Goal: Information Seeking & Learning: Check status

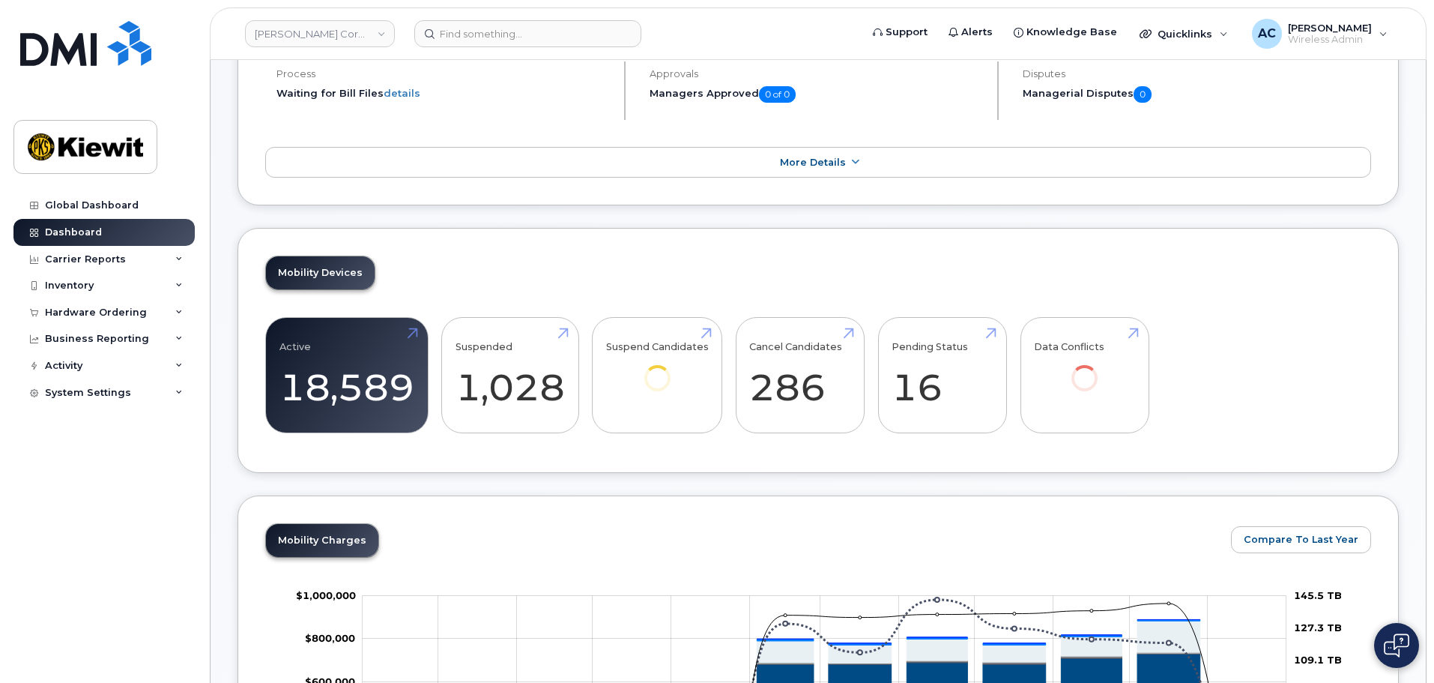
scroll to position [375, 0]
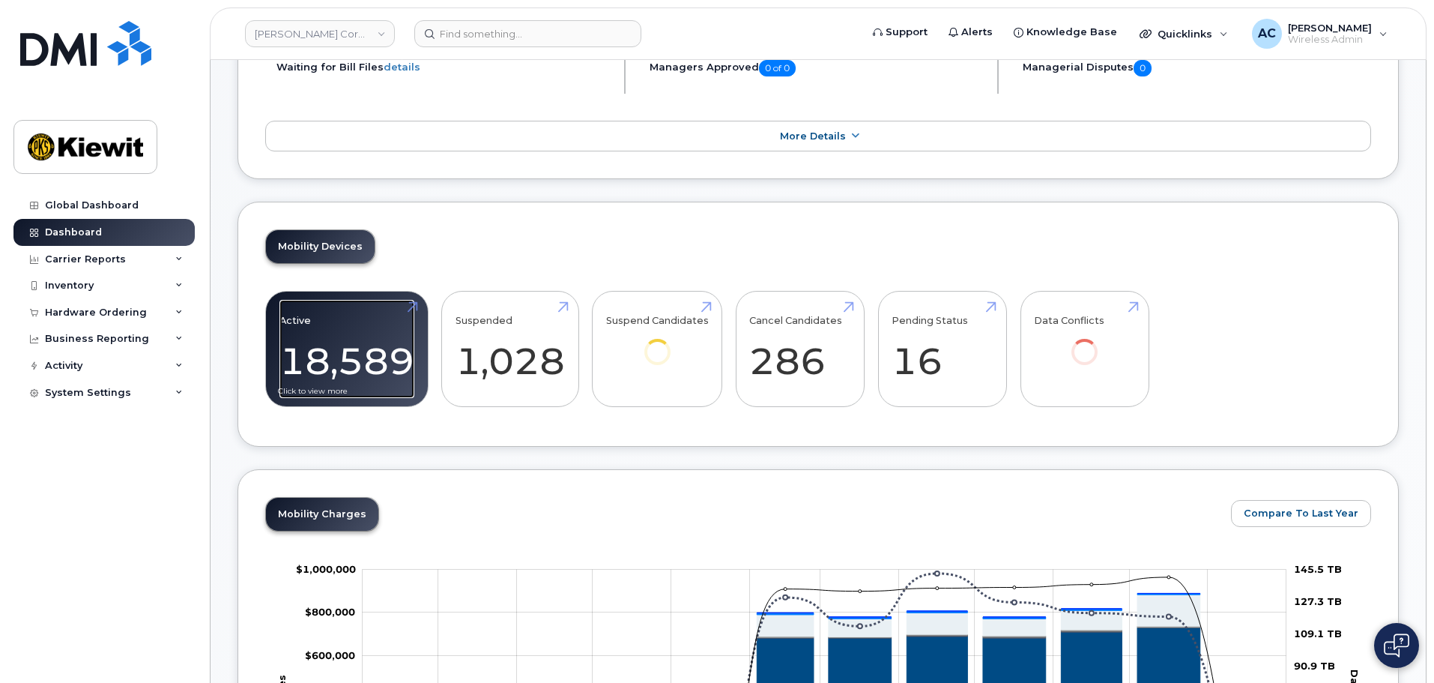
click at [361, 354] on link "Active 18,589" at bounding box center [346, 349] width 135 height 99
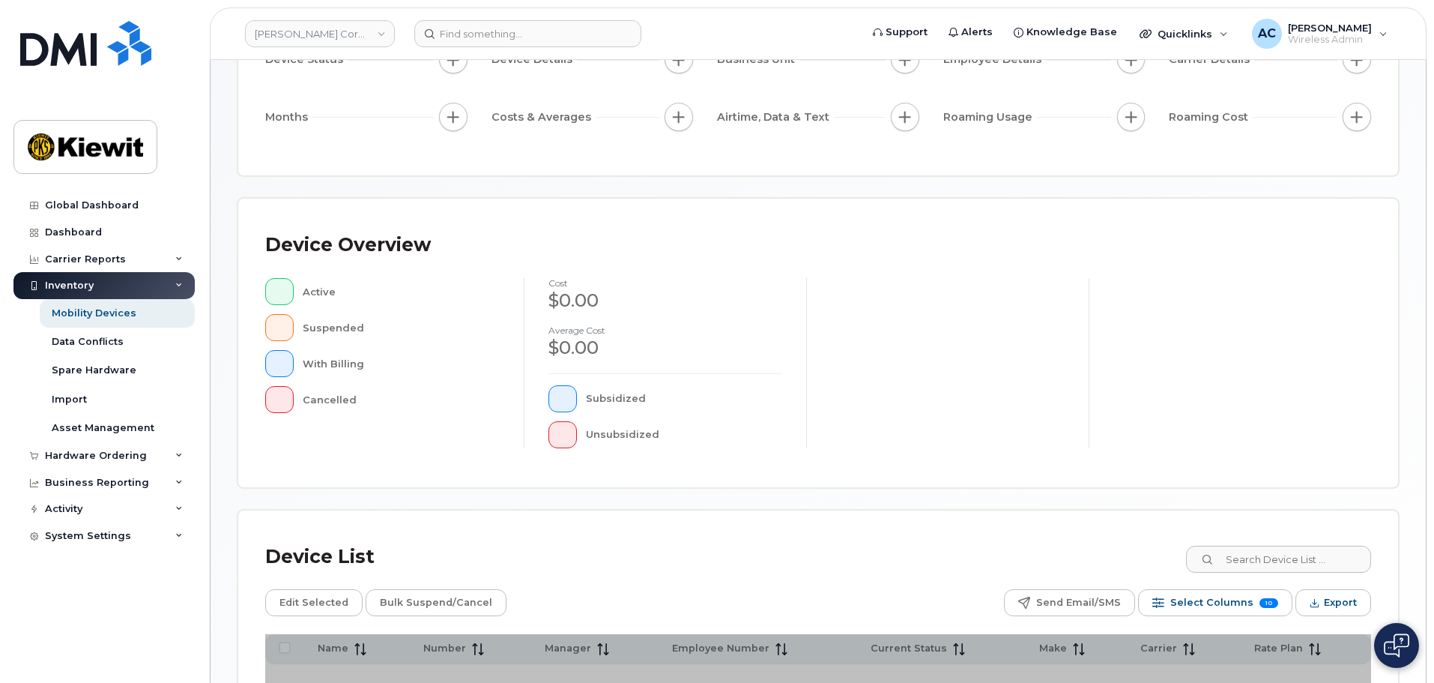
scroll to position [348, 0]
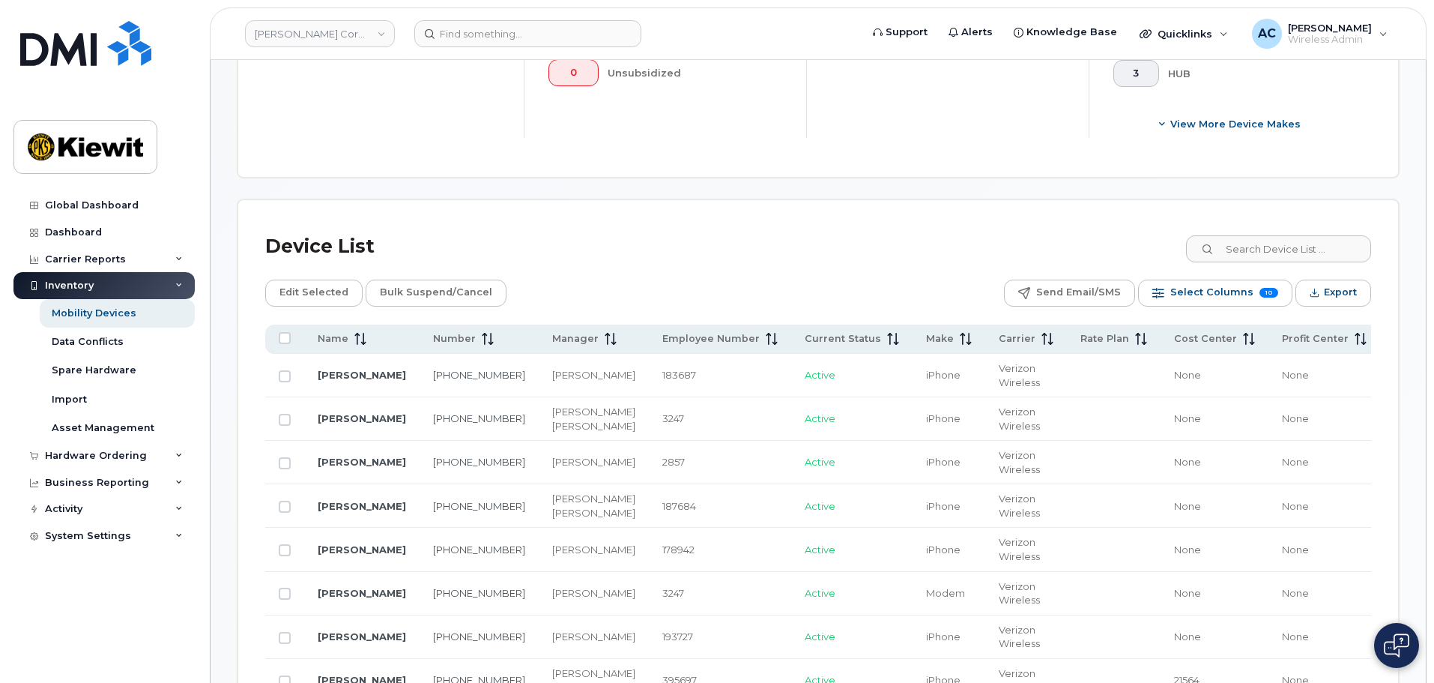
scroll to position [572, 0]
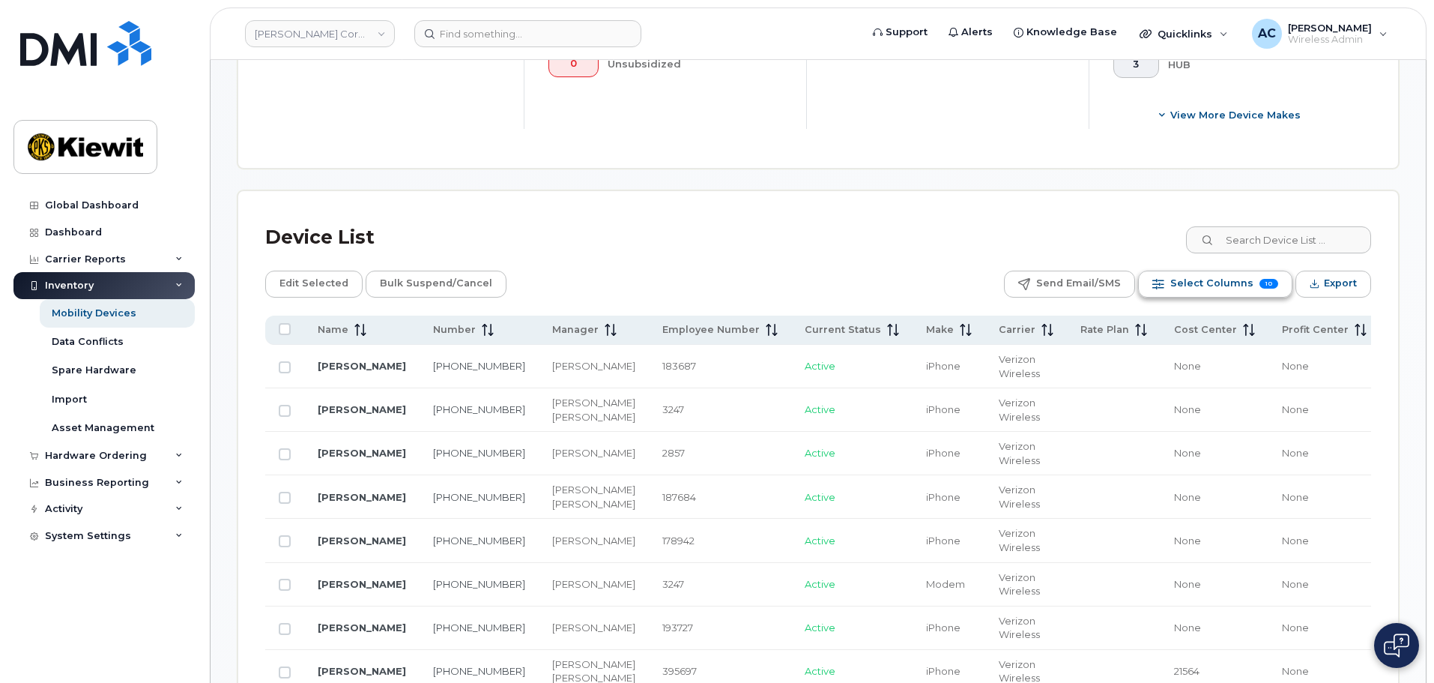
click at [1239, 276] on span "Select Columns" at bounding box center [1211, 283] width 83 height 22
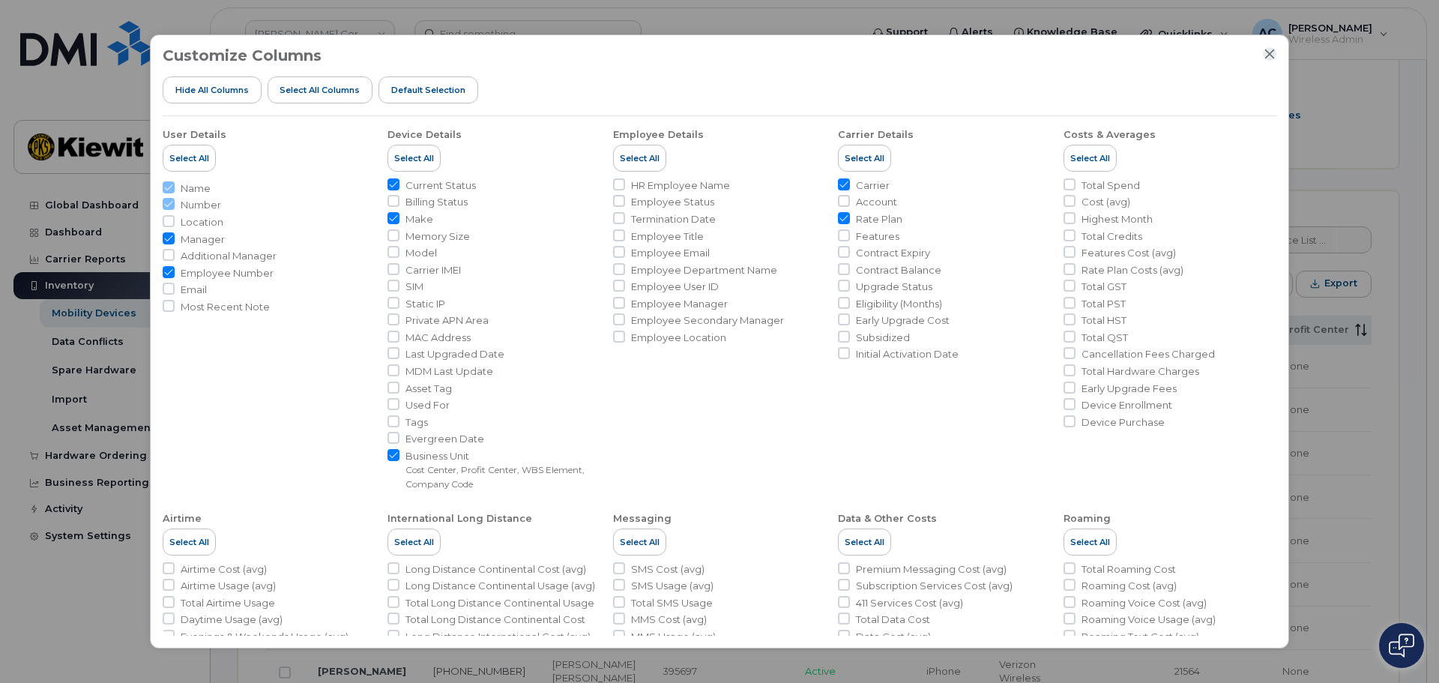
click at [1265, 53] on icon "Close" at bounding box center [1269, 54] width 12 height 12
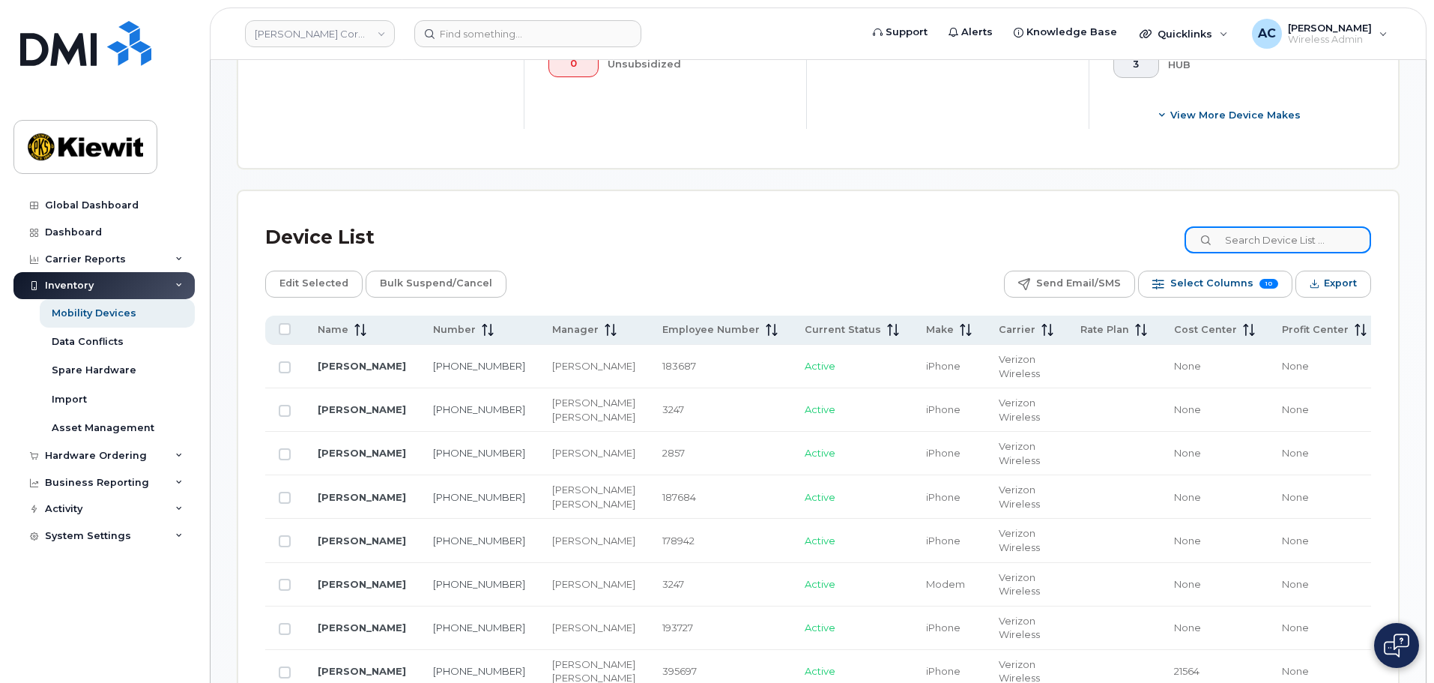
click at [1286, 239] on input at bounding box center [1278, 239] width 187 height 27
type input "110190"
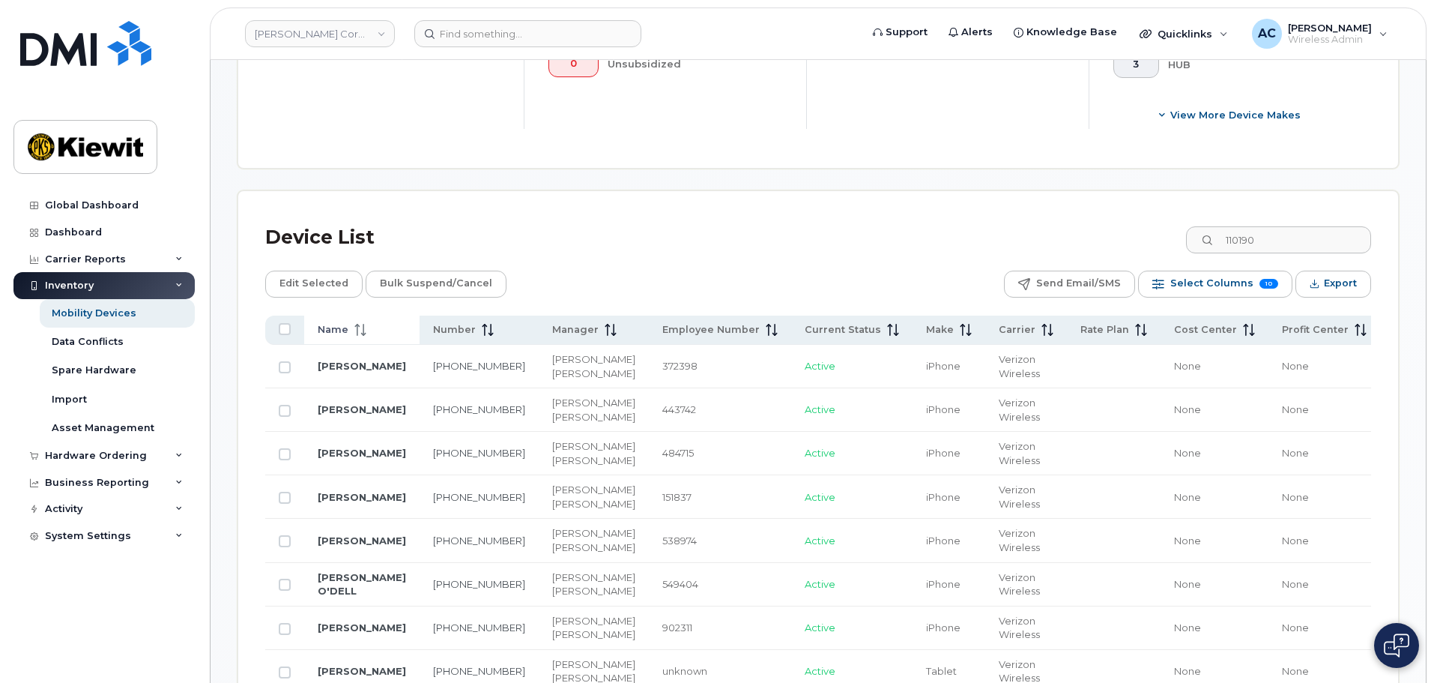
click at [327, 330] on span "Name" at bounding box center [333, 329] width 31 height 13
click at [316, 330] on th "Name" at bounding box center [361, 329] width 115 height 29
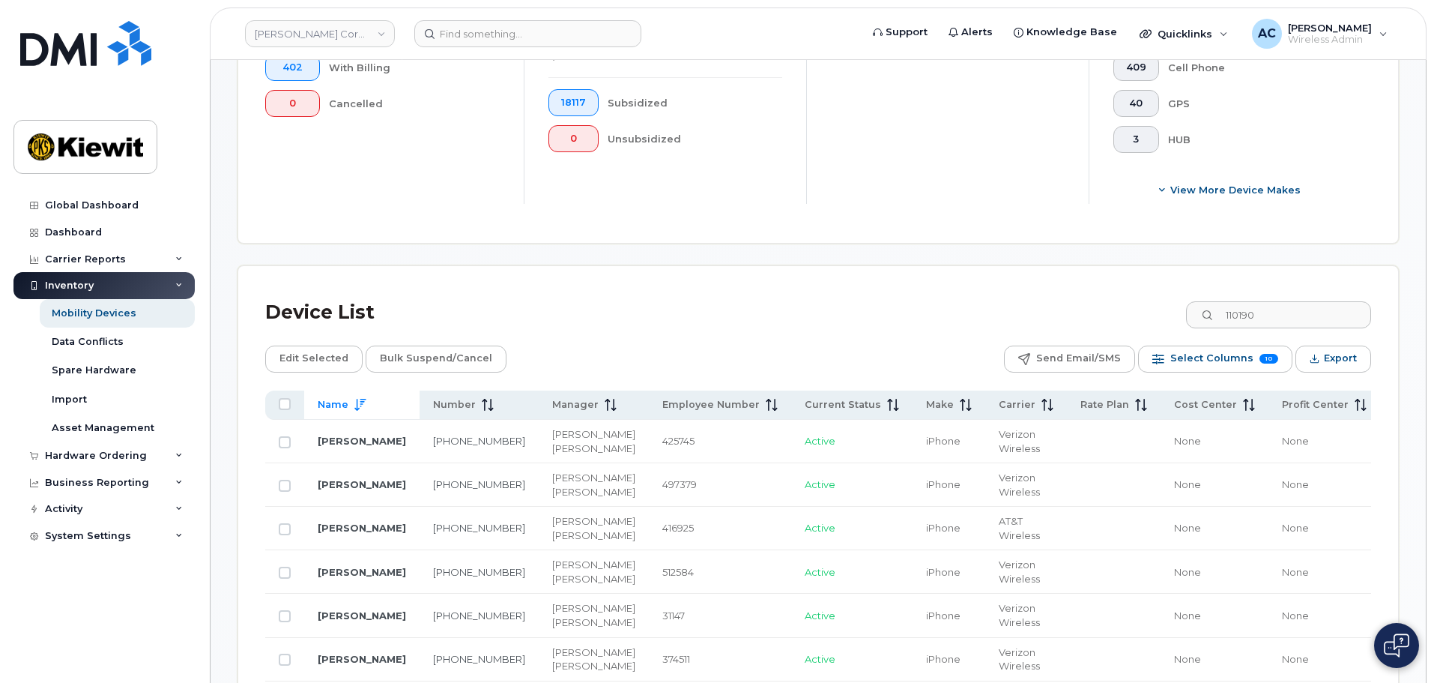
scroll to position [525, 0]
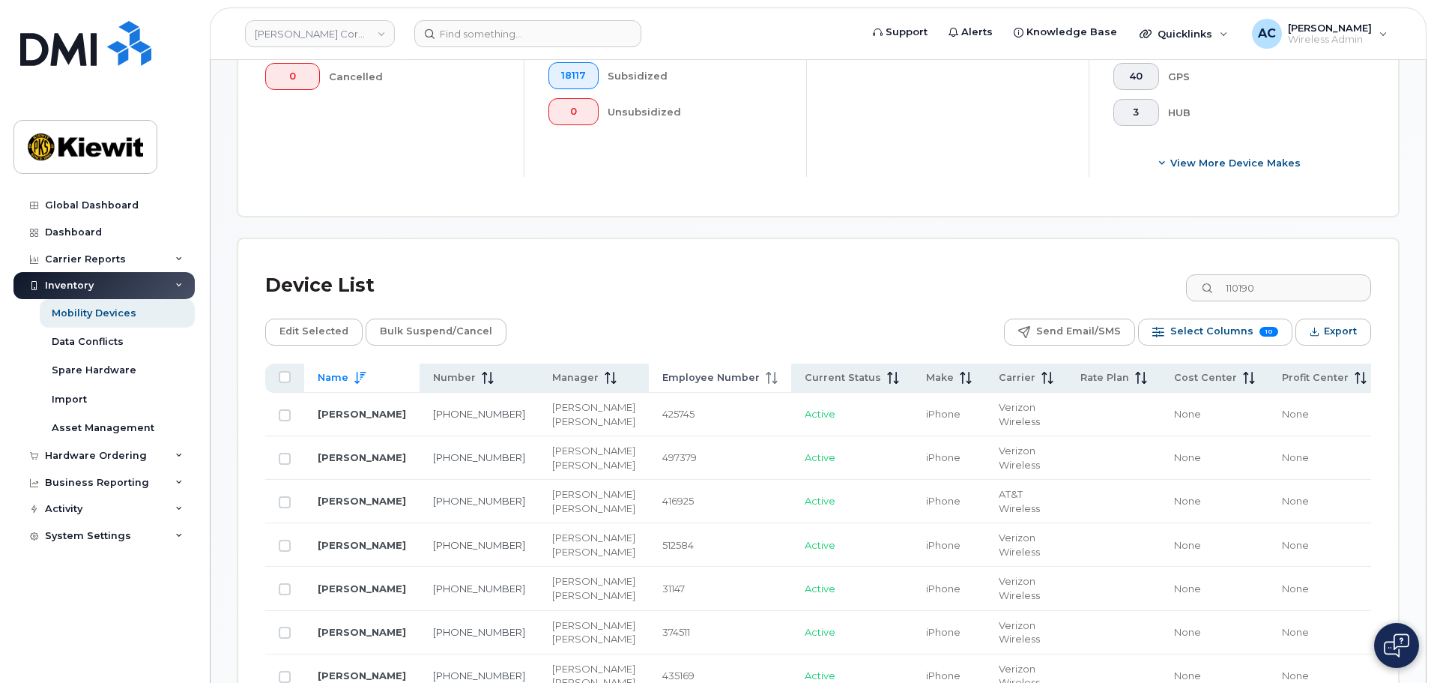
drag, startPoint x: 646, startPoint y: 375, endPoint x: 614, endPoint y: 379, distance: 32.4
click at [662, 379] on span "Employee Number" at bounding box center [710, 377] width 97 height 13
click at [766, 375] on icon at bounding box center [772, 378] width 12 height 12
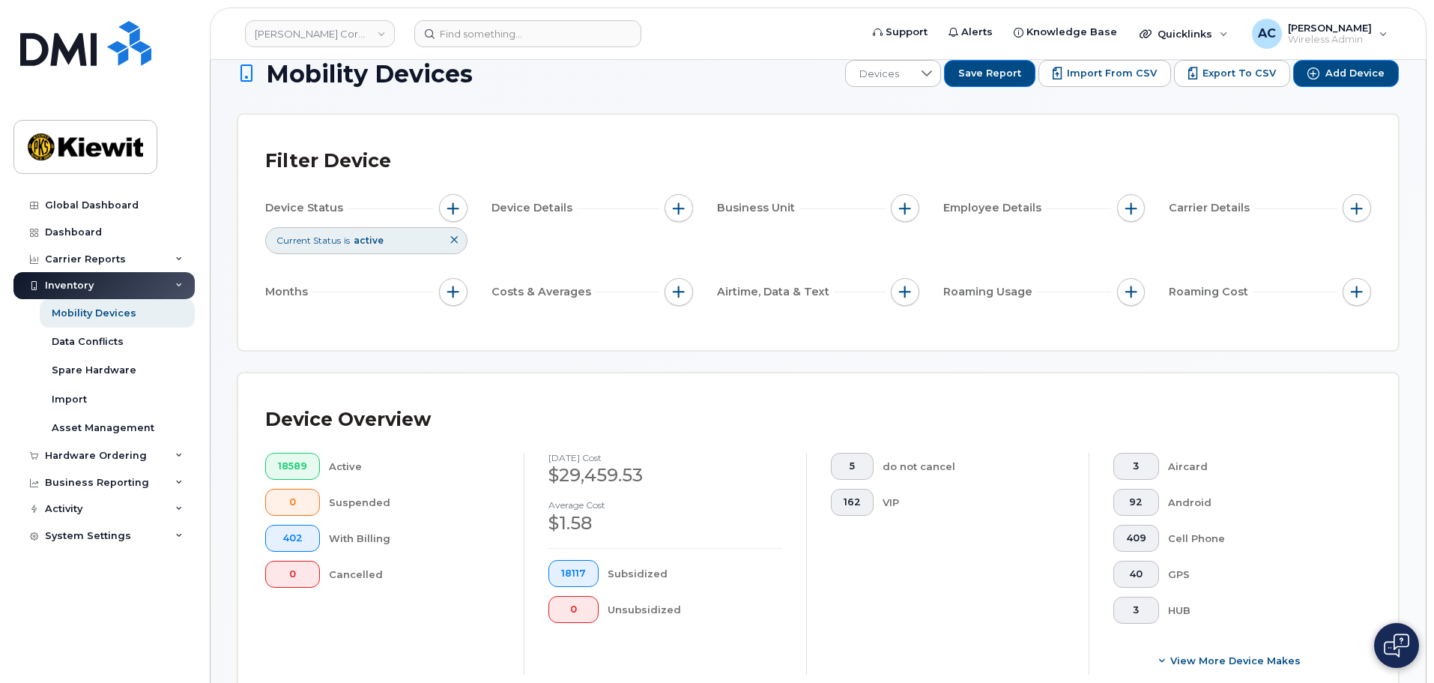
scroll to position [0, 0]
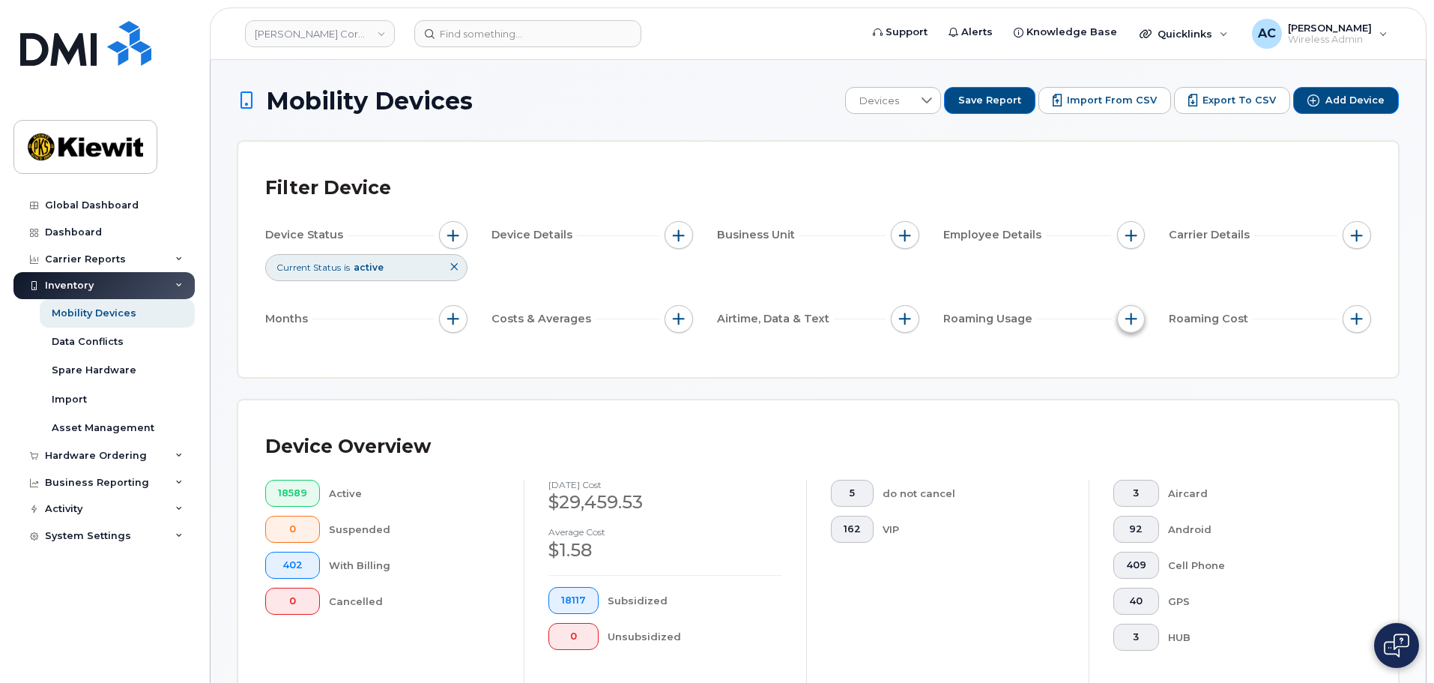
click at [1139, 324] on button "button" at bounding box center [1131, 319] width 28 height 28
click at [1140, 366] on input "Voice Roaming Usage" at bounding box center [1135, 364] width 12 height 12
checkbox input "true"
click at [1136, 453] on input "Text Roaming Usage" at bounding box center [1135, 456] width 12 height 12
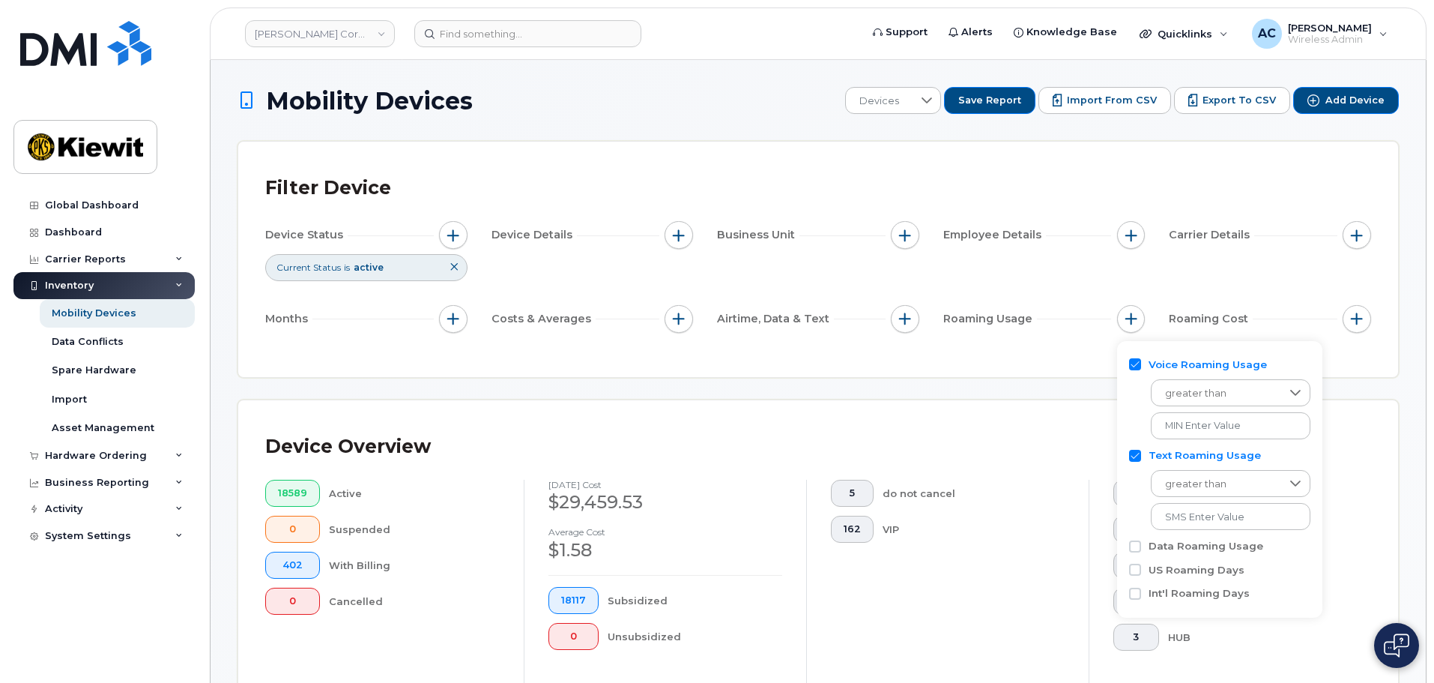
click at [1135, 456] on input "Text Roaming Usage" at bounding box center [1135, 456] width 12 height 12
checkbox input "false"
click at [1132, 366] on input "Voice Roaming Usage" at bounding box center [1135, 364] width 12 height 12
checkbox input "false"
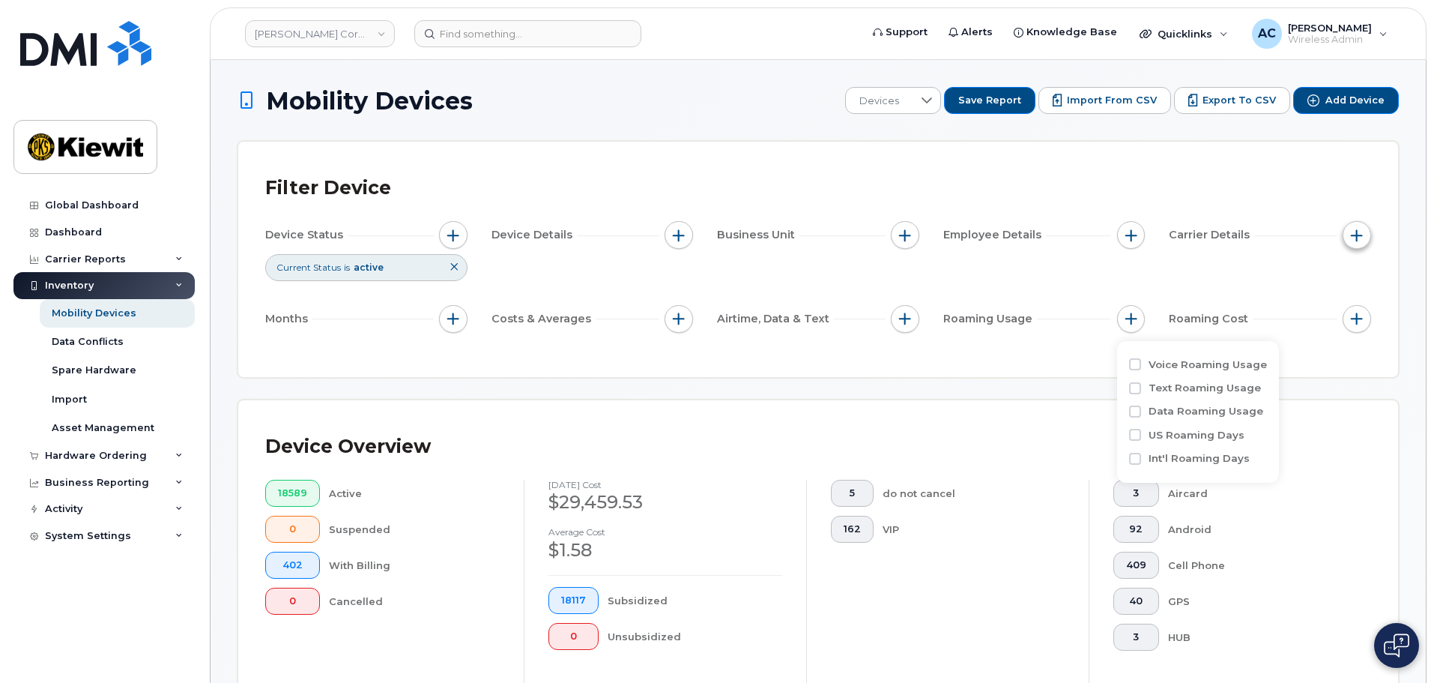
click at [1361, 227] on button "button" at bounding box center [1357, 235] width 28 height 28
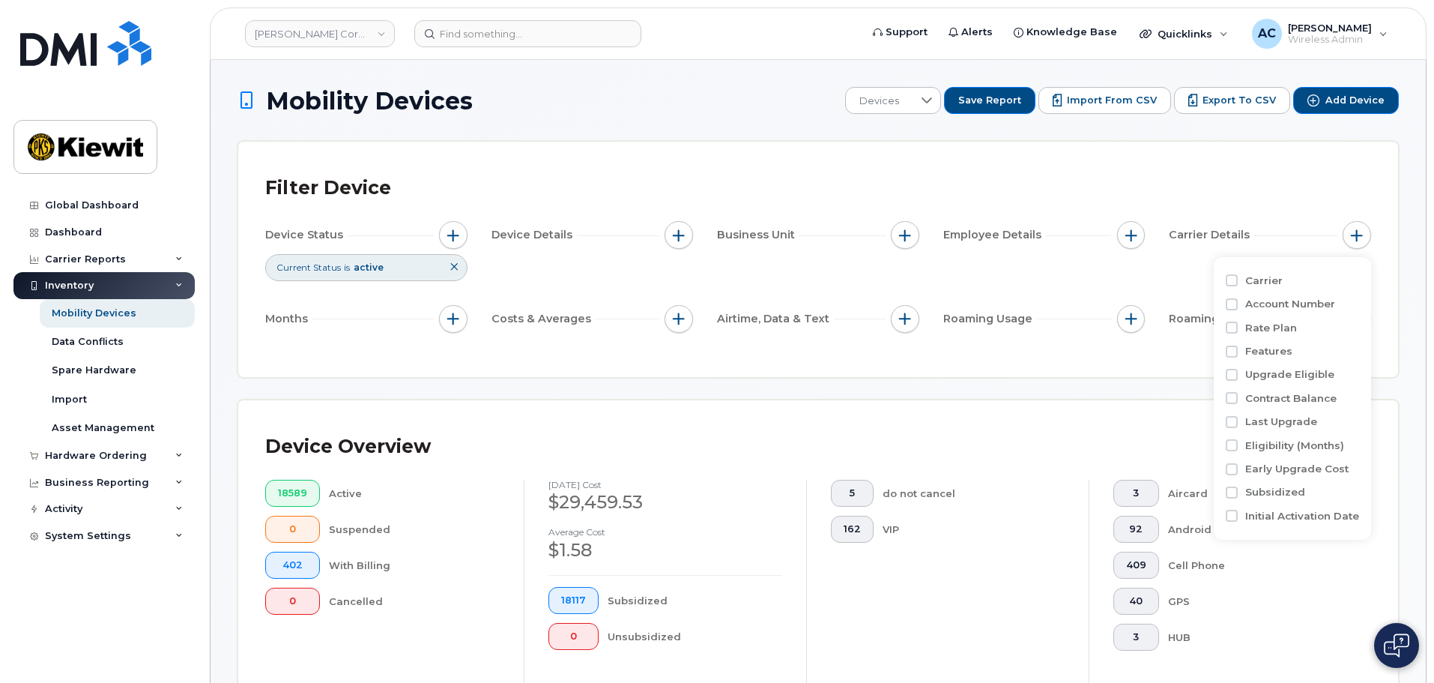
click at [1007, 359] on div "Filter Device Device Status Current Status is active Device Details Business Un…" at bounding box center [818, 259] width 1160 height 235
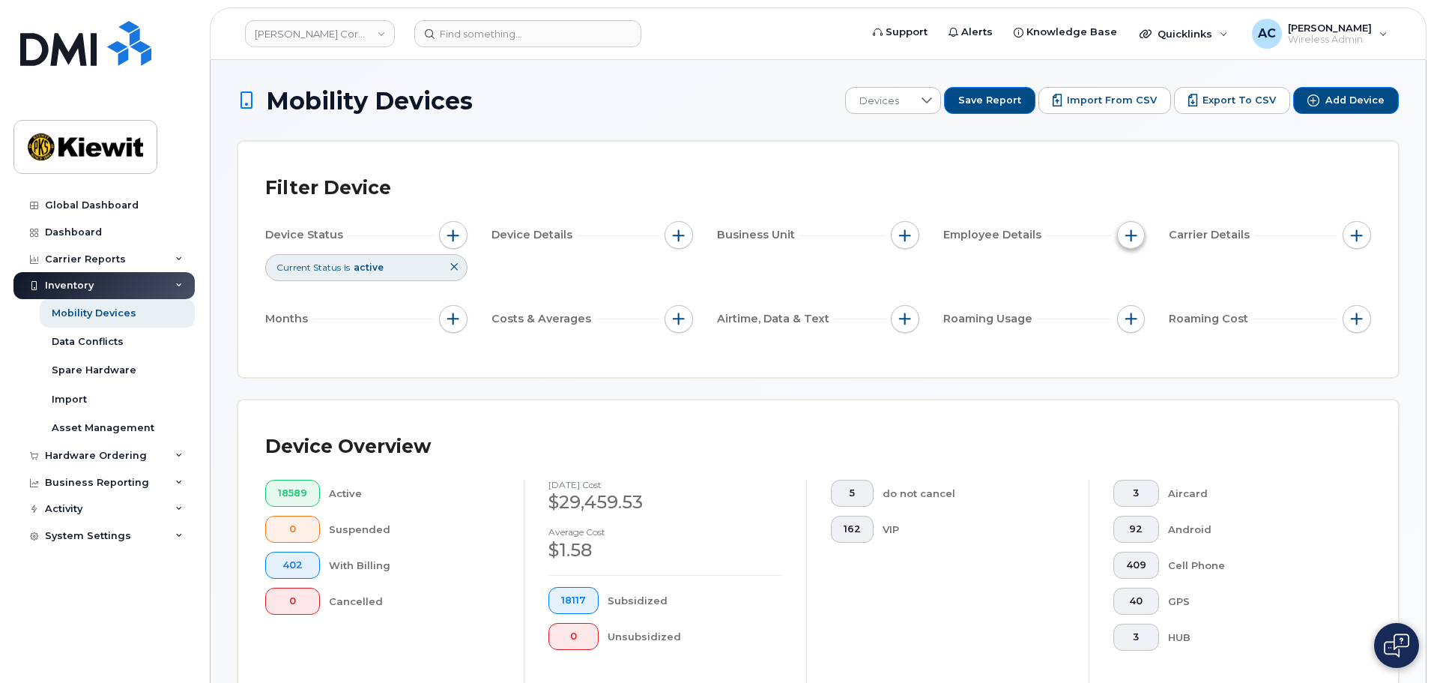
click at [1128, 238] on span "button" at bounding box center [1131, 235] width 12 height 12
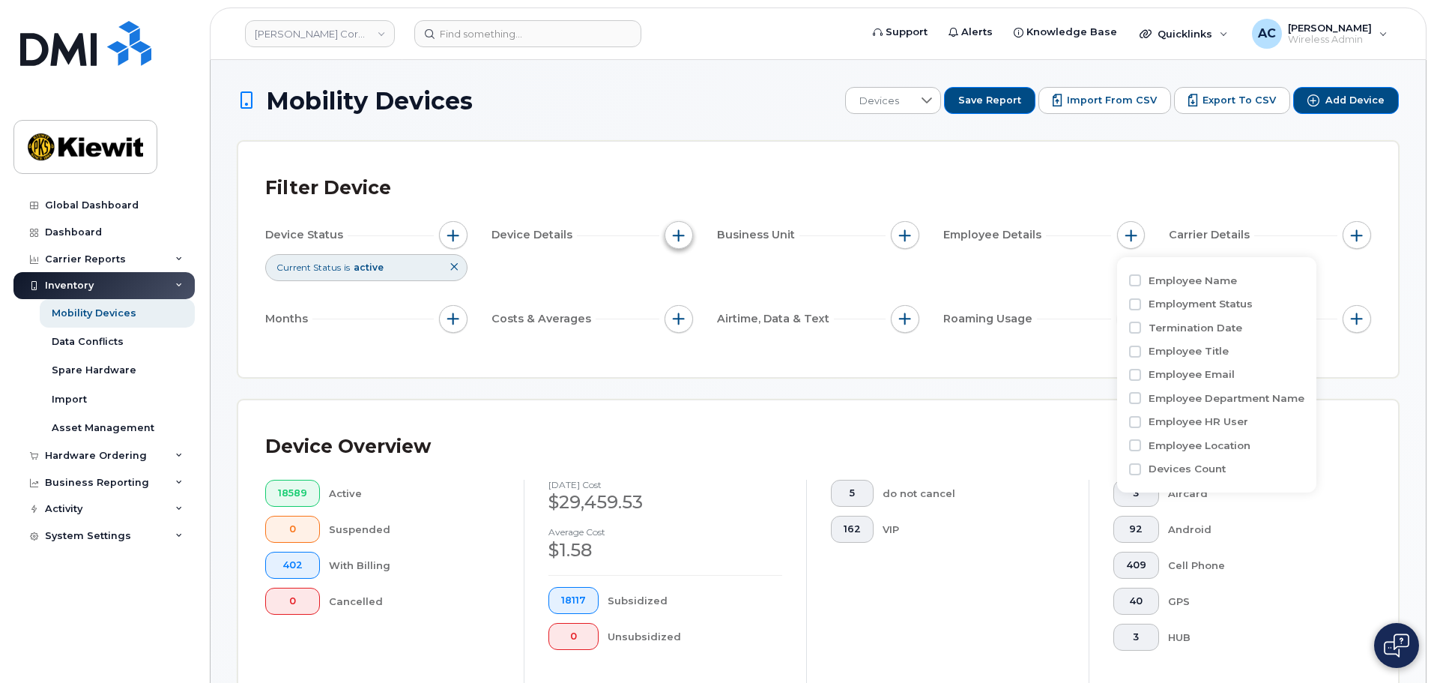
click at [682, 234] on span "button" at bounding box center [679, 235] width 12 height 12
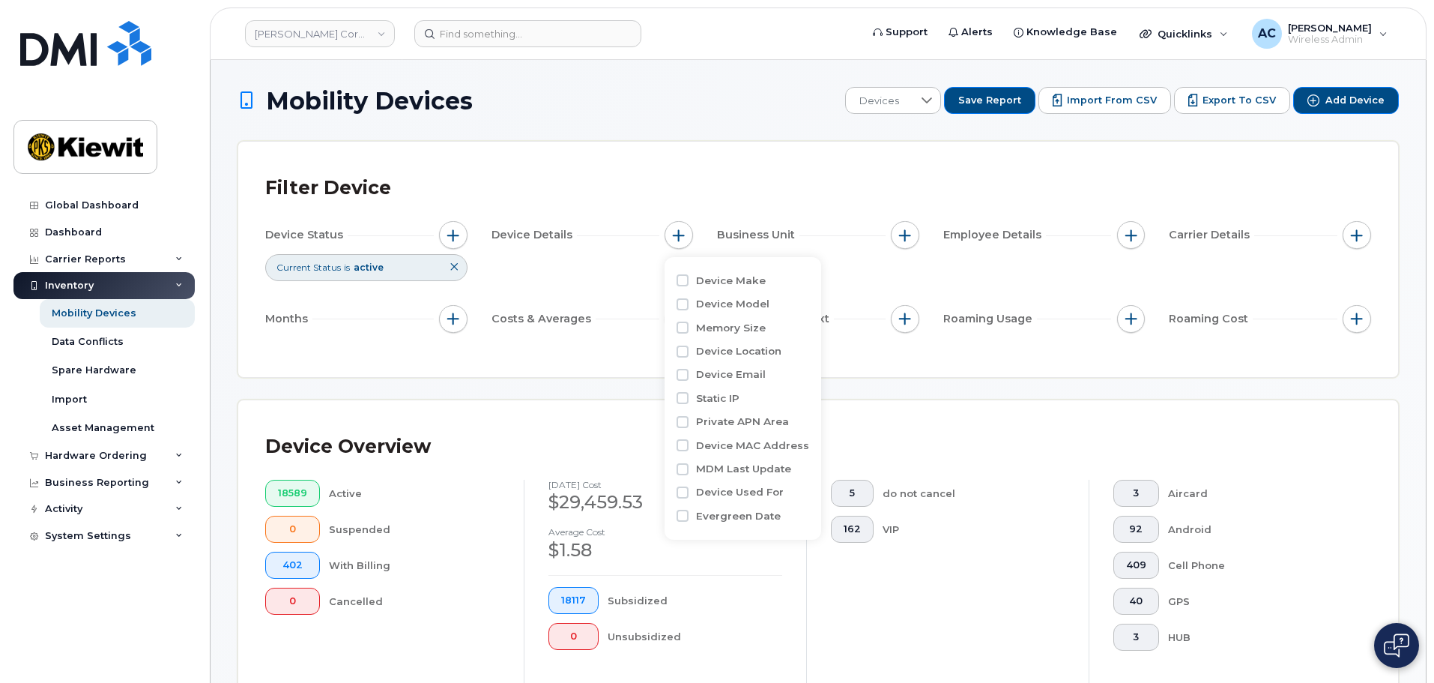
click at [525, 341] on div "Filter Device Device Status Current Status is active Device Details Business Un…" at bounding box center [818, 259] width 1106 height 181
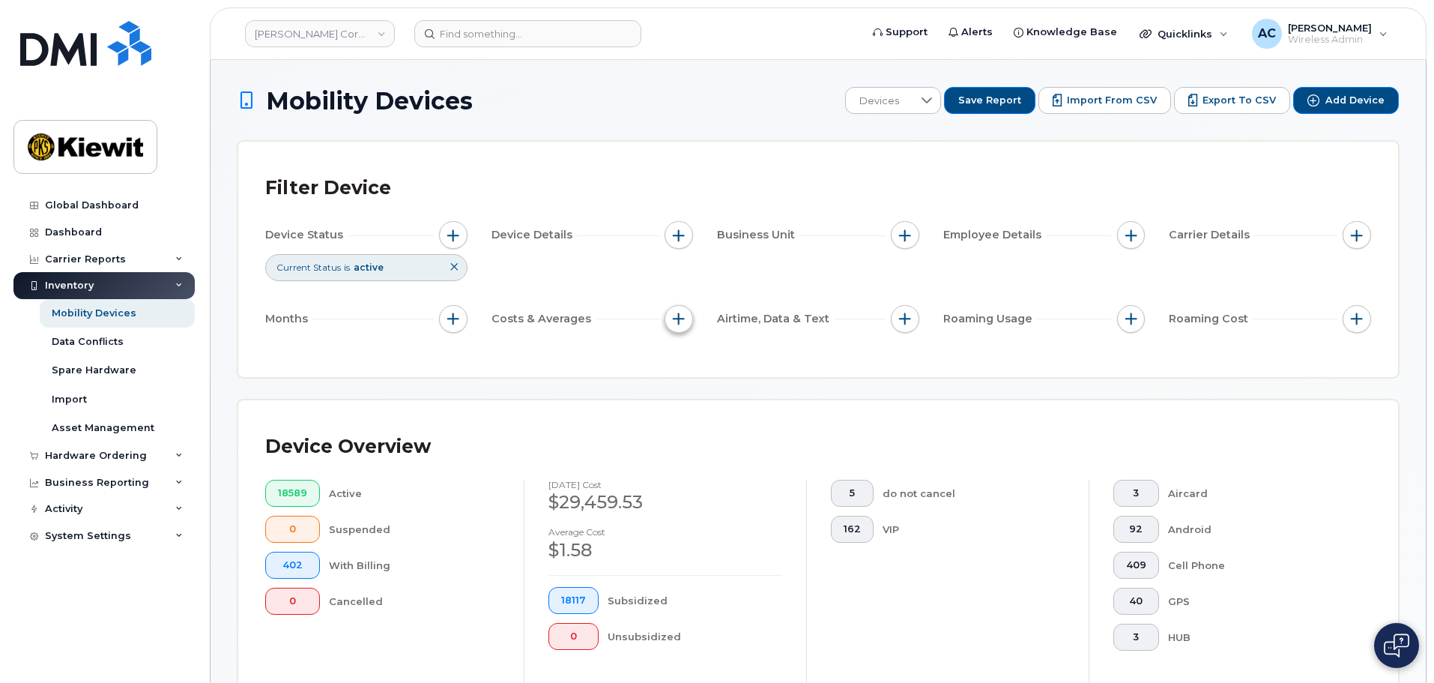
click at [668, 321] on button "button" at bounding box center [679, 319] width 28 height 28
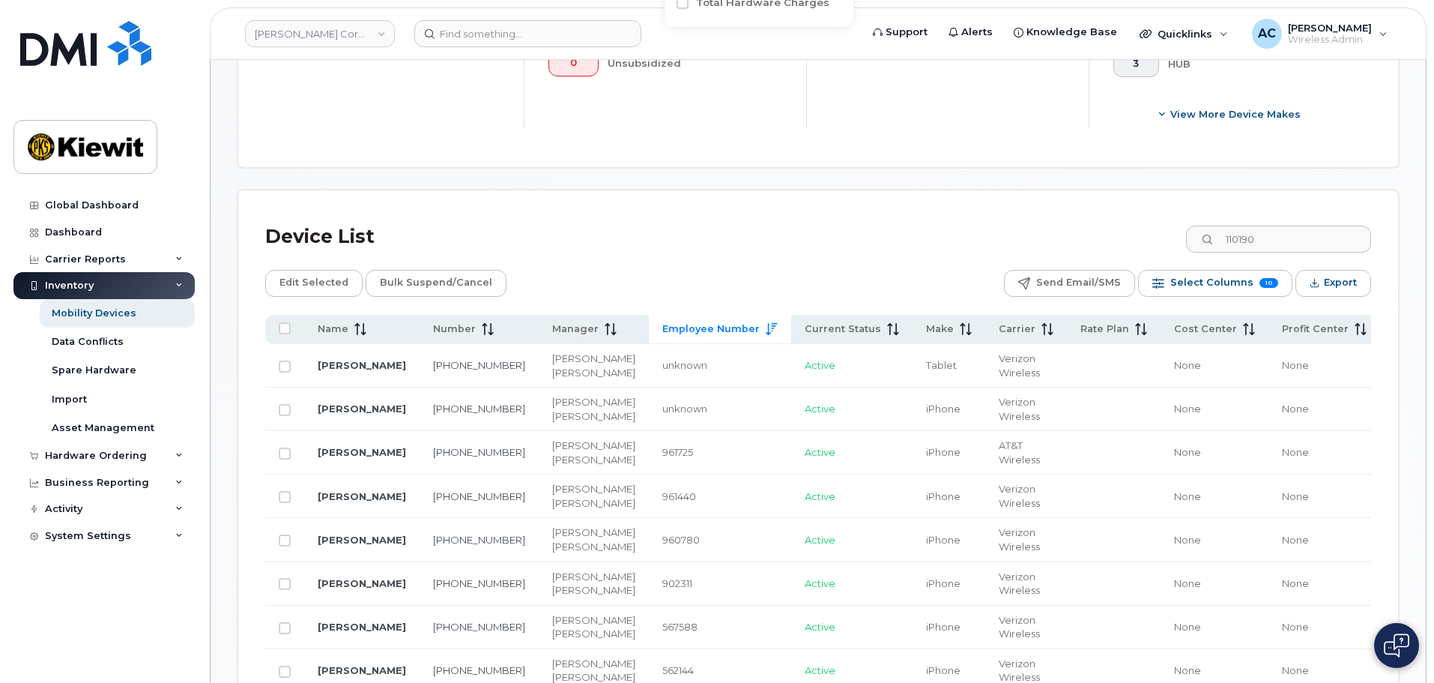
scroll to position [599, 0]
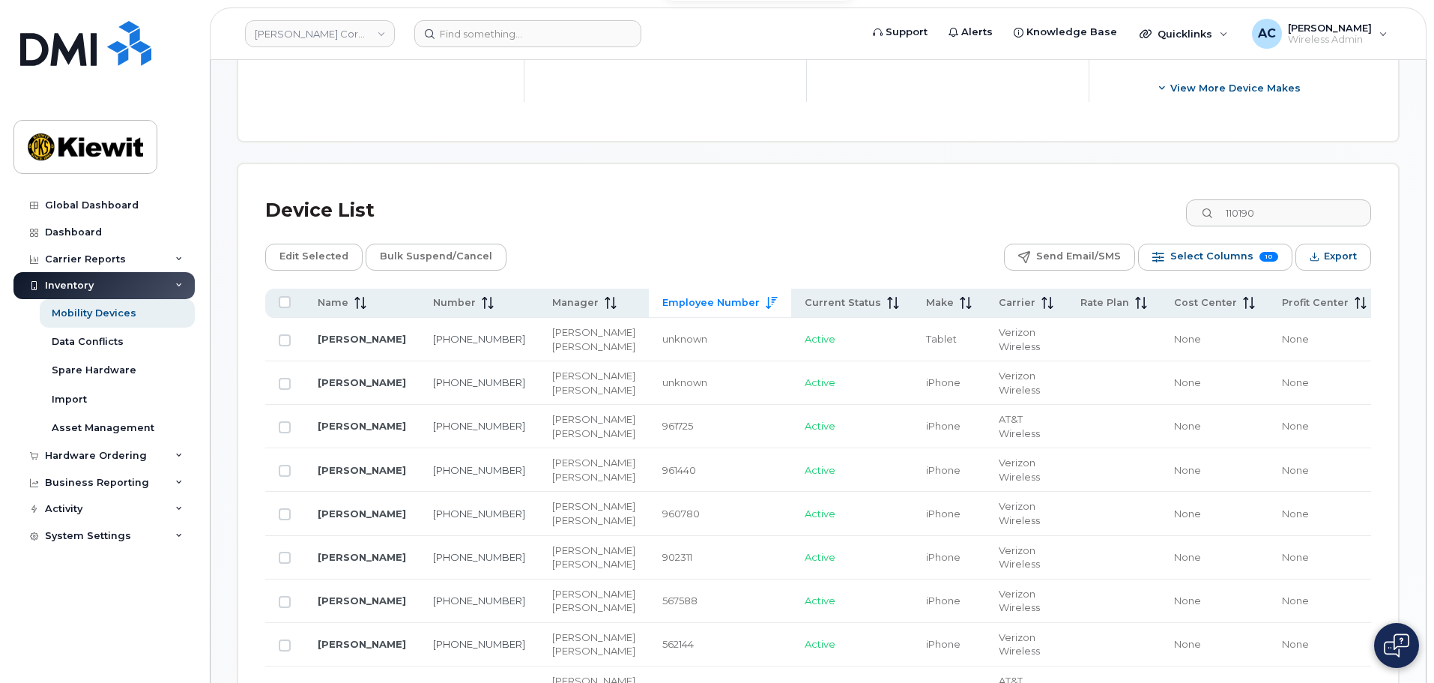
click at [662, 308] on span "Employee Number" at bounding box center [710, 302] width 97 height 13
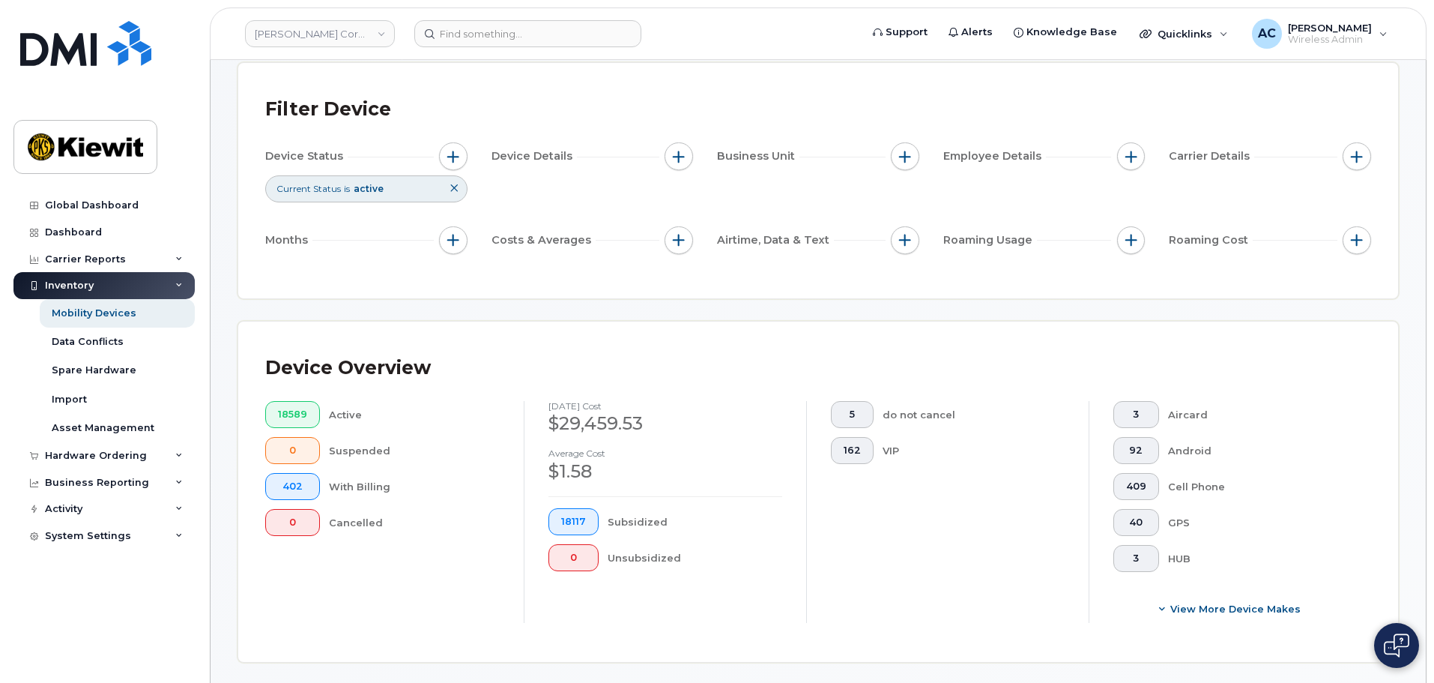
scroll to position [75, 0]
click at [902, 247] on span "button" at bounding box center [905, 244] width 12 height 12
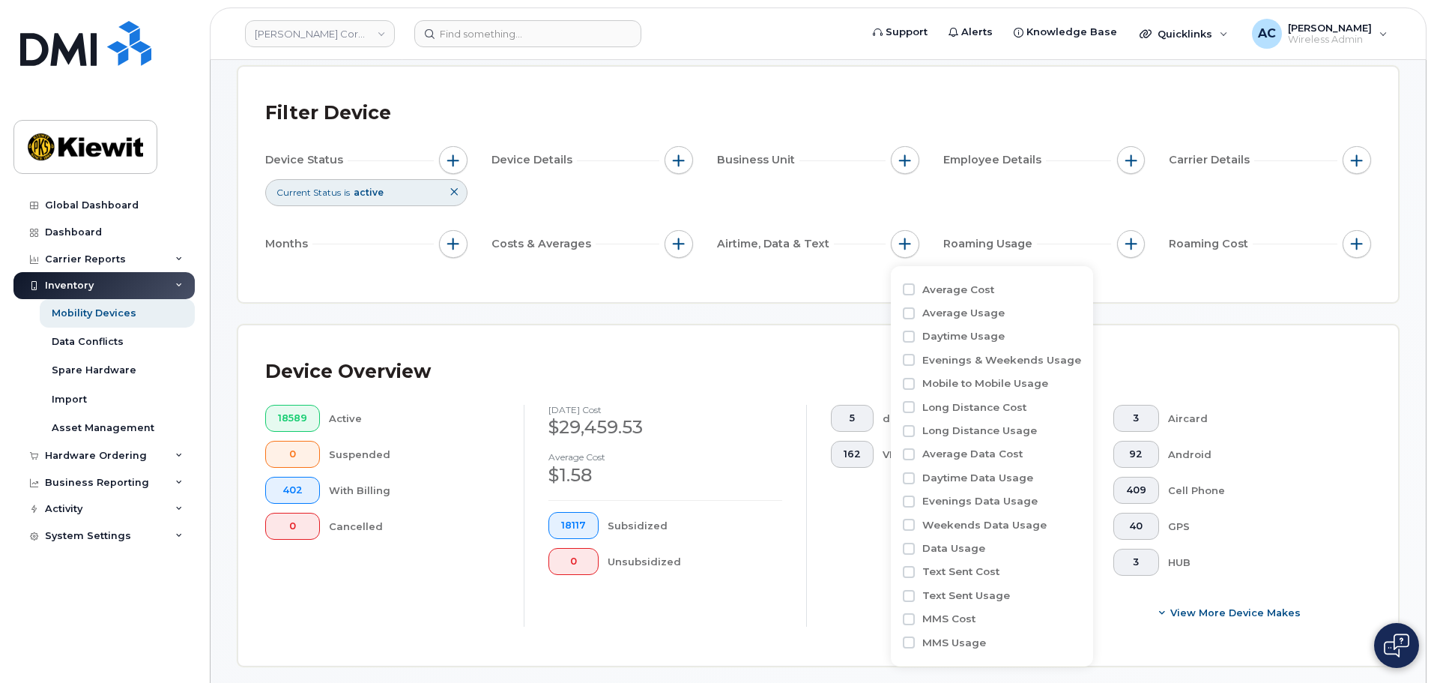
click at [820, 293] on div "Filter Device Device Status Current Status is active Device Details Business Un…" at bounding box center [818, 184] width 1160 height 235
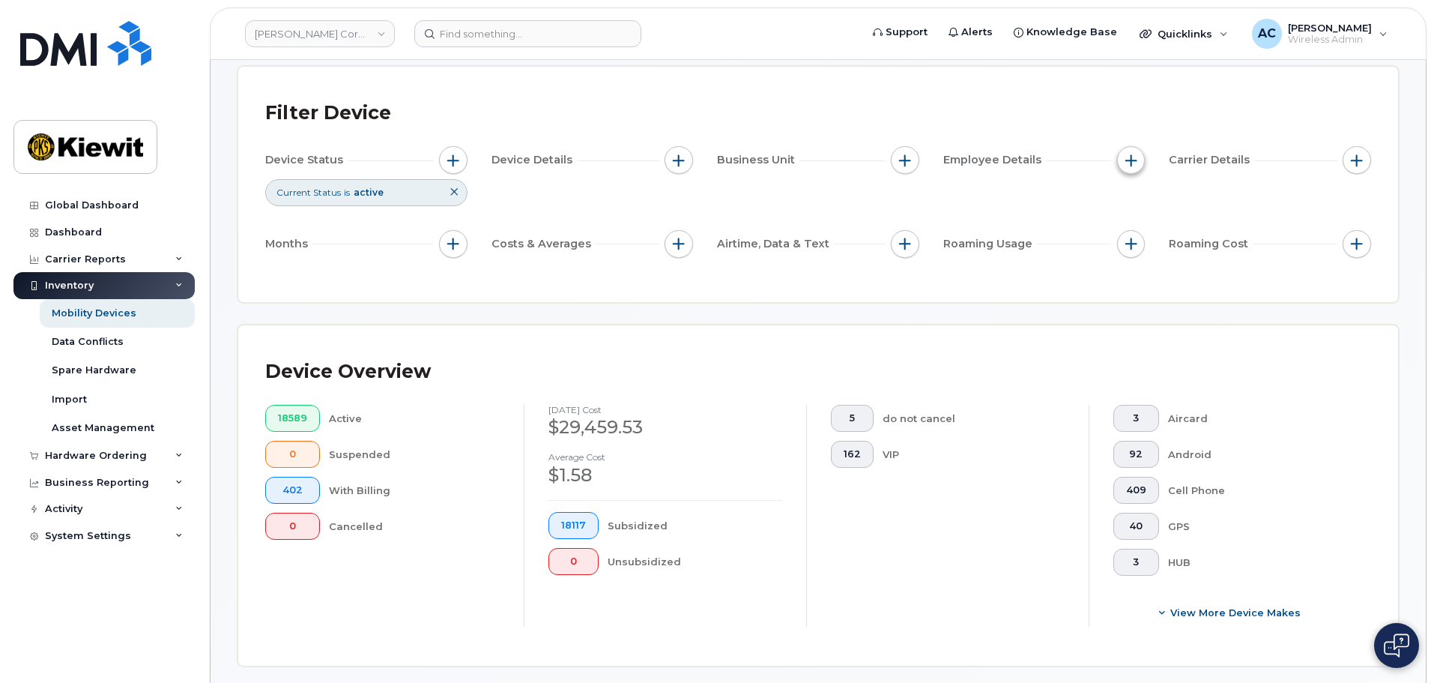
click at [1138, 159] on button "button" at bounding box center [1131, 160] width 28 height 28
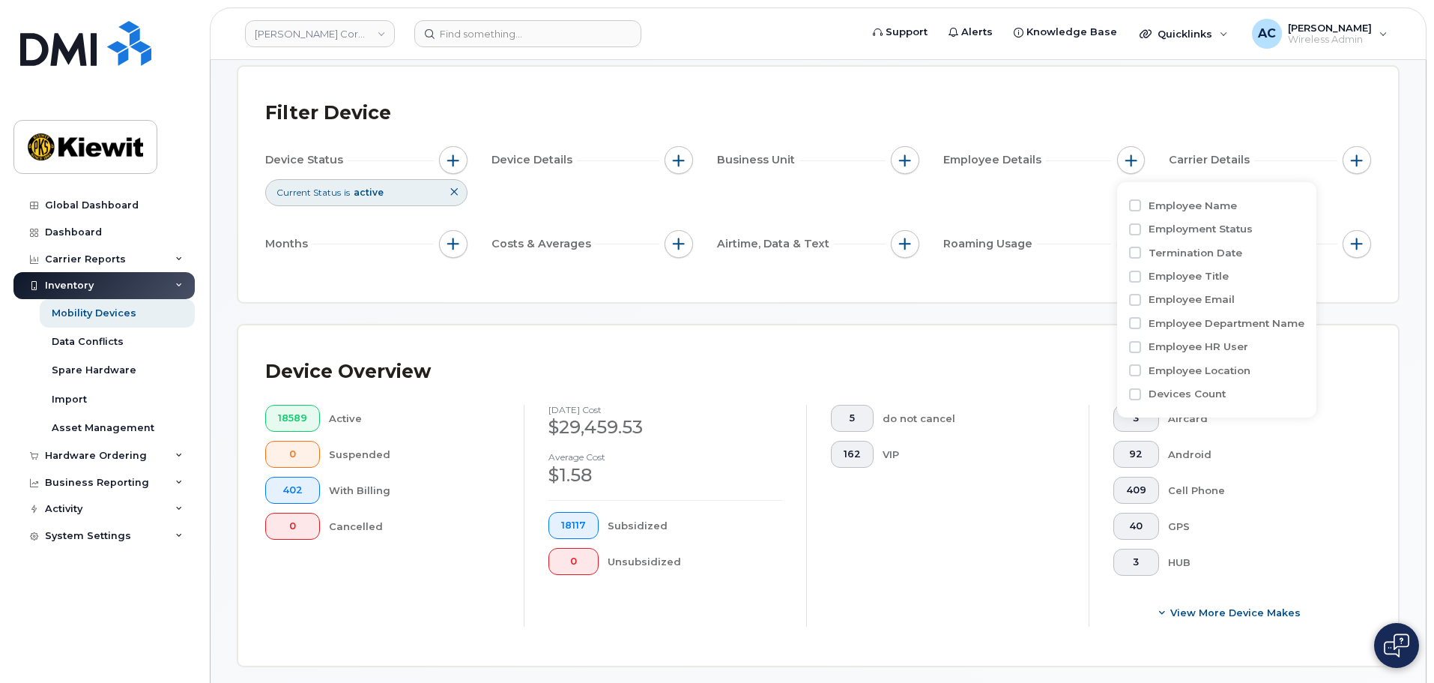
click at [1152, 208] on label "Employee Name" at bounding box center [1193, 206] width 88 height 14
click at [1141, 208] on input "Employee Name" at bounding box center [1135, 205] width 12 height 12
checkbox input "true"
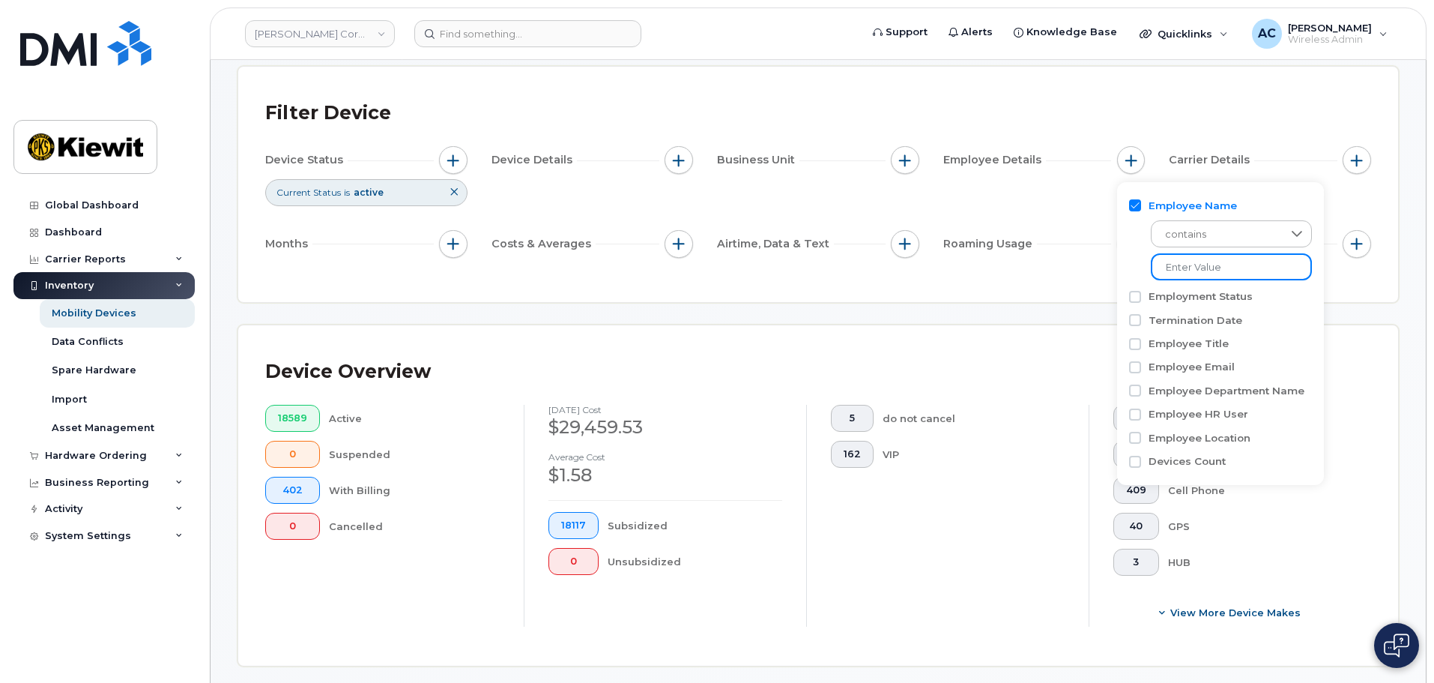
click at [1221, 278] on input at bounding box center [1231, 266] width 161 height 27
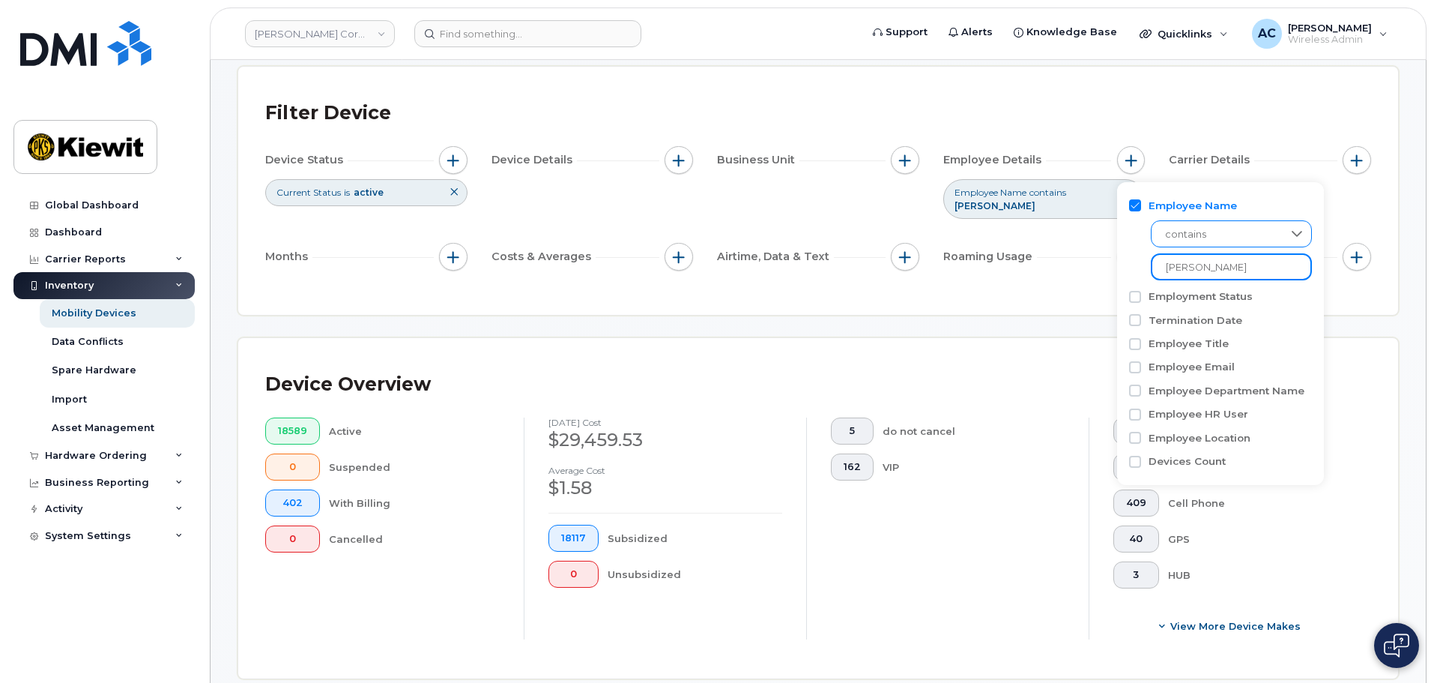
type input "diego trejo"
click at [1227, 235] on span "contains" at bounding box center [1217, 234] width 130 height 27
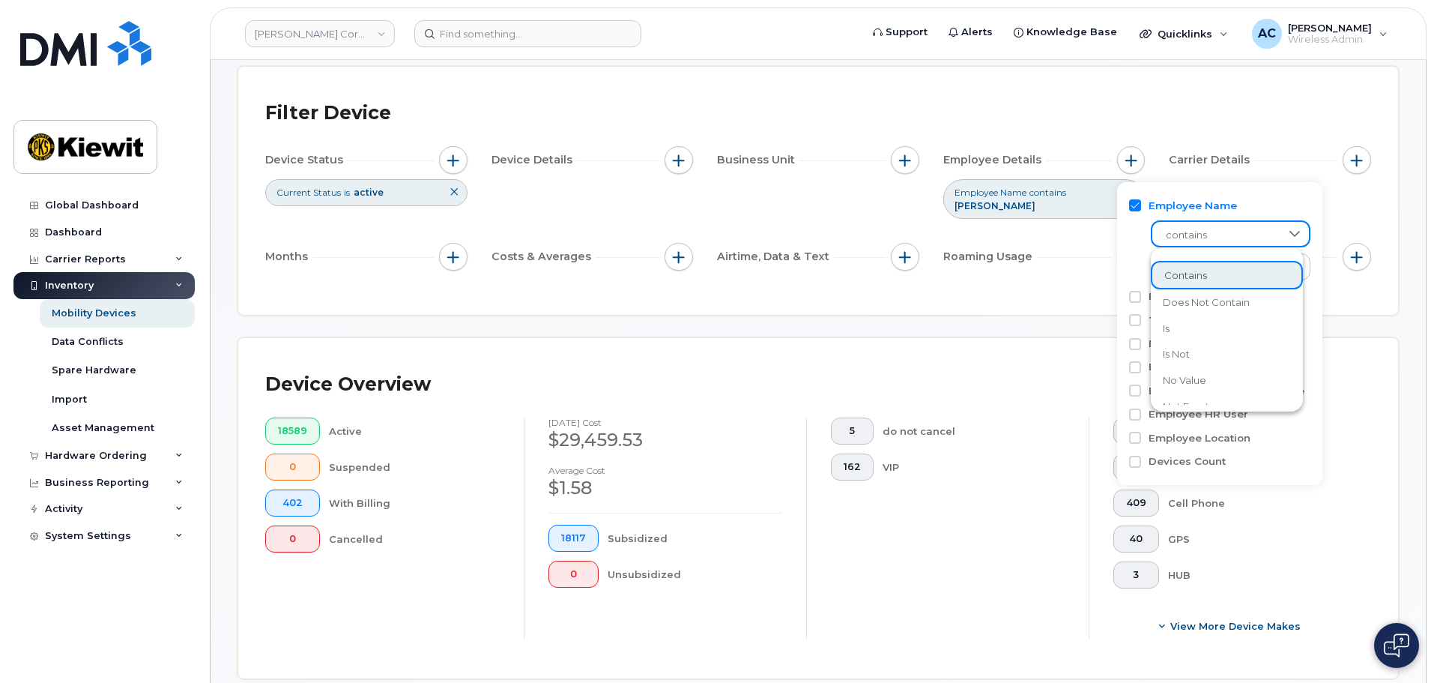
click at [1215, 276] on li "contains" at bounding box center [1227, 275] width 152 height 29
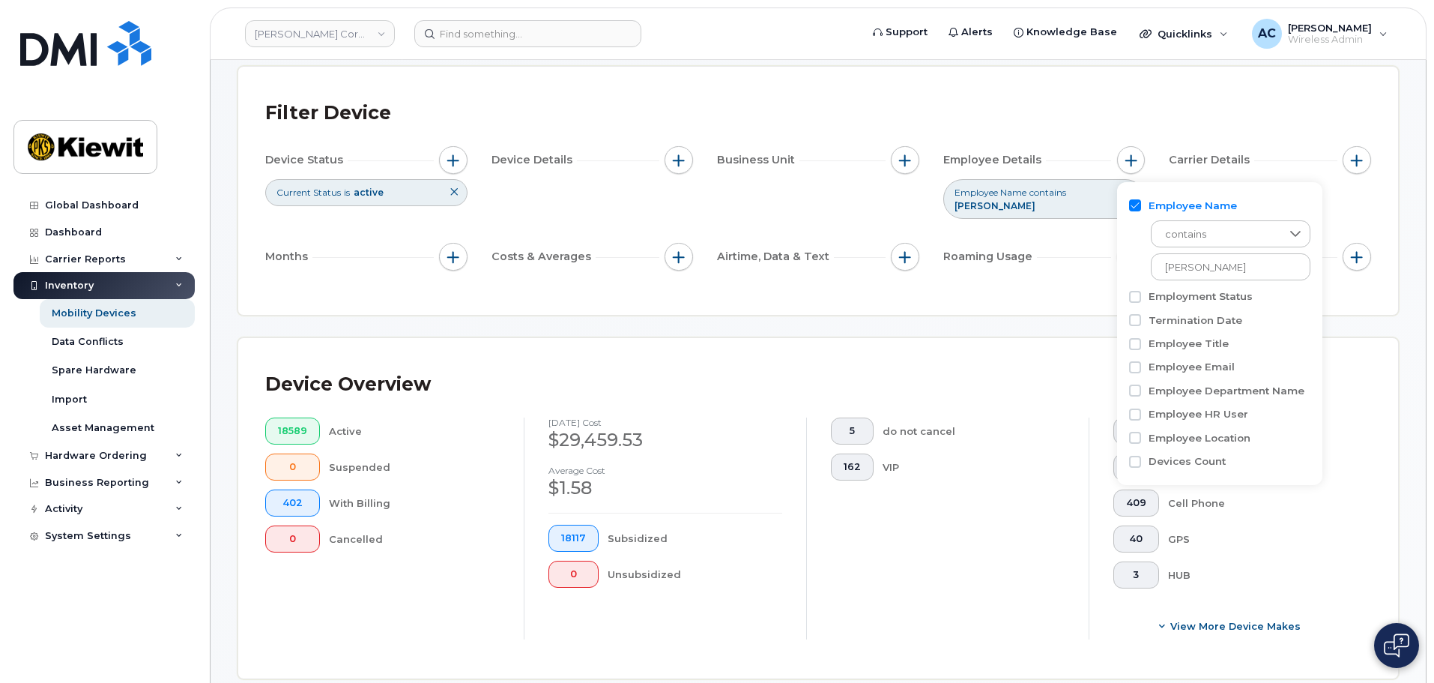
click at [998, 296] on div "Filter Device Device Status Current Status is active Device Details Business Un…" at bounding box center [818, 191] width 1160 height 248
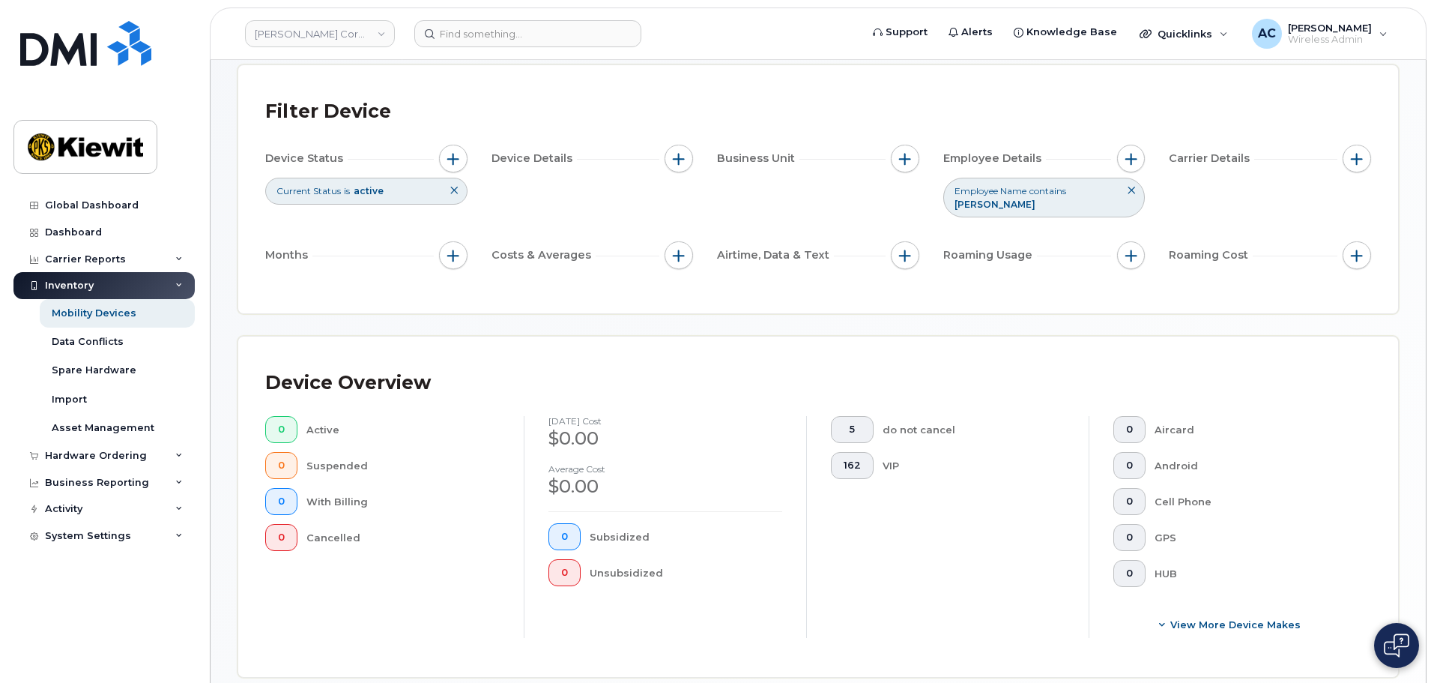
scroll to position [68, 0]
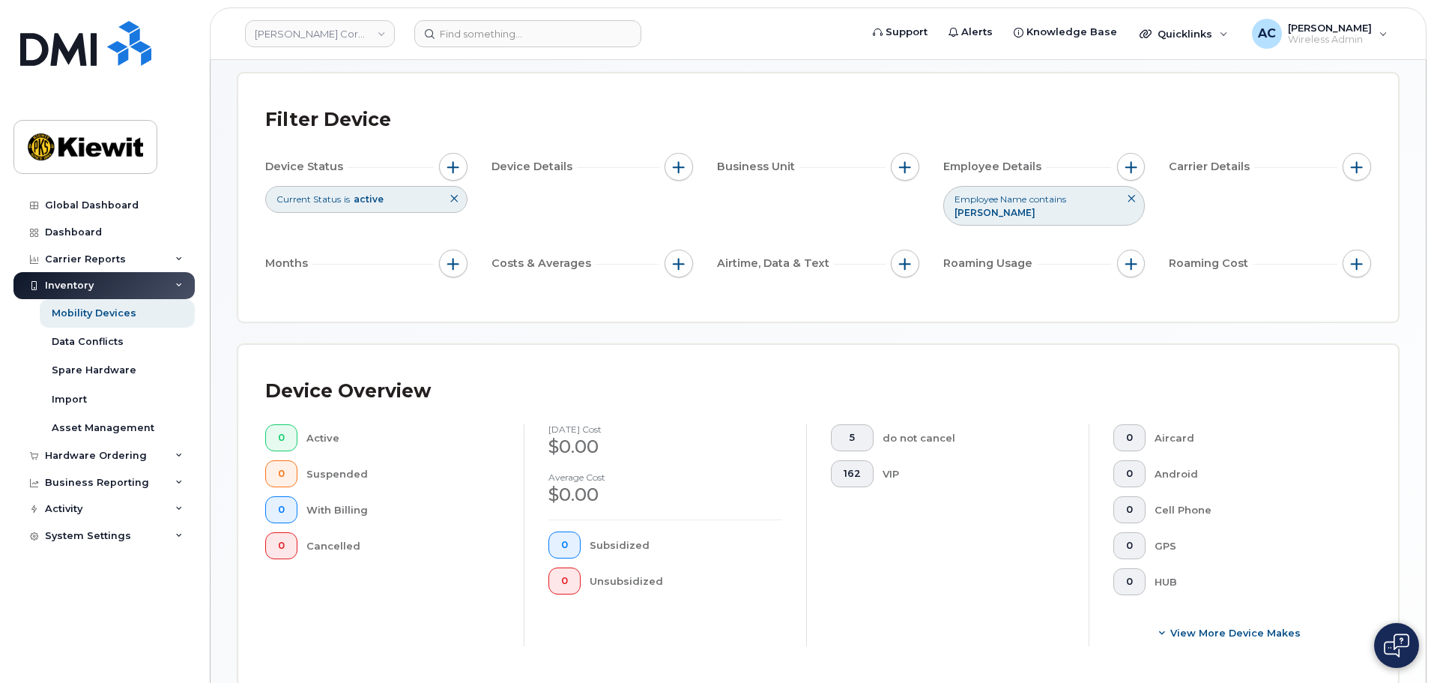
click at [1130, 201] on icon at bounding box center [1131, 198] width 9 height 9
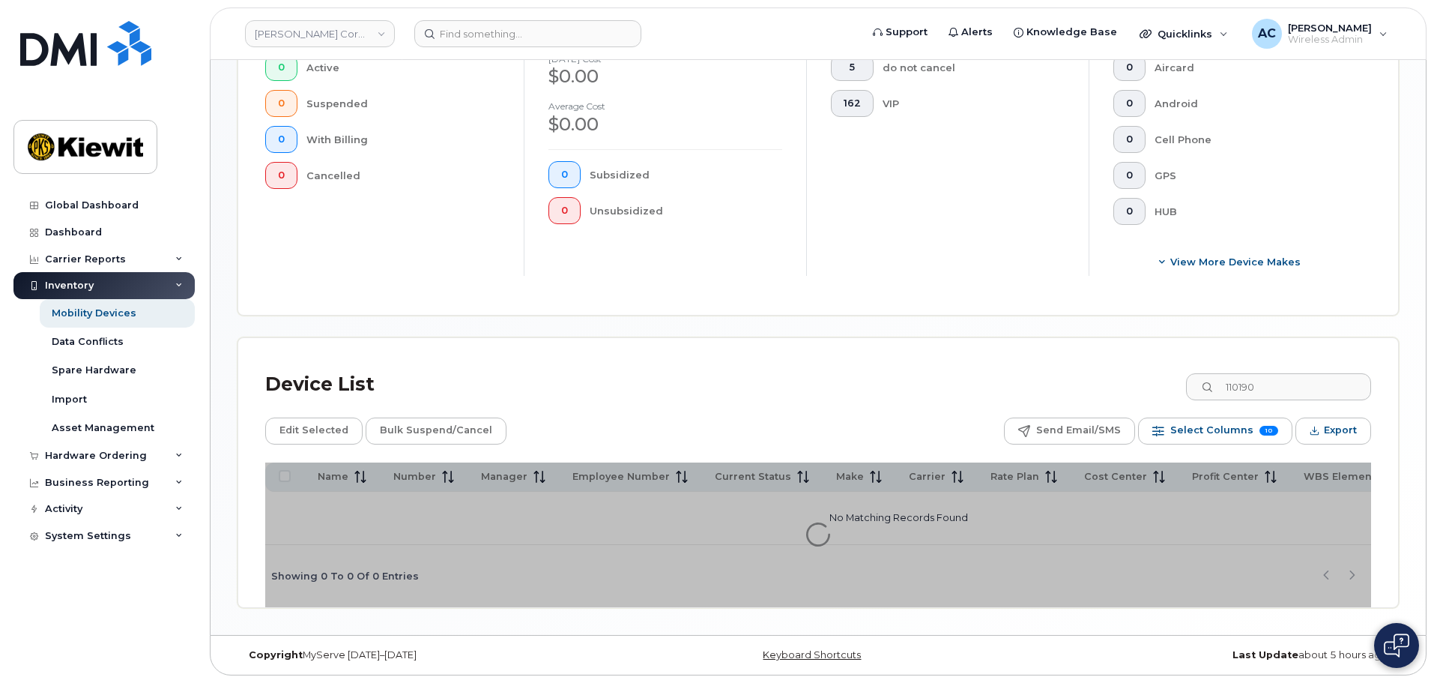
scroll to position [430, 0]
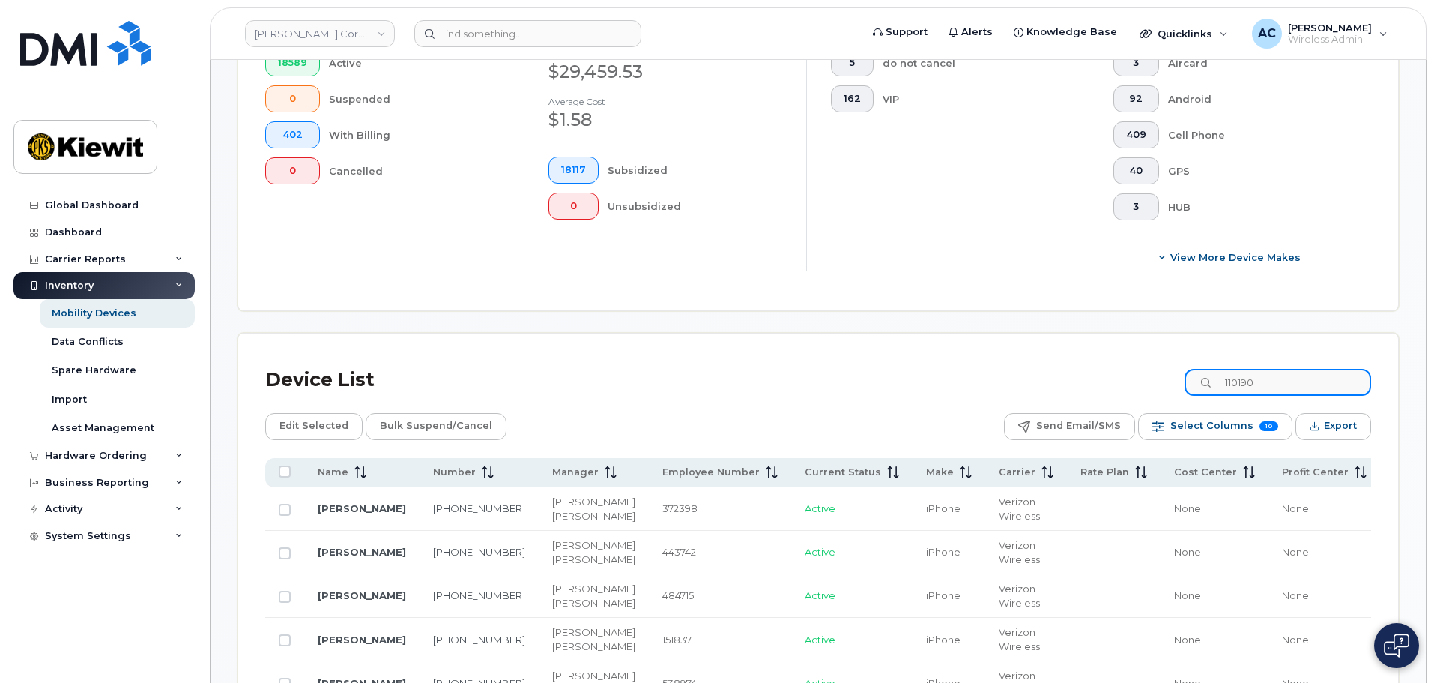
drag, startPoint x: 1282, startPoint y: 379, endPoint x: 1220, endPoint y: 395, distance: 64.2
click at [1220, 395] on input "110190" at bounding box center [1278, 382] width 187 height 27
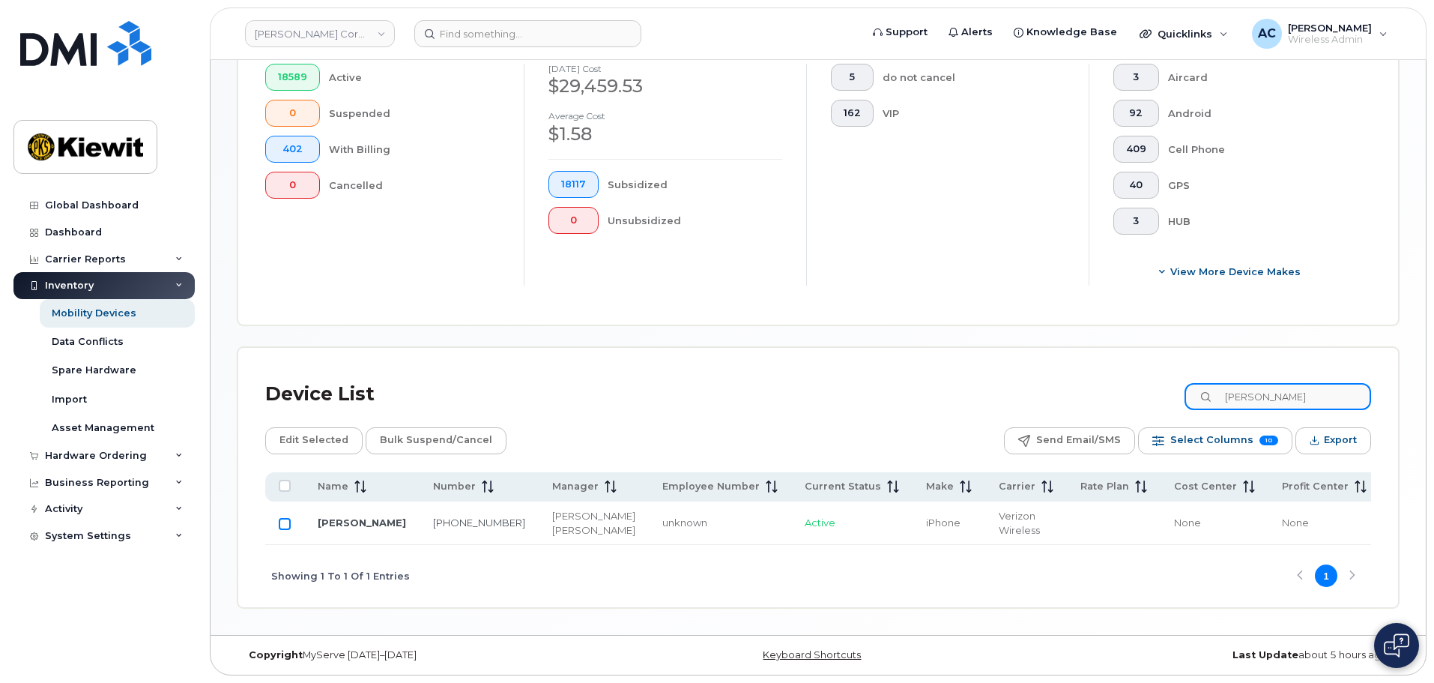
type input "diego trejo"
click at [282, 527] on input "Row Unselected" at bounding box center [285, 524] width 12 height 12
checkbox input "true"
click at [321, 430] on span "Edit Selected" at bounding box center [313, 440] width 69 height 22
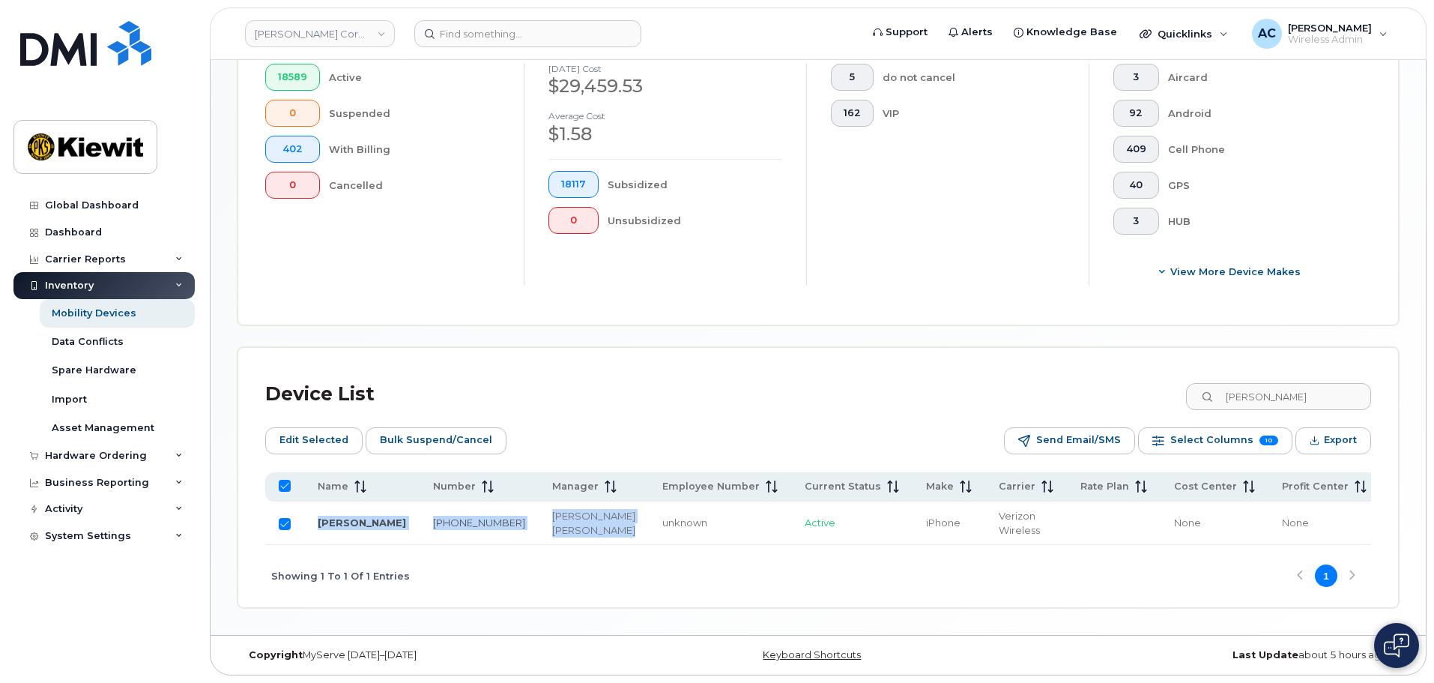
drag, startPoint x: 569, startPoint y: 557, endPoint x: 783, endPoint y: 563, distance: 214.4
click at [783, 563] on div "Name Number Manager Employee Number Current Status Make Carrier Rate Plan Cost …" at bounding box center [818, 539] width 1106 height 135
click at [769, 399] on div "Device List diego trejo Edit Selected Bulk Suspend/Cancel Send Email/SMS Select…" at bounding box center [818, 491] width 1106 height 232
click at [433, 520] on link "346-849-0869" at bounding box center [479, 522] width 92 height 12
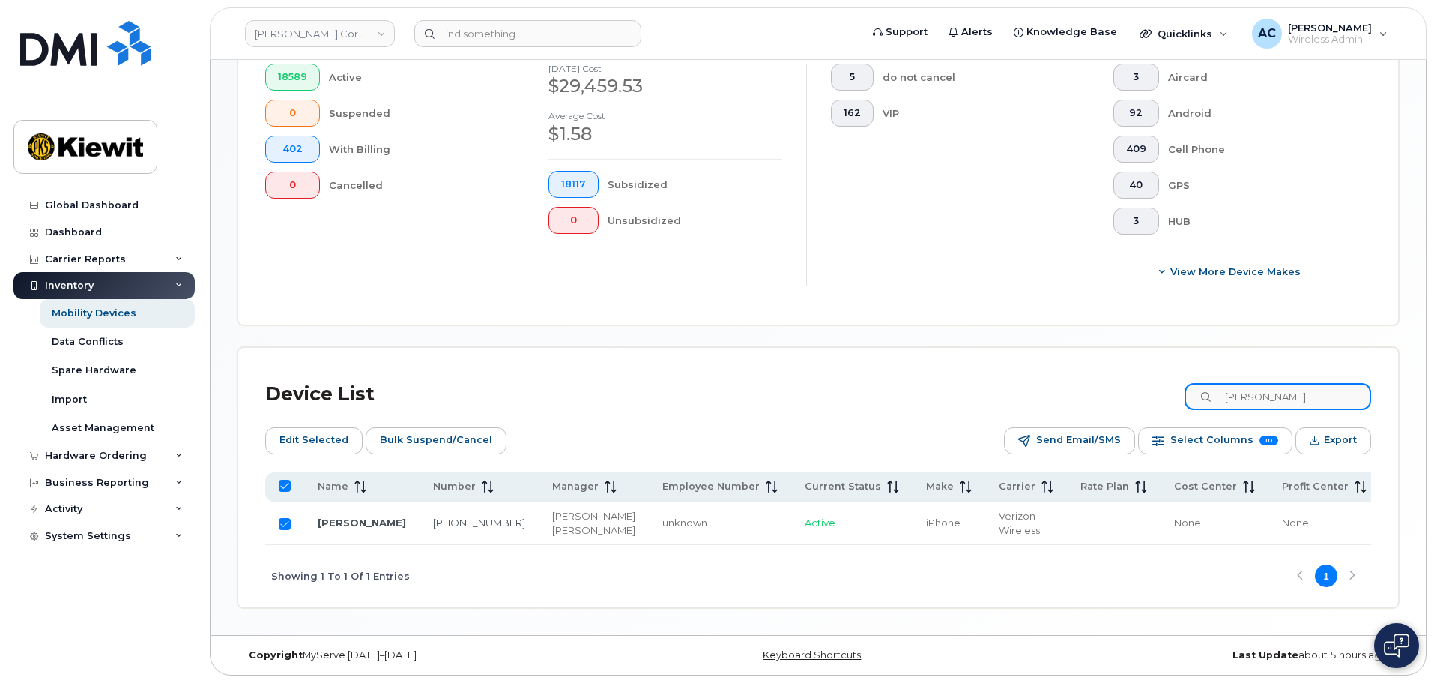
click at [1276, 383] on input "diego trejo" at bounding box center [1278, 396] width 187 height 27
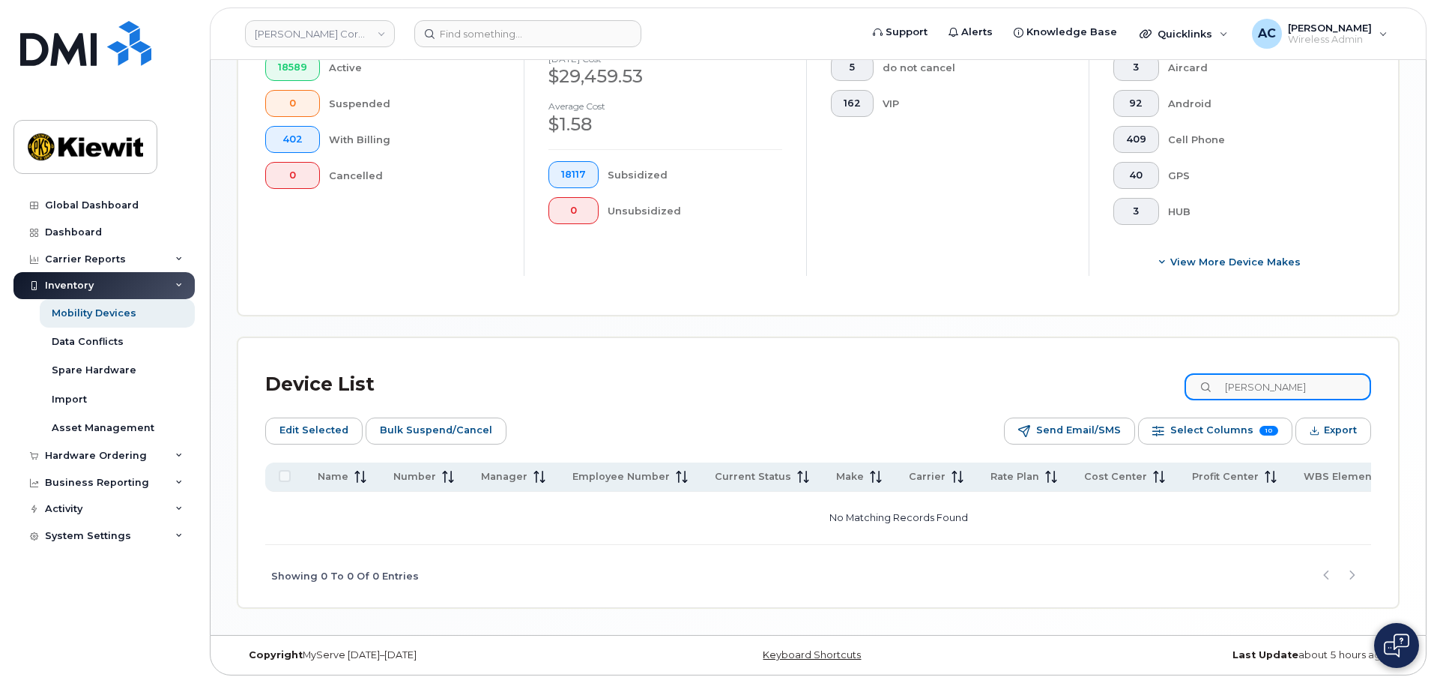
type input "diego trkeithejo"
checkbox input "false"
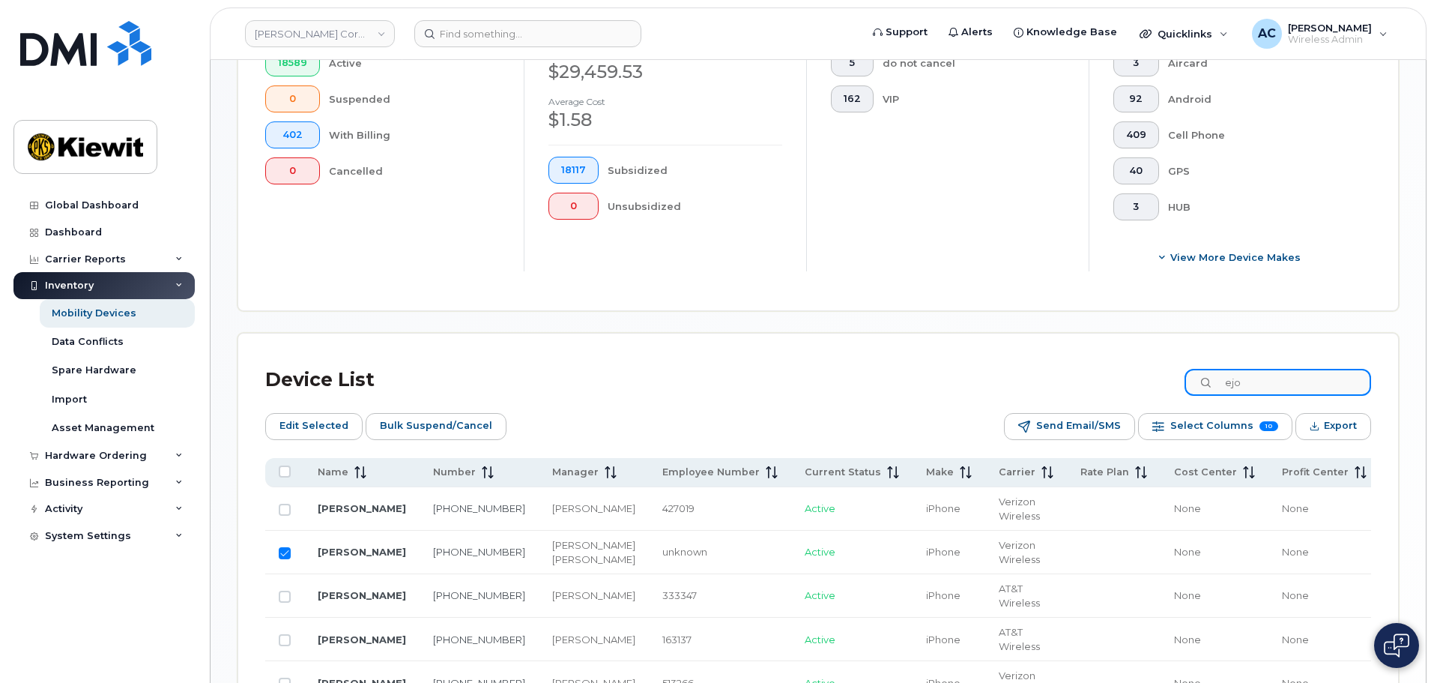
drag, startPoint x: 1276, startPoint y: 376, endPoint x: 1176, endPoint y: 377, distance: 100.4
click at [1176, 377] on div "Device List ejo" at bounding box center [818, 379] width 1106 height 39
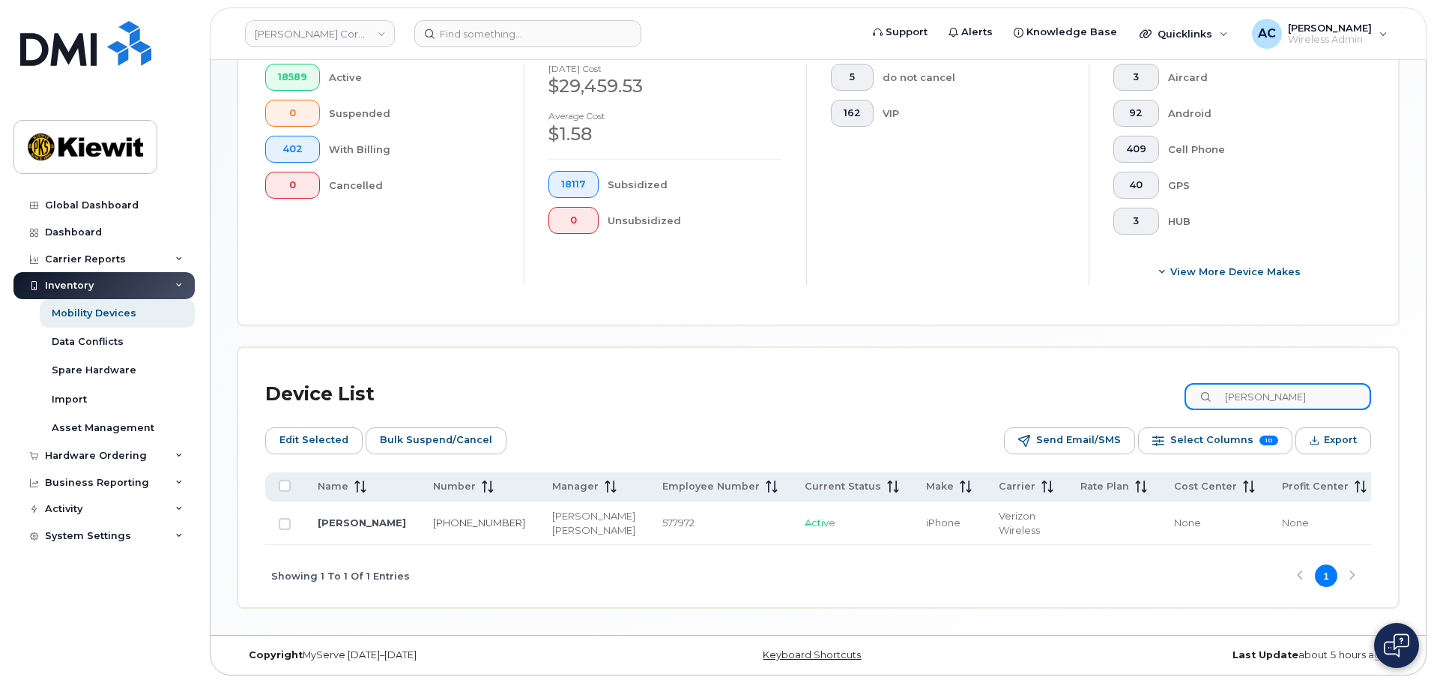
scroll to position [420, 0]
type input "keith lofton"
click at [332, 521] on link "KEITH LOFTON" at bounding box center [362, 522] width 88 height 12
click at [1315, 391] on input "keith lofton" at bounding box center [1278, 396] width 187 height 27
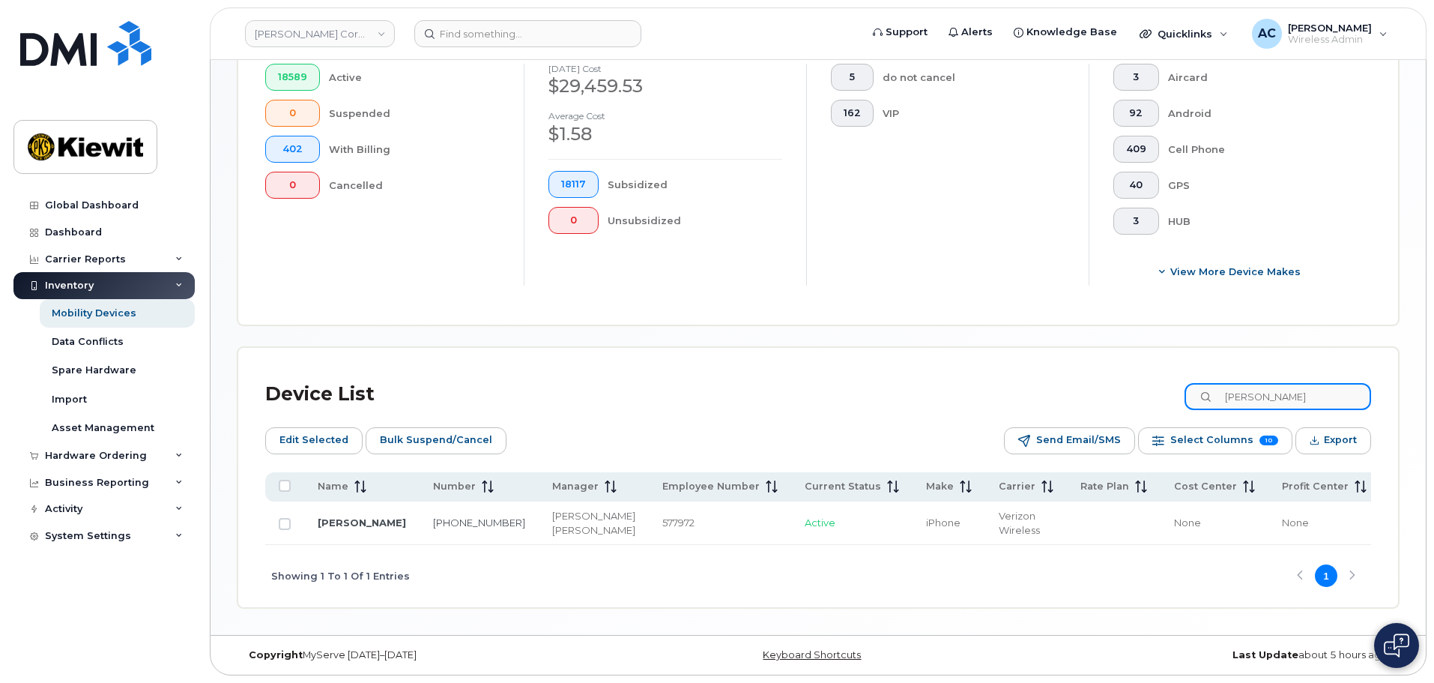
click at [1315, 391] on input "keith lofton" at bounding box center [1278, 396] width 187 height 27
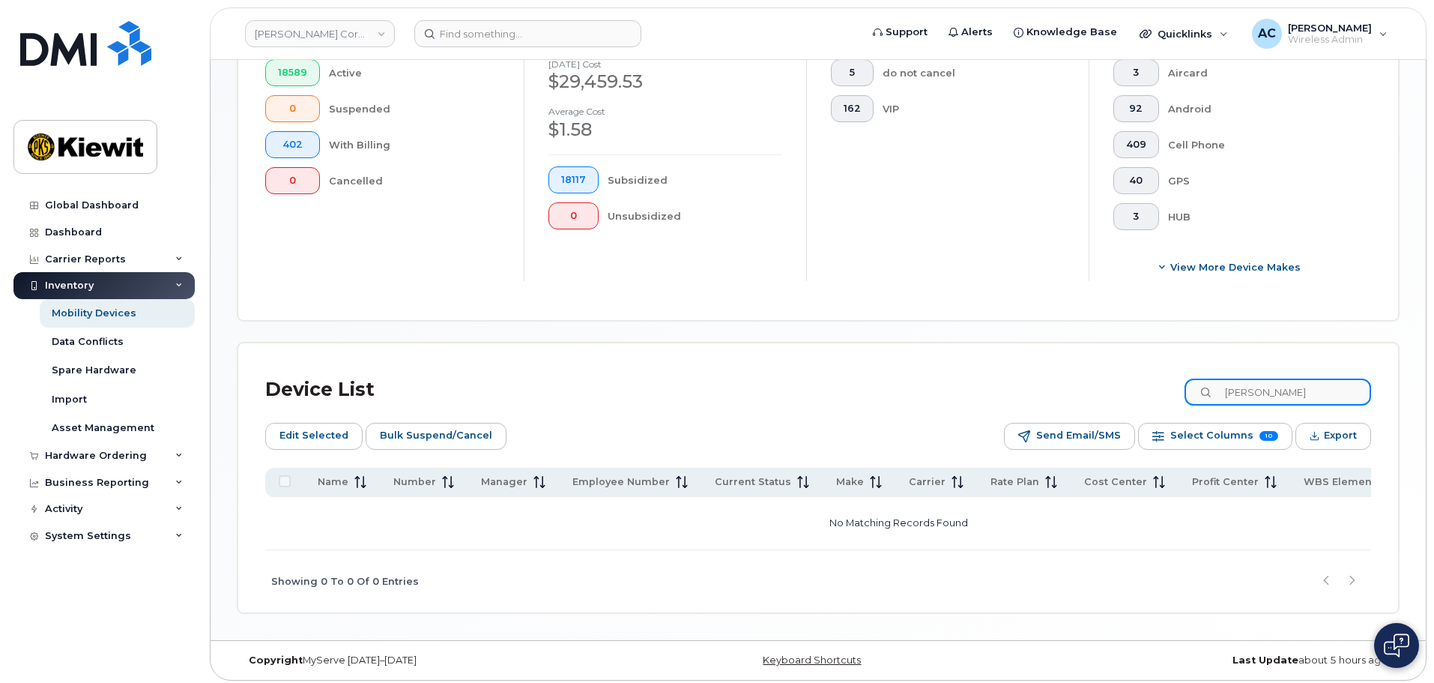
drag, startPoint x: 1342, startPoint y: 394, endPoint x: 1195, endPoint y: 402, distance: 147.1
click at [1195, 402] on div "Device List debbie mashore" at bounding box center [818, 389] width 1106 height 39
click at [1299, 399] on input "510-907" at bounding box center [1278, 391] width 187 height 27
type input "5"
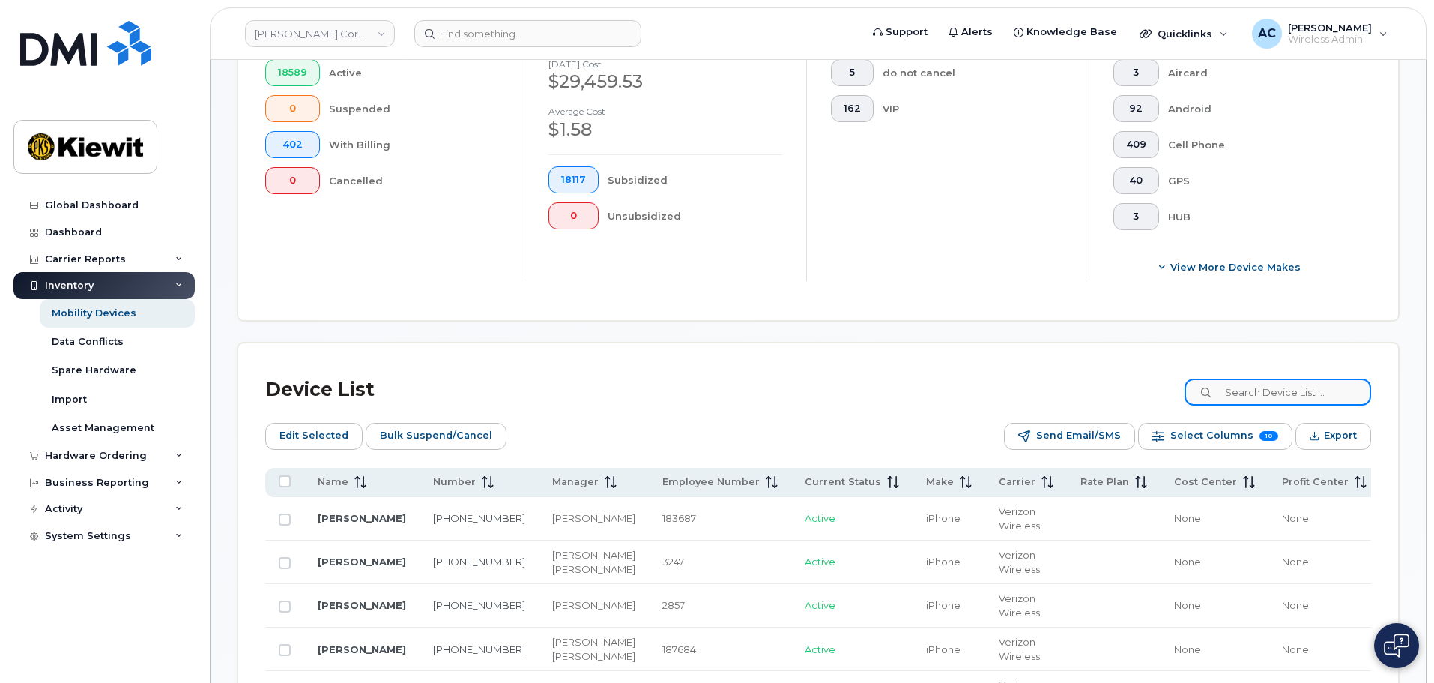
click at [1257, 396] on input at bounding box center [1278, 391] width 187 height 27
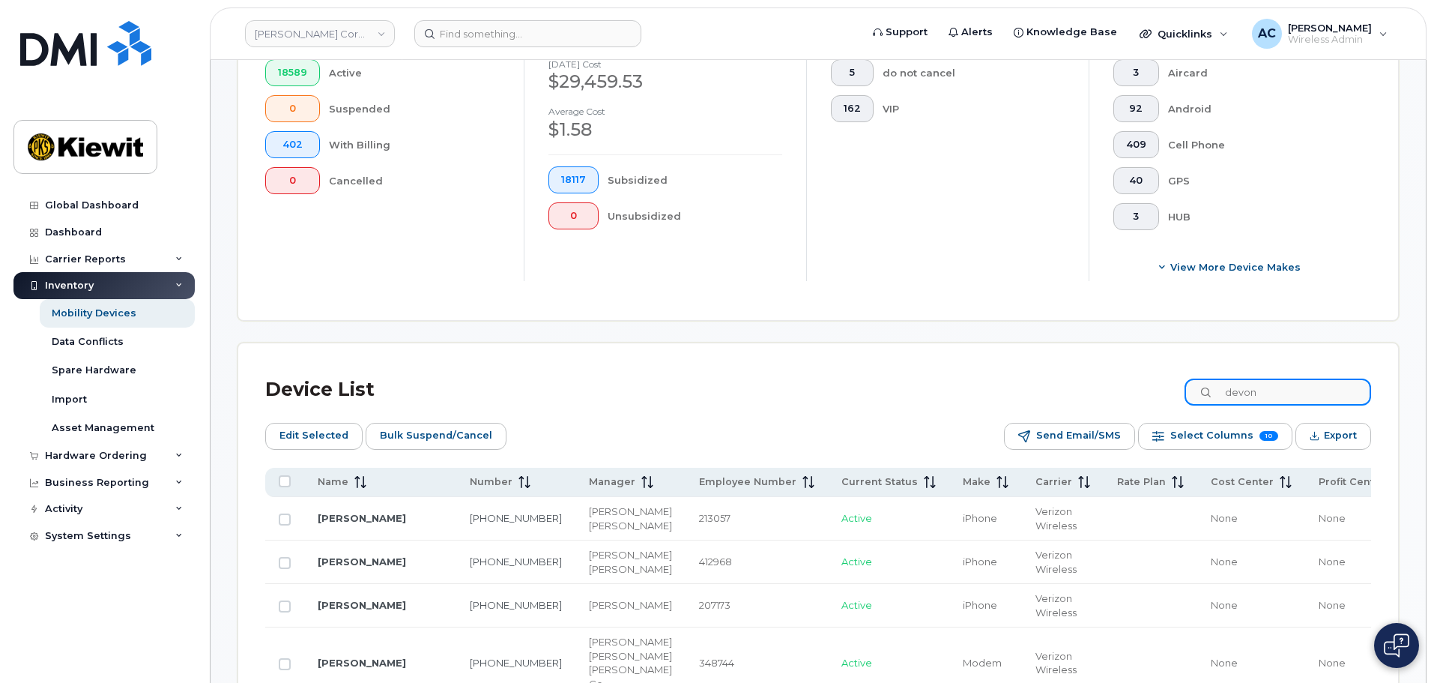
click at [1300, 400] on input "devon" at bounding box center [1278, 391] width 187 height 27
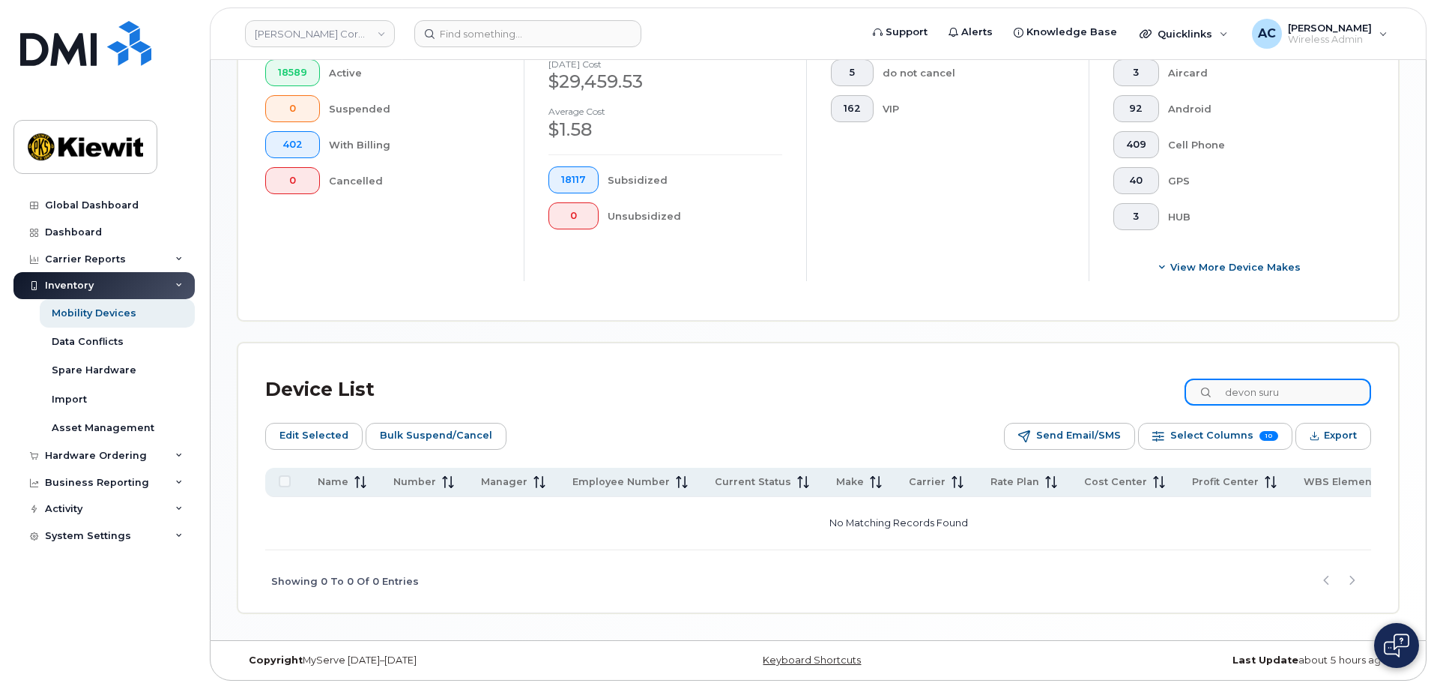
drag, startPoint x: 1317, startPoint y: 392, endPoint x: 1148, endPoint y: 388, distance: 168.6
click at [1148, 388] on div "Device List devon suru" at bounding box center [818, 389] width 1106 height 39
paste input "Devon Surujbally"
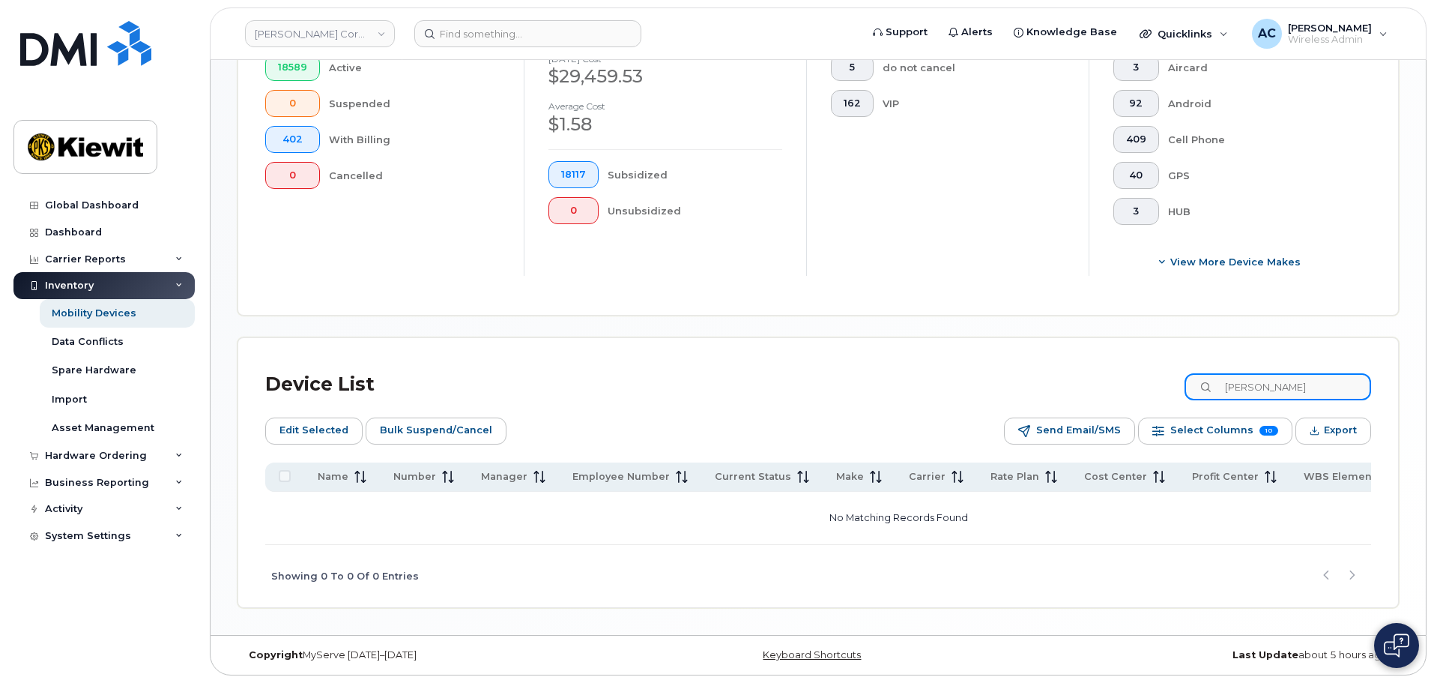
scroll to position [430, 0]
type input "Devon Surujbally"
drag, startPoint x: 1356, startPoint y: 378, endPoint x: 1161, endPoint y: 384, distance: 194.9
click at [1161, 384] on div "Device List Devon Surujbally" at bounding box center [818, 384] width 1106 height 39
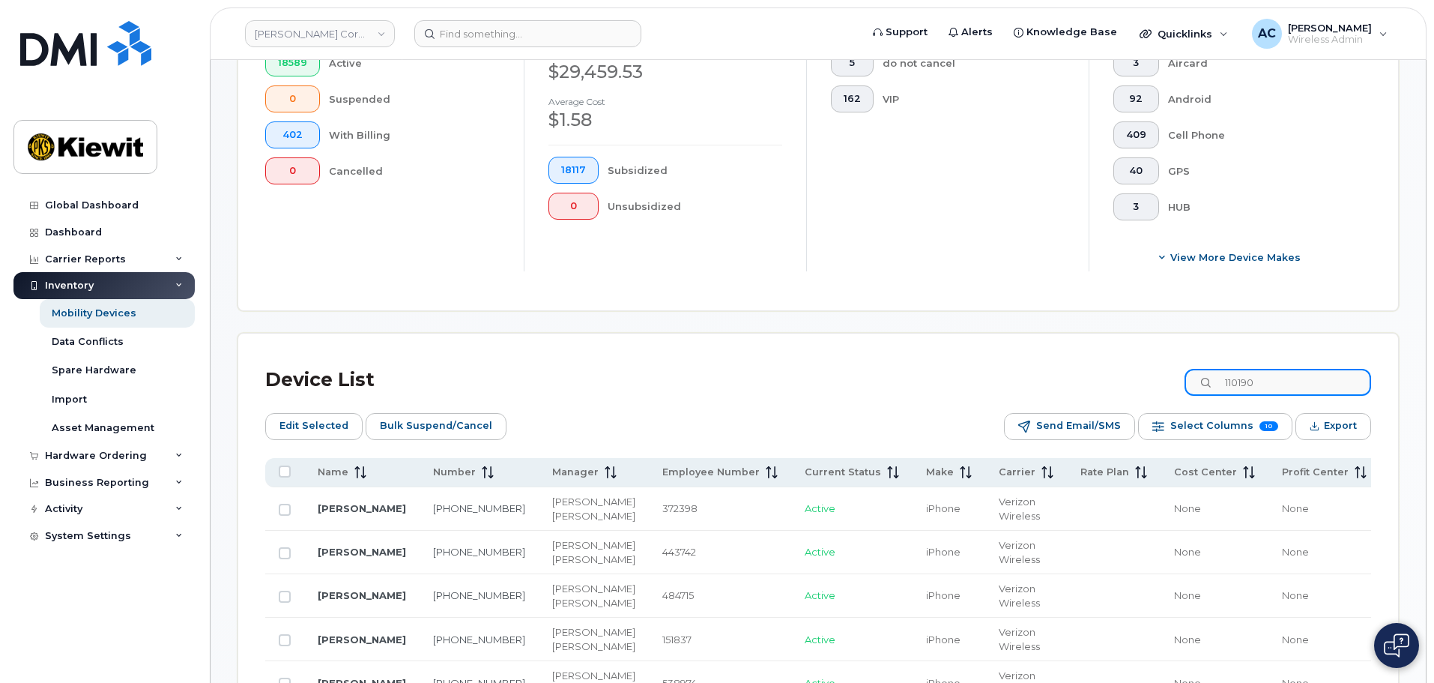
type input "110190"
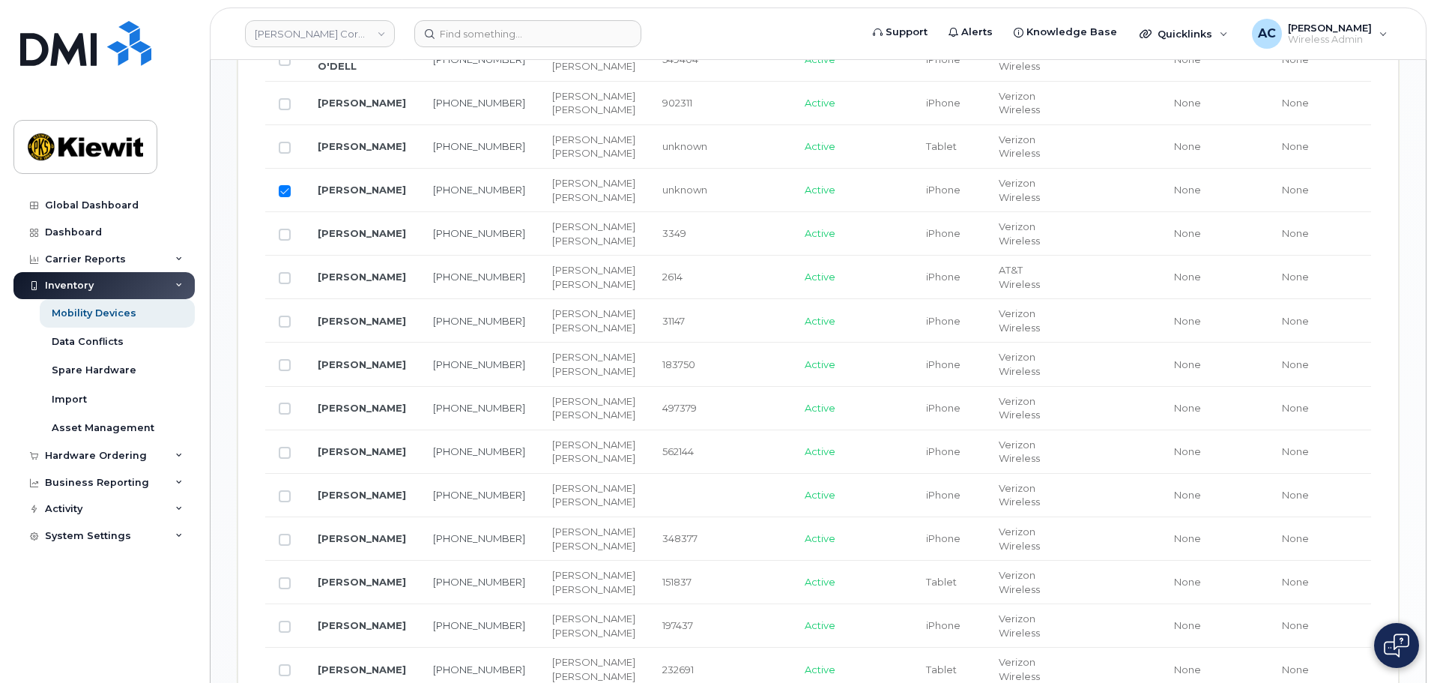
scroll to position [1104, 0]
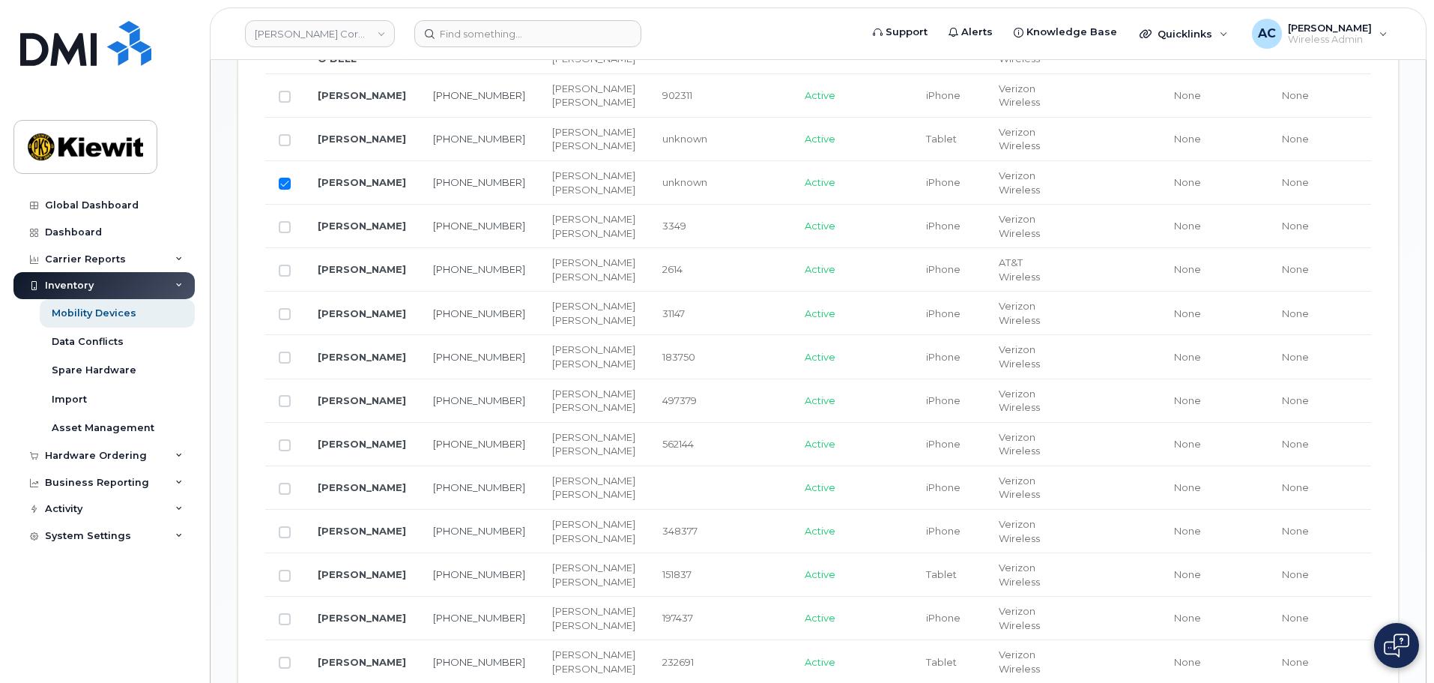
click at [285, 190] on input "Row Selected" at bounding box center [285, 184] width 12 height 12
checkbox input "false"
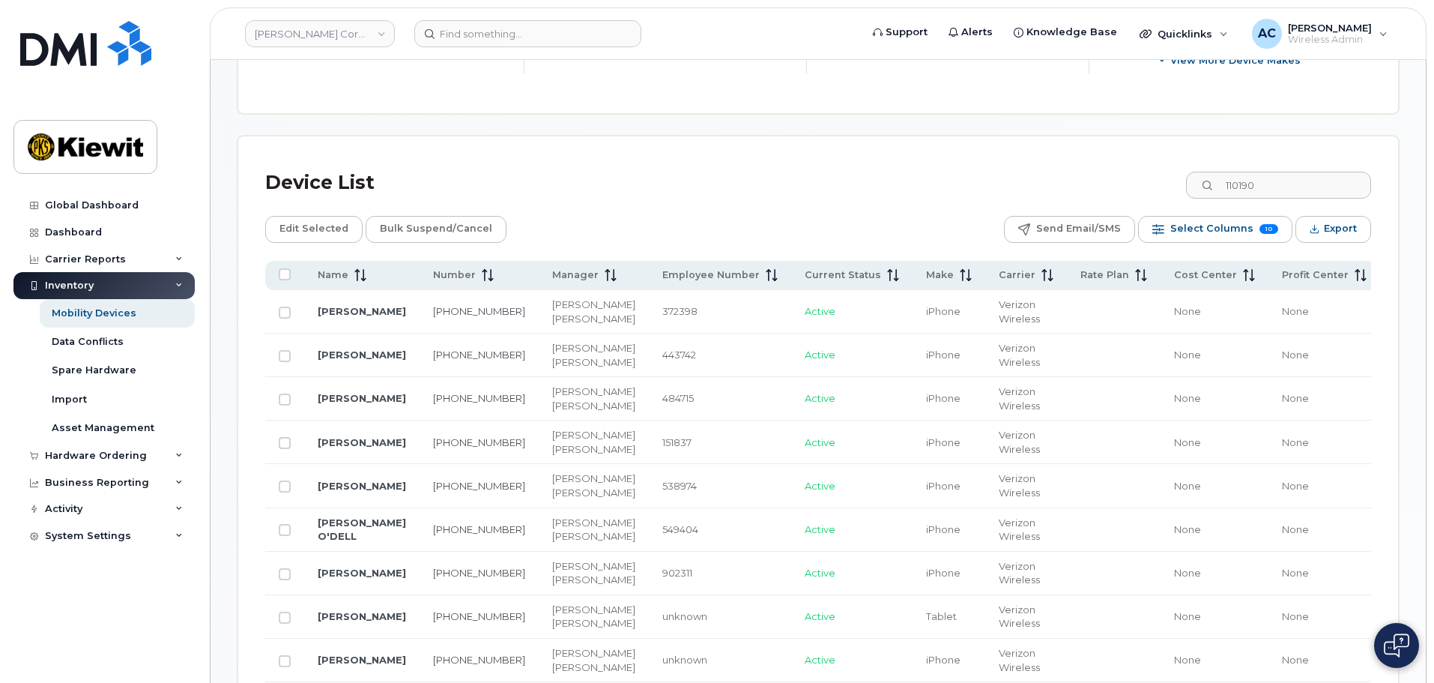
scroll to position [430, 0]
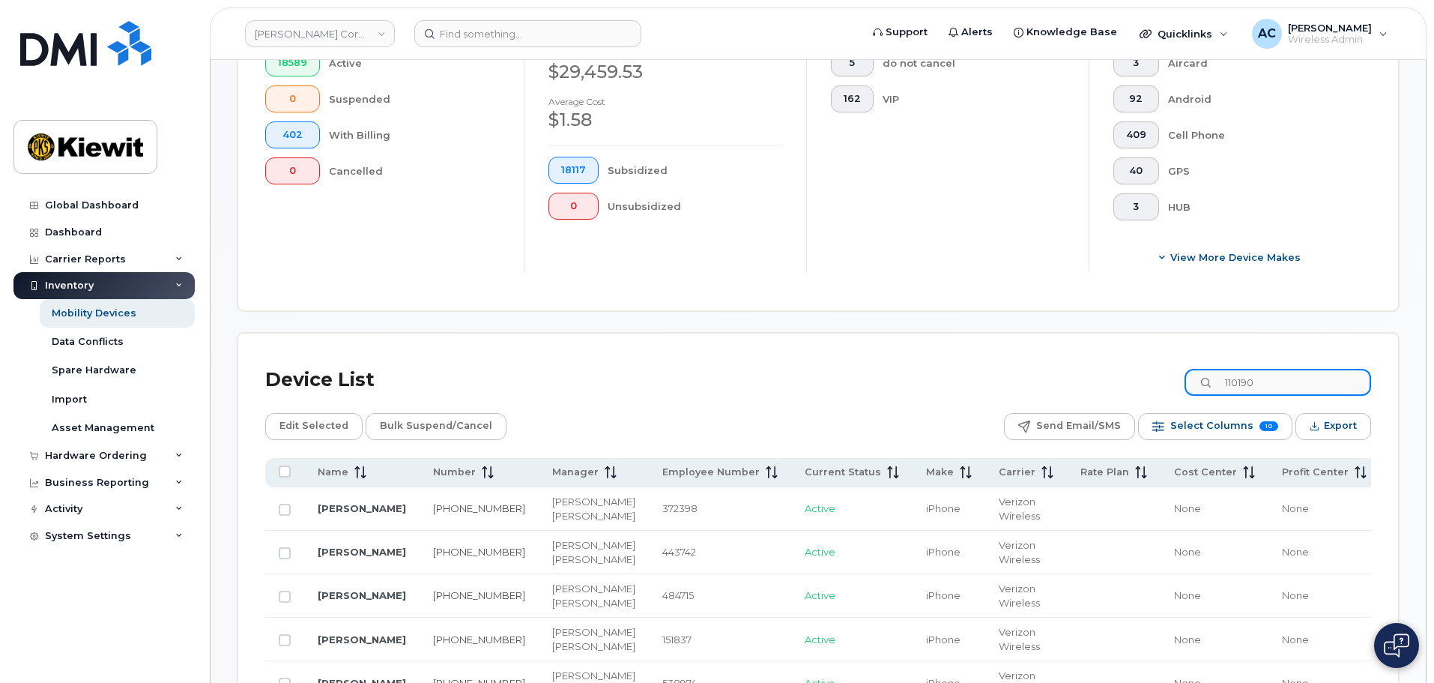
drag, startPoint x: 1318, startPoint y: 376, endPoint x: 1220, endPoint y: 380, distance: 98.2
click at [1220, 380] on div "110190" at bounding box center [1278, 382] width 187 height 27
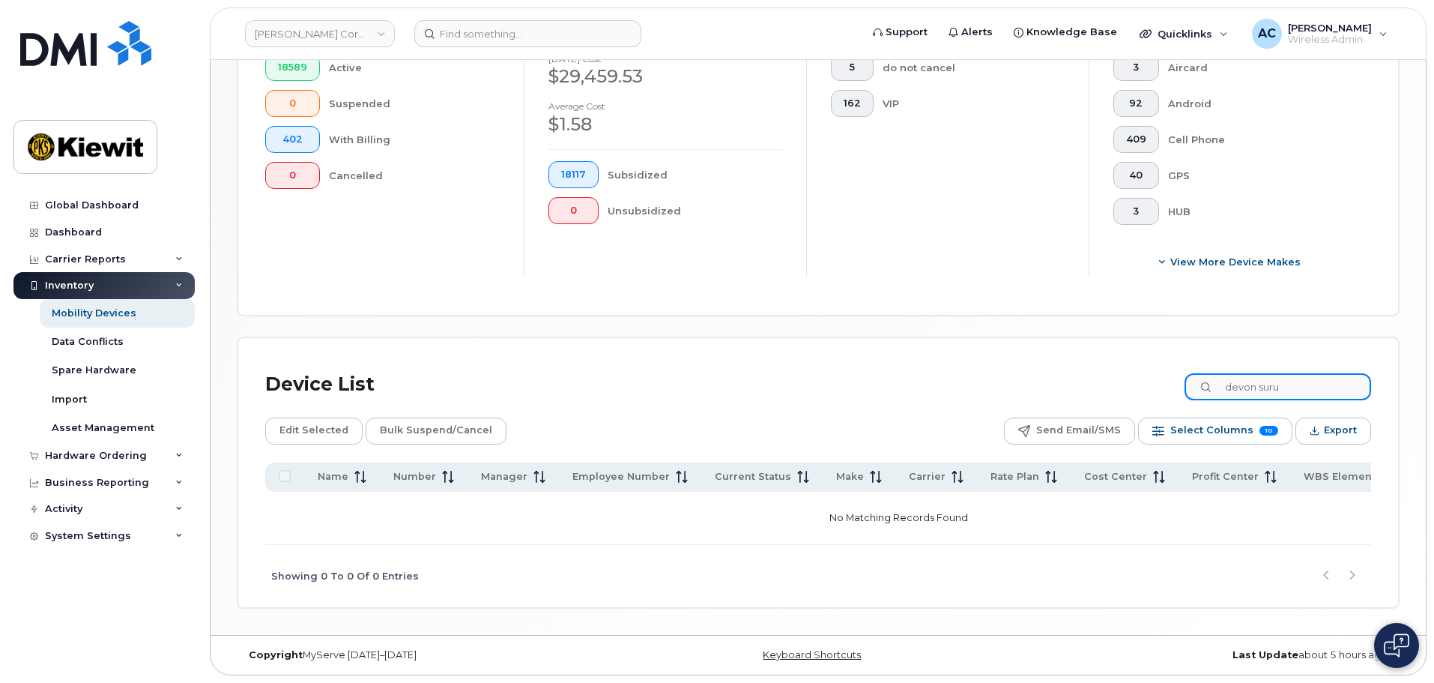
drag, startPoint x: 1323, startPoint y: 386, endPoint x: 1175, endPoint y: 372, distance: 149.0
click at [1175, 372] on div "Device List devon suru" at bounding box center [818, 384] width 1106 height 39
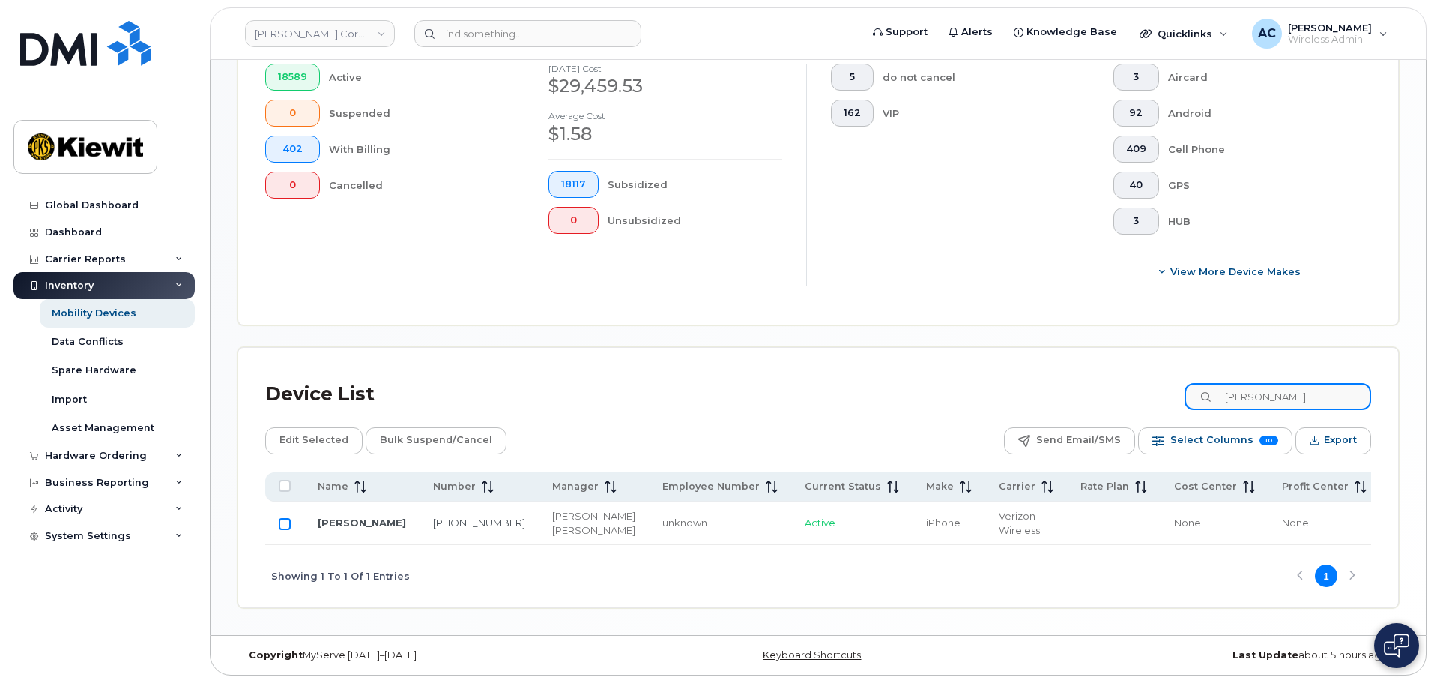
type input "diego trej"
click at [282, 522] on input "Row Unselected" at bounding box center [285, 524] width 12 height 12
checkbox input "true"
click at [334, 431] on span "Edit Selected" at bounding box center [313, 440] width 69 height 22
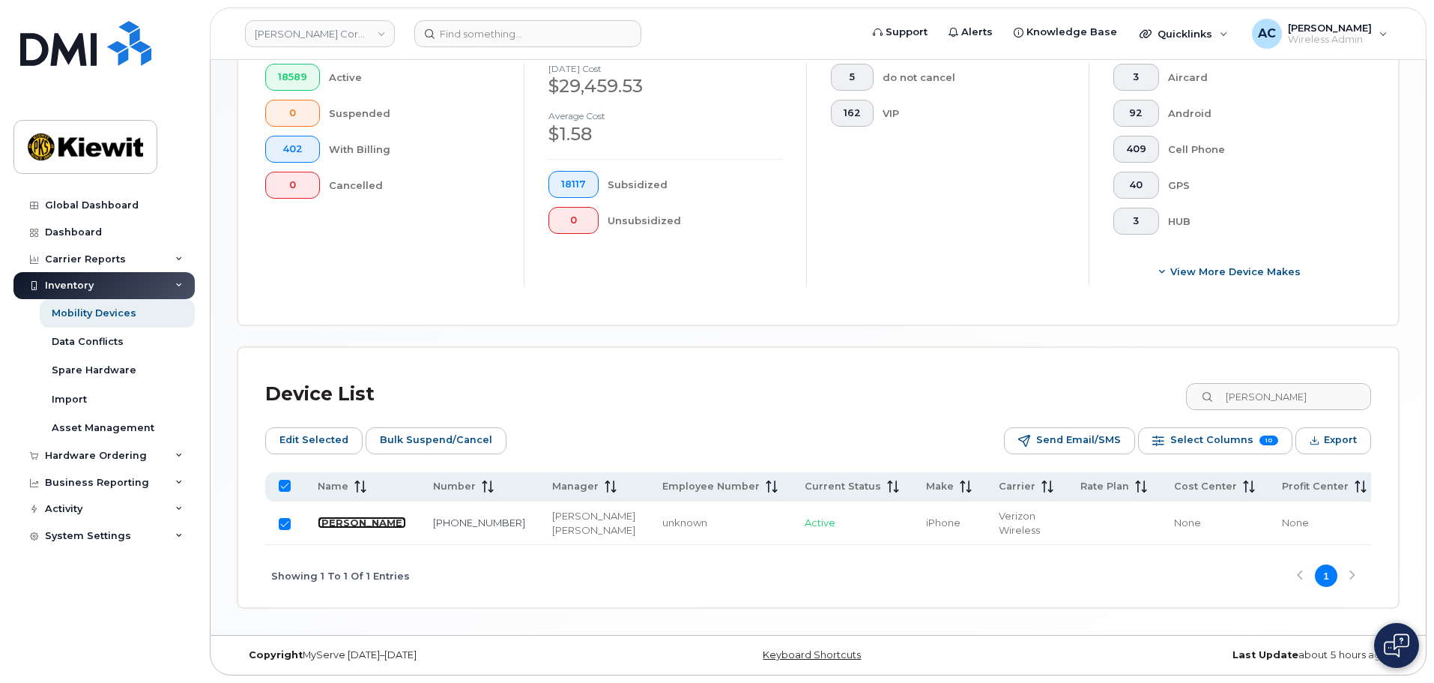
click at [333, 518] on link "DIEGO TREJO" at bounding box center [362, 522] width 88 height 12
drag, startPoint x: 1277, startPoint y: 393, endPoint x: 1224, endPoint y: 396, distance: 52.6
click at [1224, 396] on div "Device List diego trej" at bounding box center [818, 394] width 1106 height 39
type input "110190"
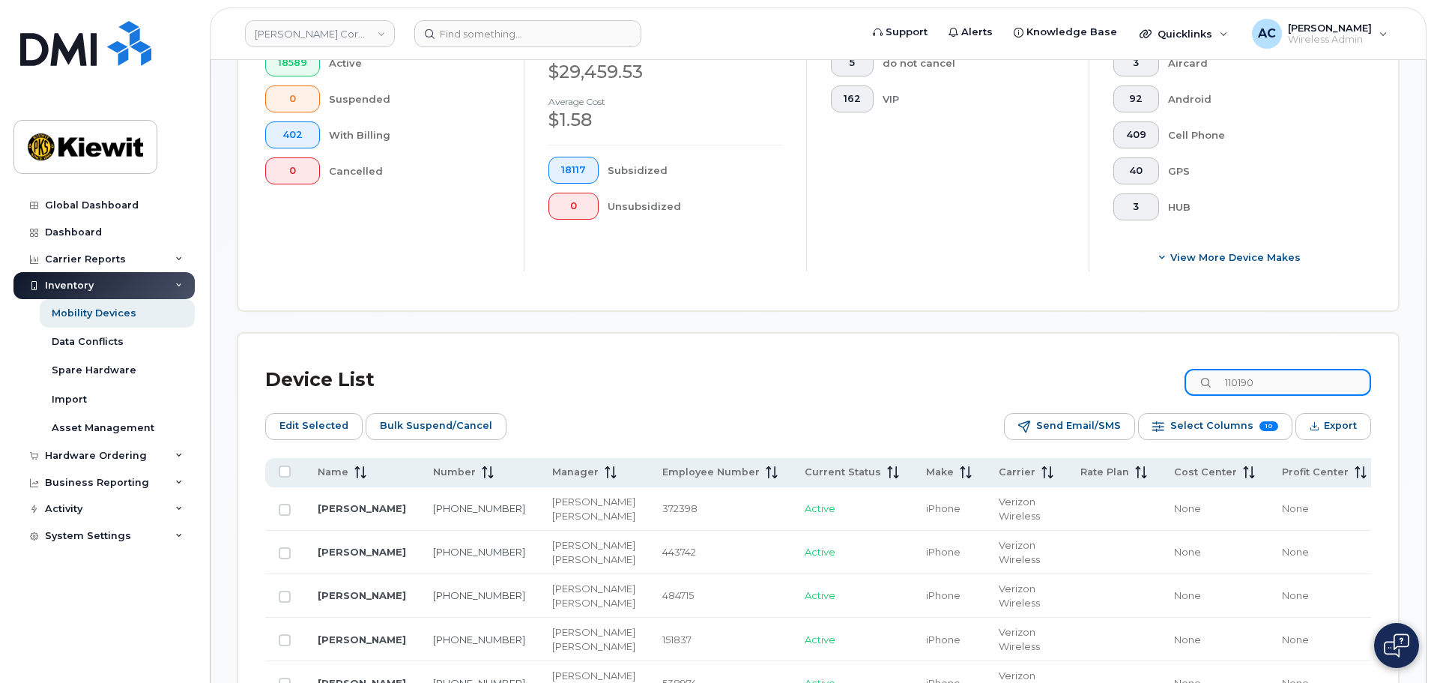
checkbox input "false"
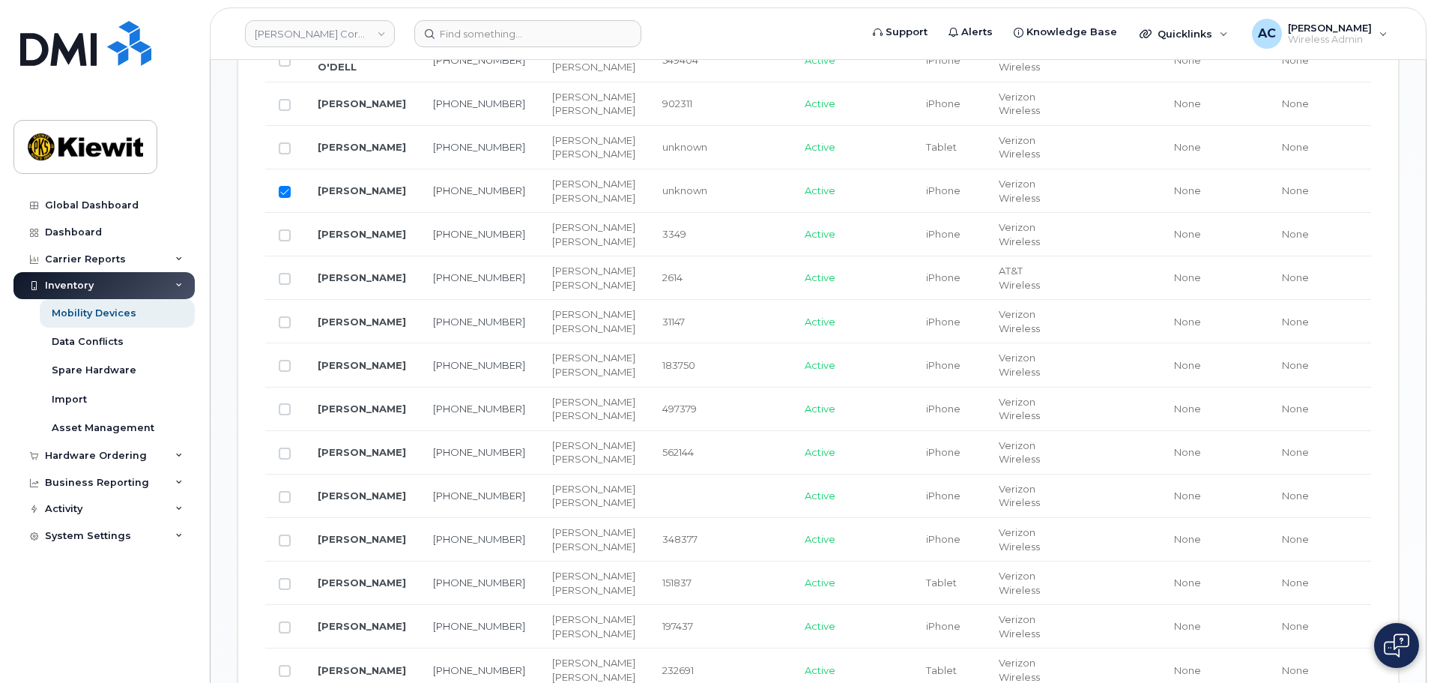
scroll to position [1104, 0]
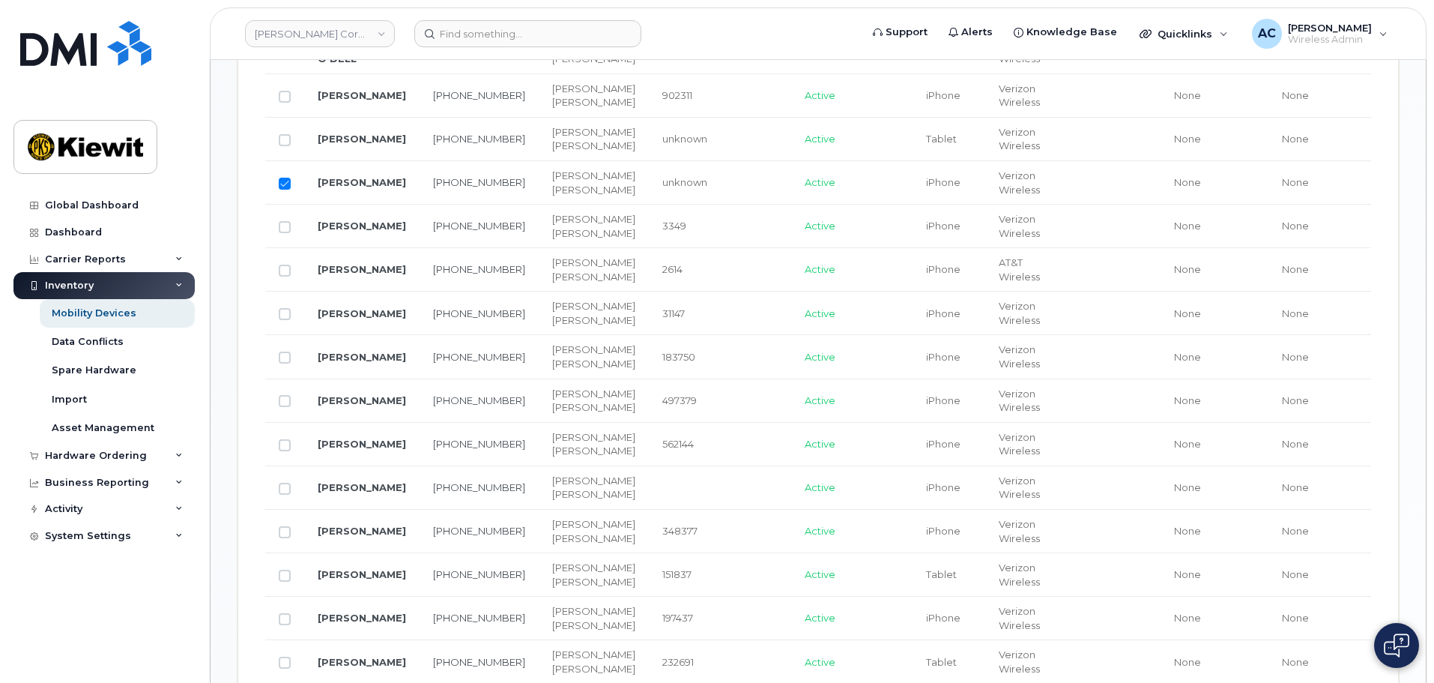
type input "110190"
click at [283, 190] on input "Row Selected" at bounding box center [285, 184] width 12 height 12
checkbox input "false"
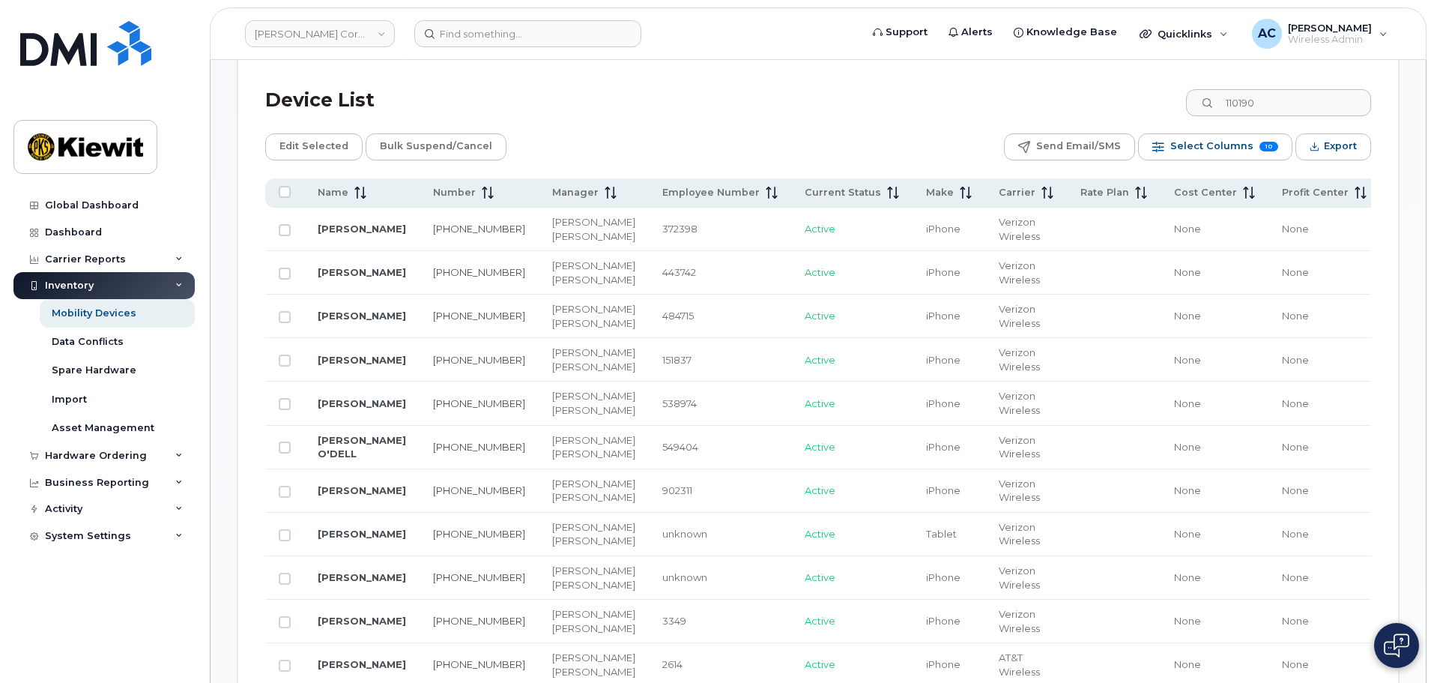
scroll to position [674, 0]
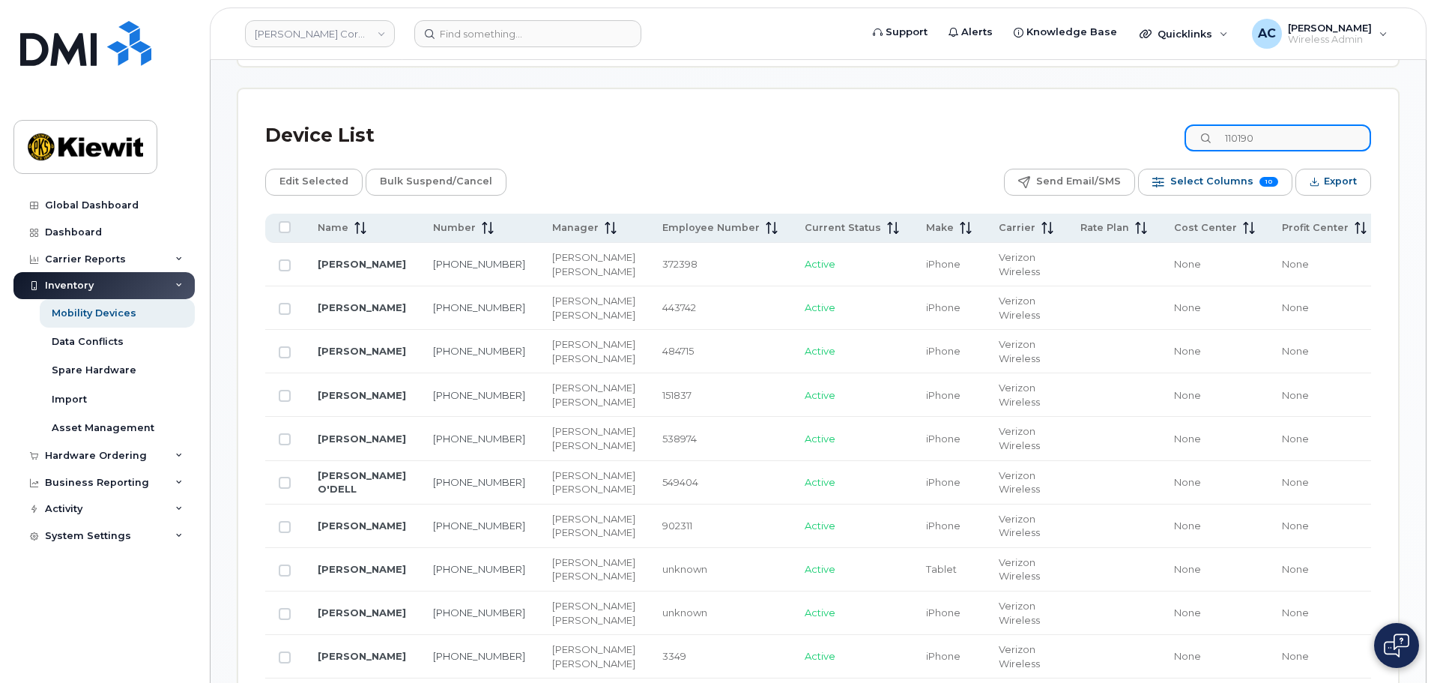
drag, startPoint x: 1296, startPoint y: 139, endPoint x: 1147, endPoint y: 124, distance: 149.0
click at [1147, 124] on div "Device List 110190" at bounding box center [818, 135] width 1106 height 39
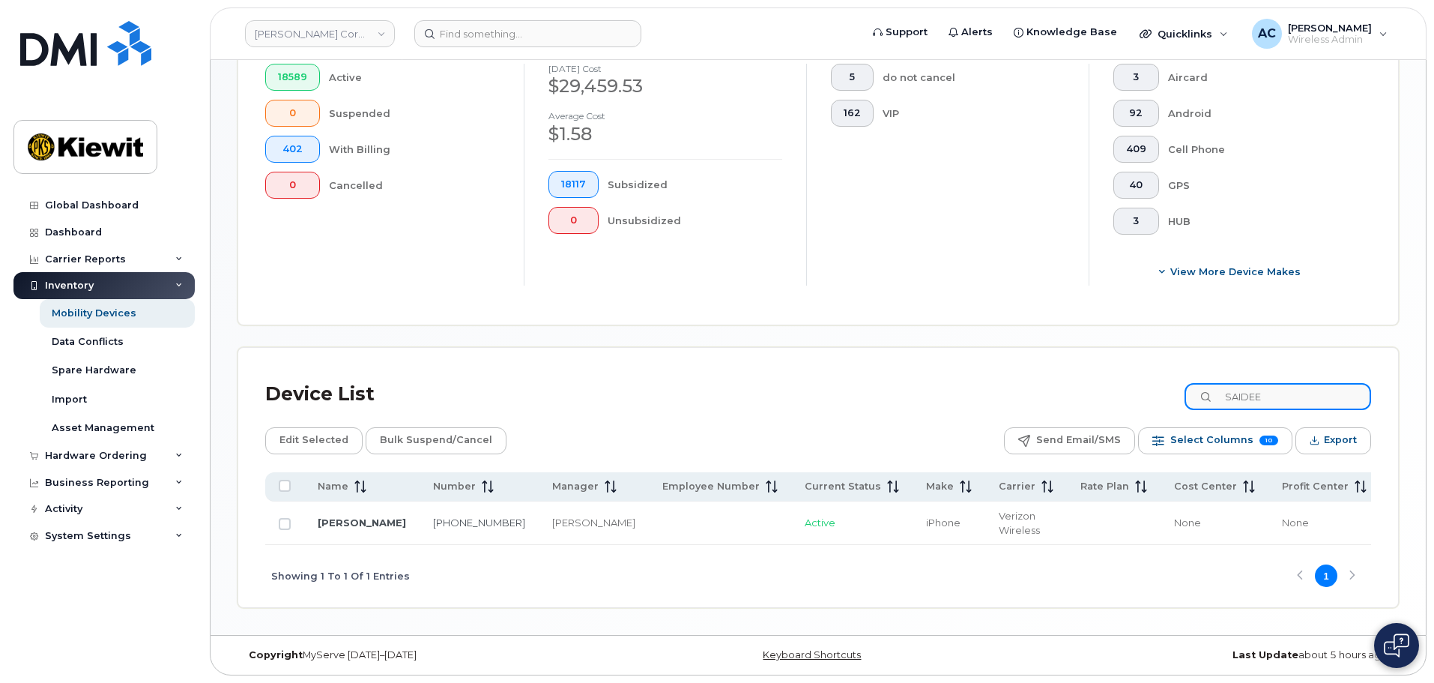
scroll to position [420, 0]
click at [337, 516] on link "[PERSON_NAME]" at bounding box center [362, 522] width 88 height 12
drag, startPoint x: 1298, startPoint y: 390, endPoint x: 1134, endPoint y: 381, distance: 164.4
click at [1134, 381] on div "Device List SAIDEE" at bounding box center [818, 394] width 1106 height 39
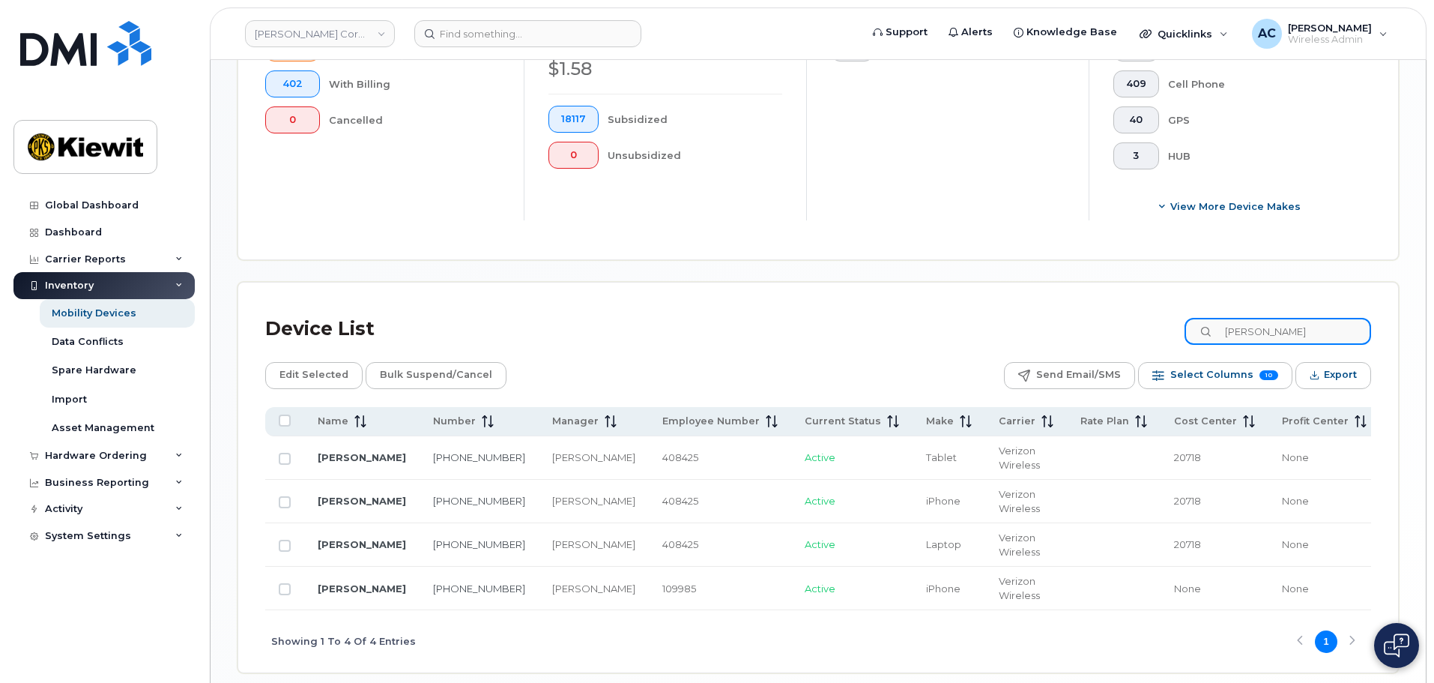
scroll to position [551, 0]
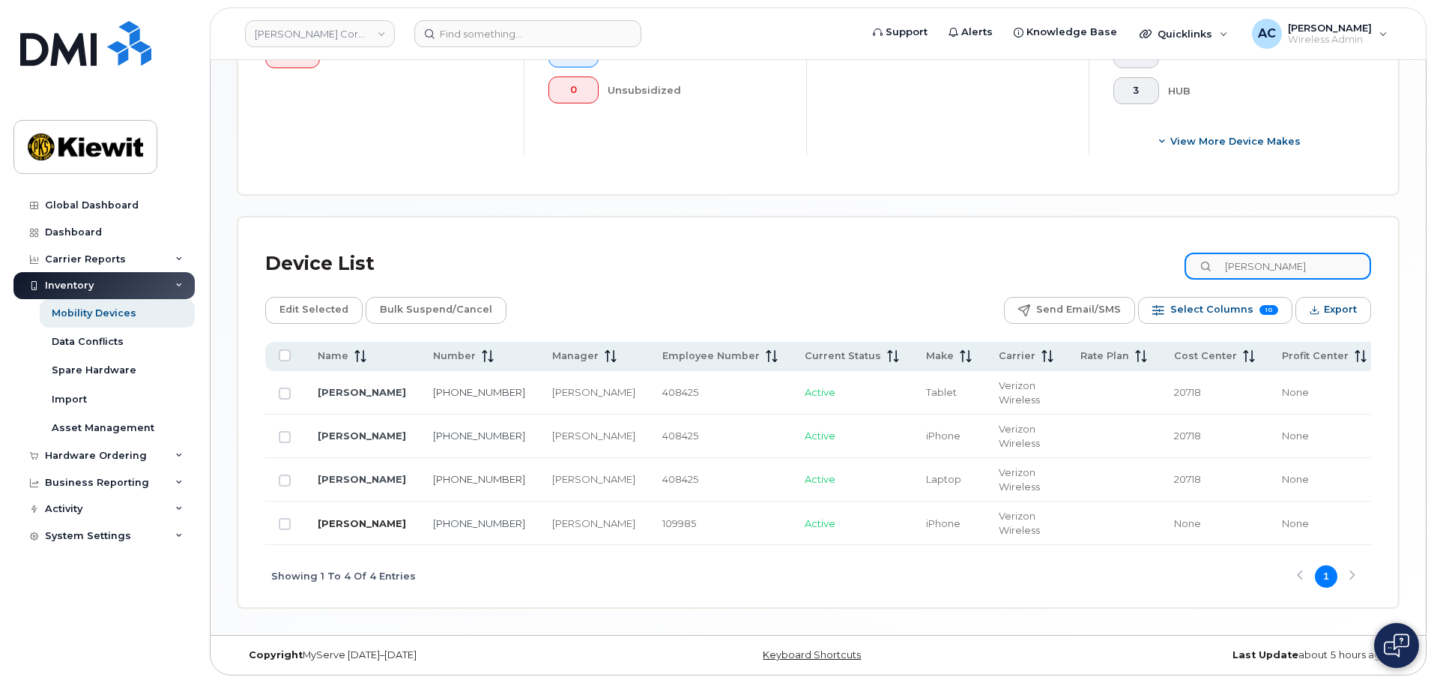
type input "roger err"
click at [330, 517] on link "ROGER ERRINGTON" at bounding box center [362, 523] width 88 height 12
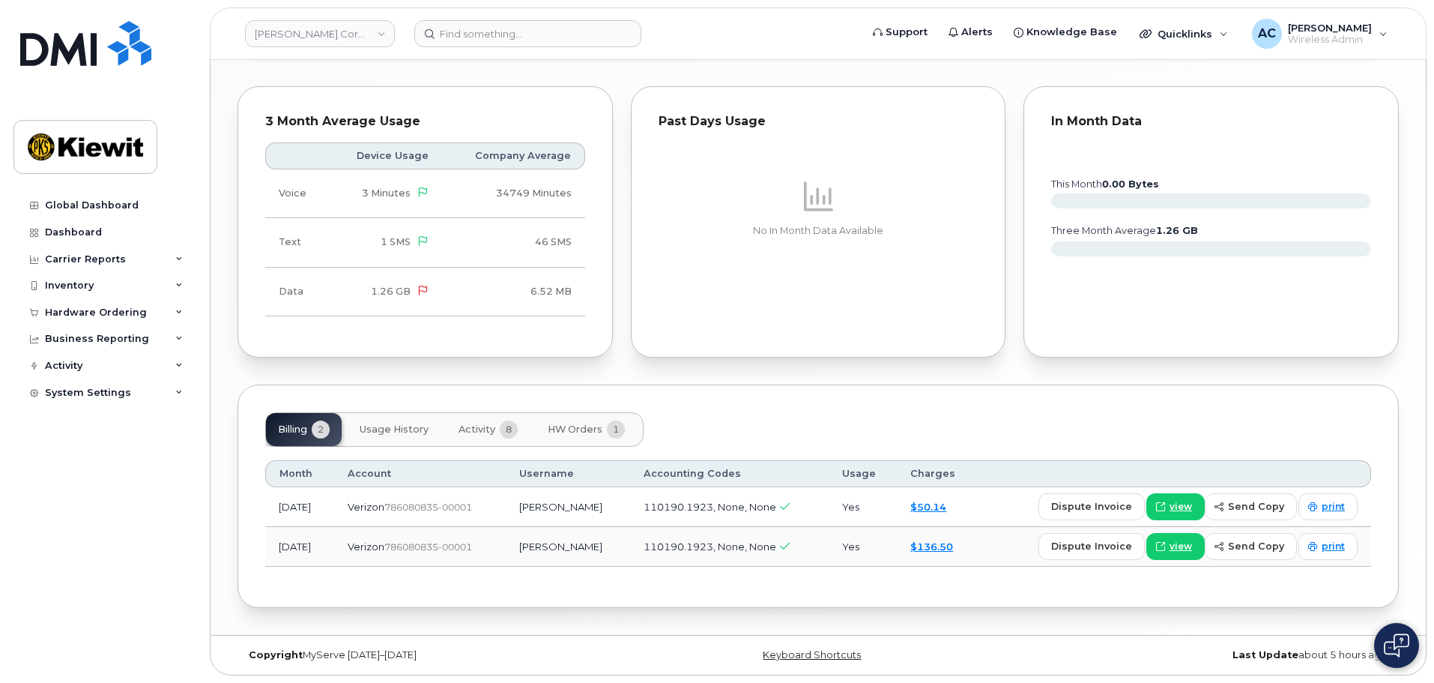
scroll to position [1096, 0]
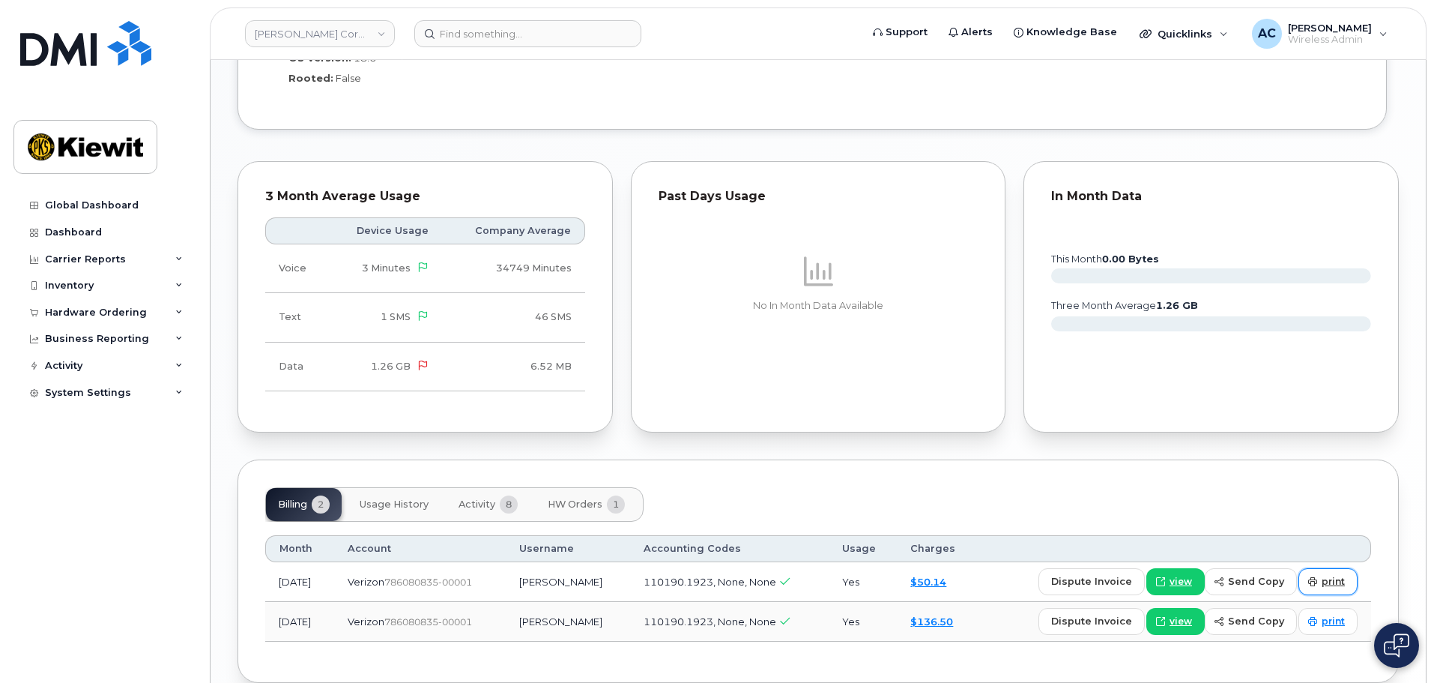
click at [1347, 581] on link "print" at bounding box center [1328, 581] width 59 height 27
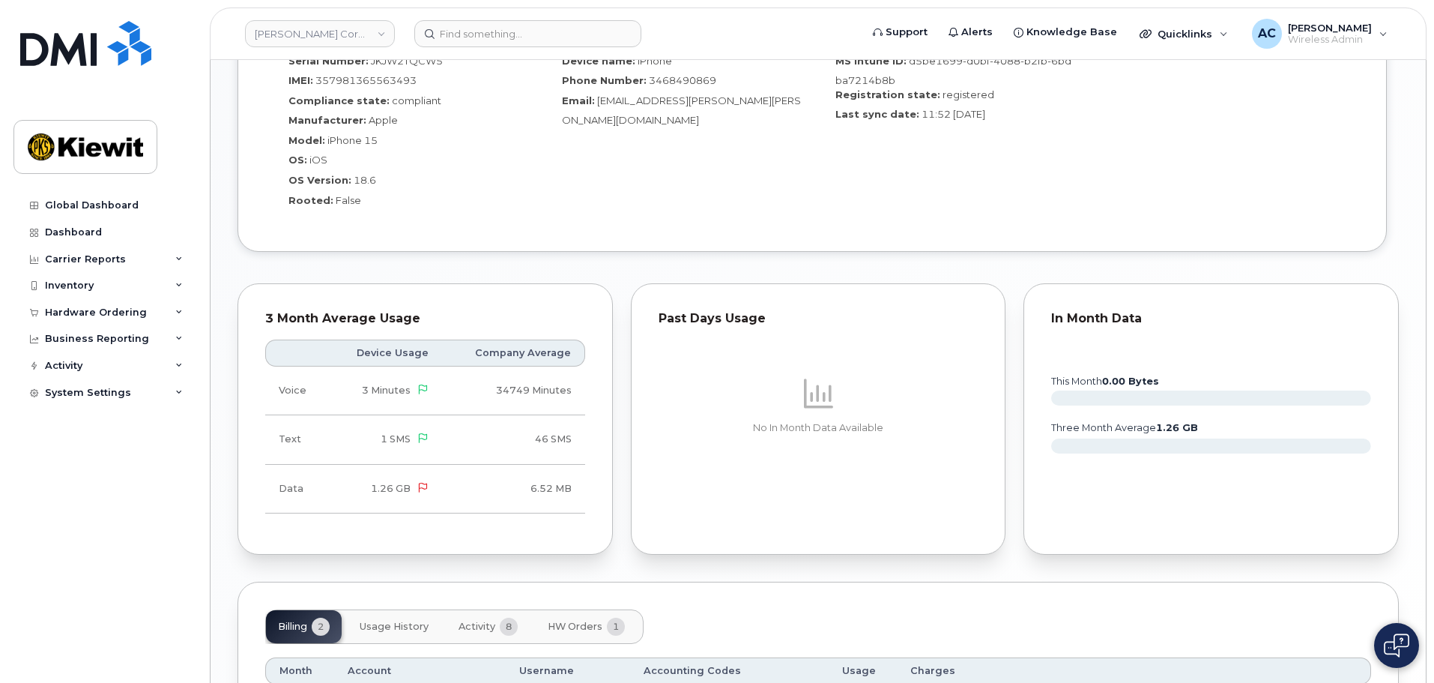
scroll to position [1049, 0]
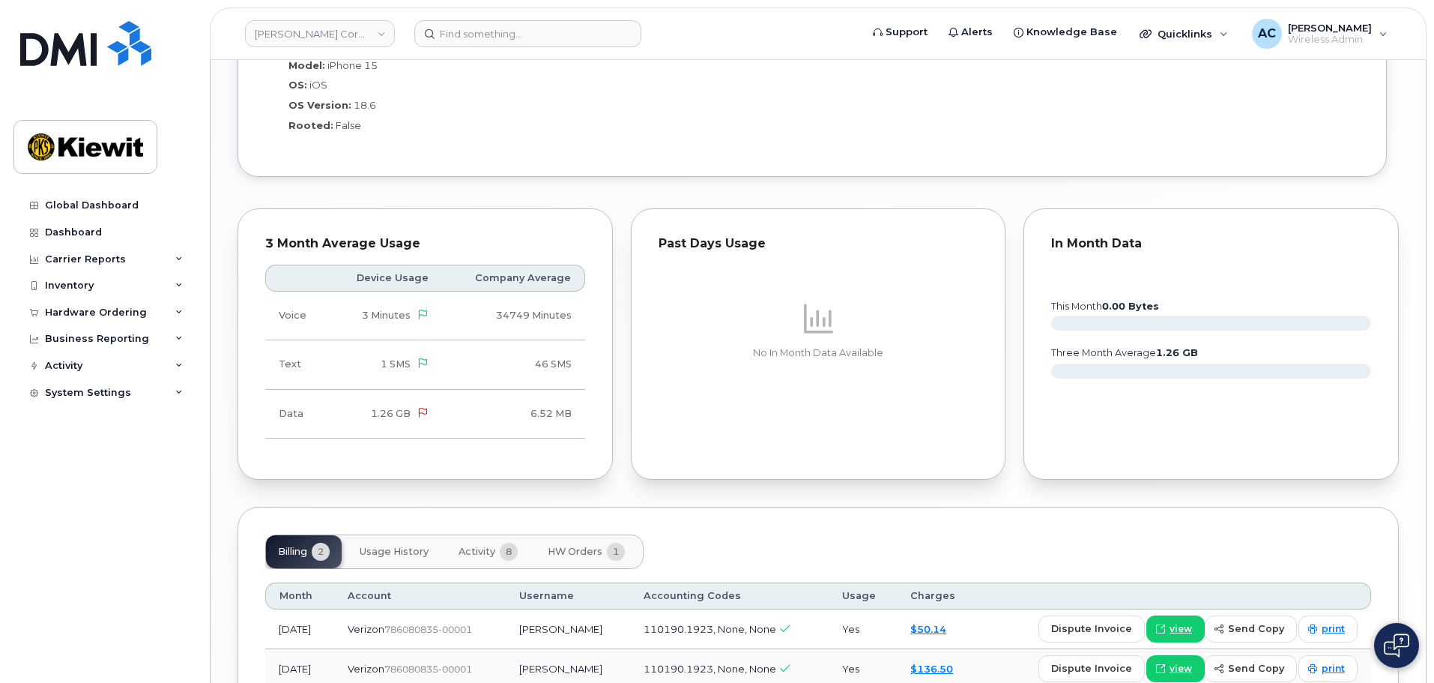
click at [564, 320] on td "34749 Minutes" at bounding box center [513, 315] width 142 height 49
click at [581, 310] on td "34749 Minutes" at bounding box center [513, 315] width 142 height 49
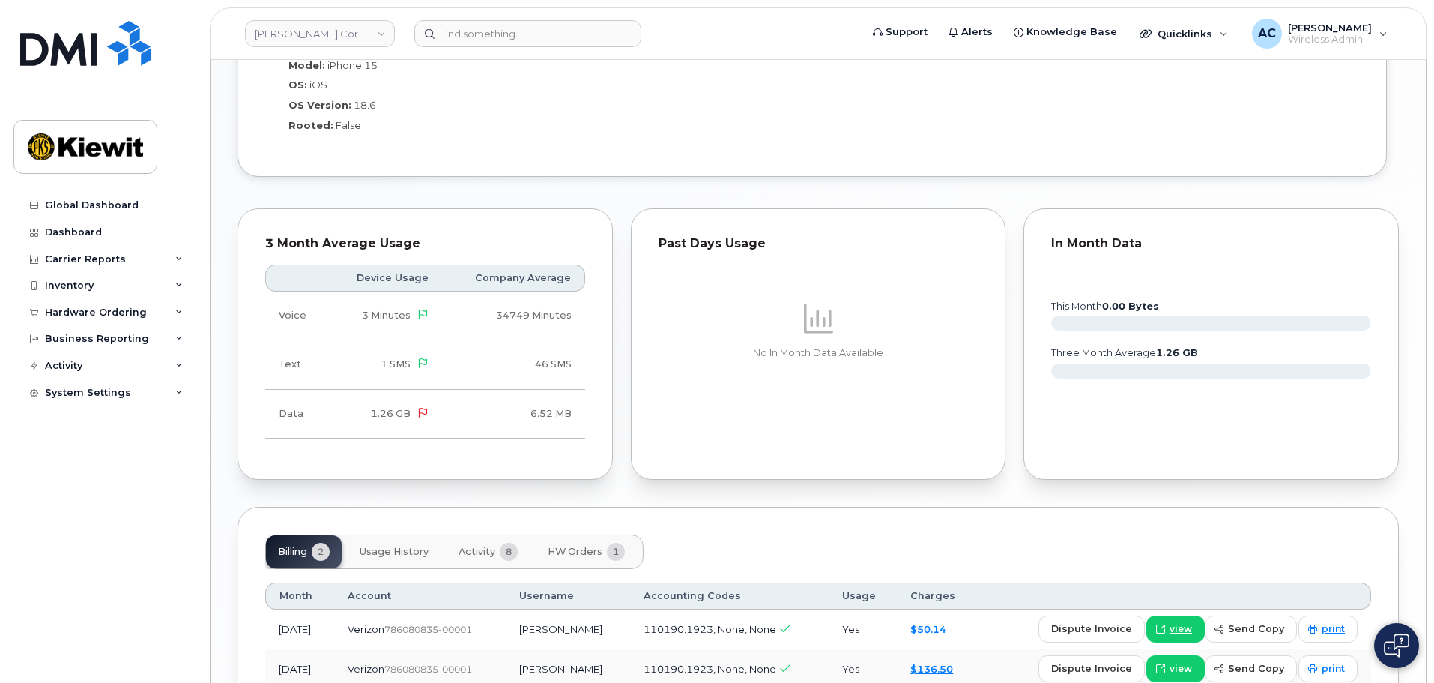
click at [504, 279] on th "Company Average" at bounding box center [513, 278] width 142 height 27
click at [582, 279] on th "Company Average" at bounding box center [513, 278] width 142 height 27
click at [1125, 344] on icon "this month 0.00 Bytes three month average 1.26 GB" at bounding box center [1211, 332] width 320 height 135
click at [800, 363] on div "No In Month Data Available" at bounding box center [819, 330] width 320 height 158
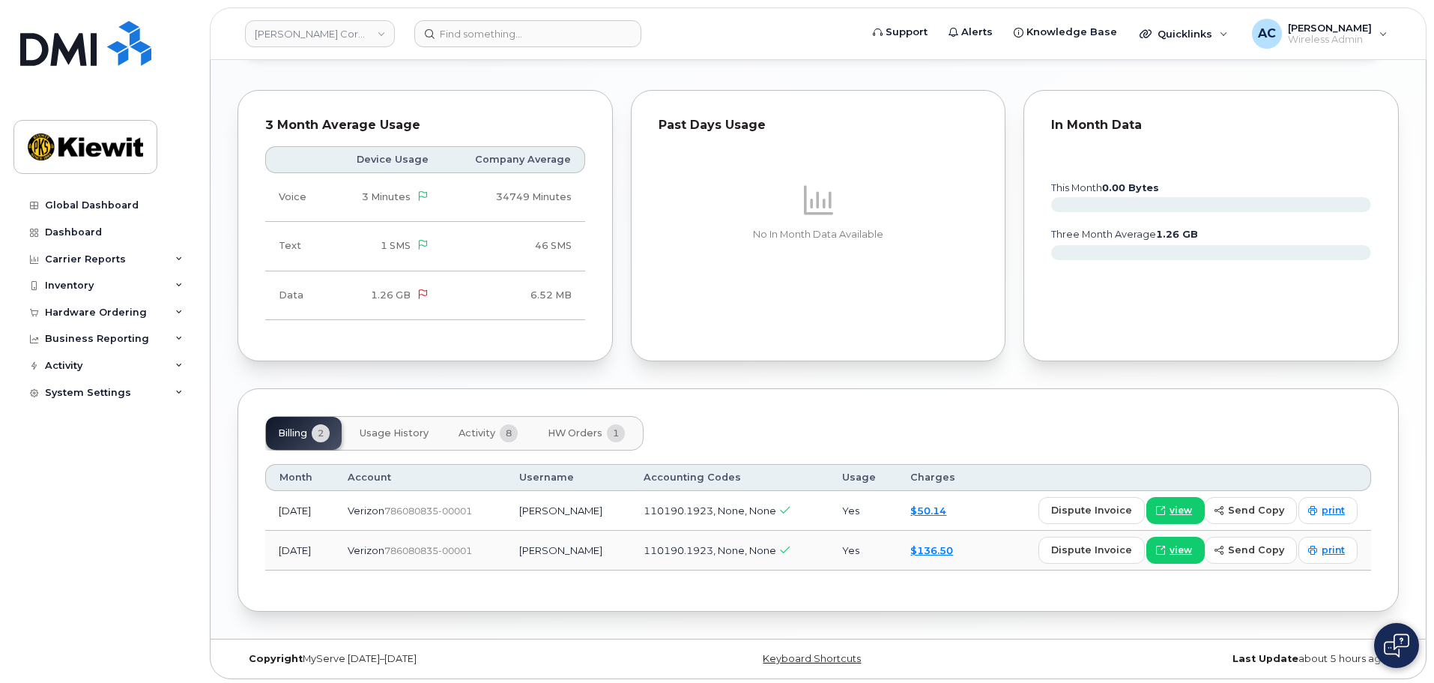
scroll to position [1171, 0]
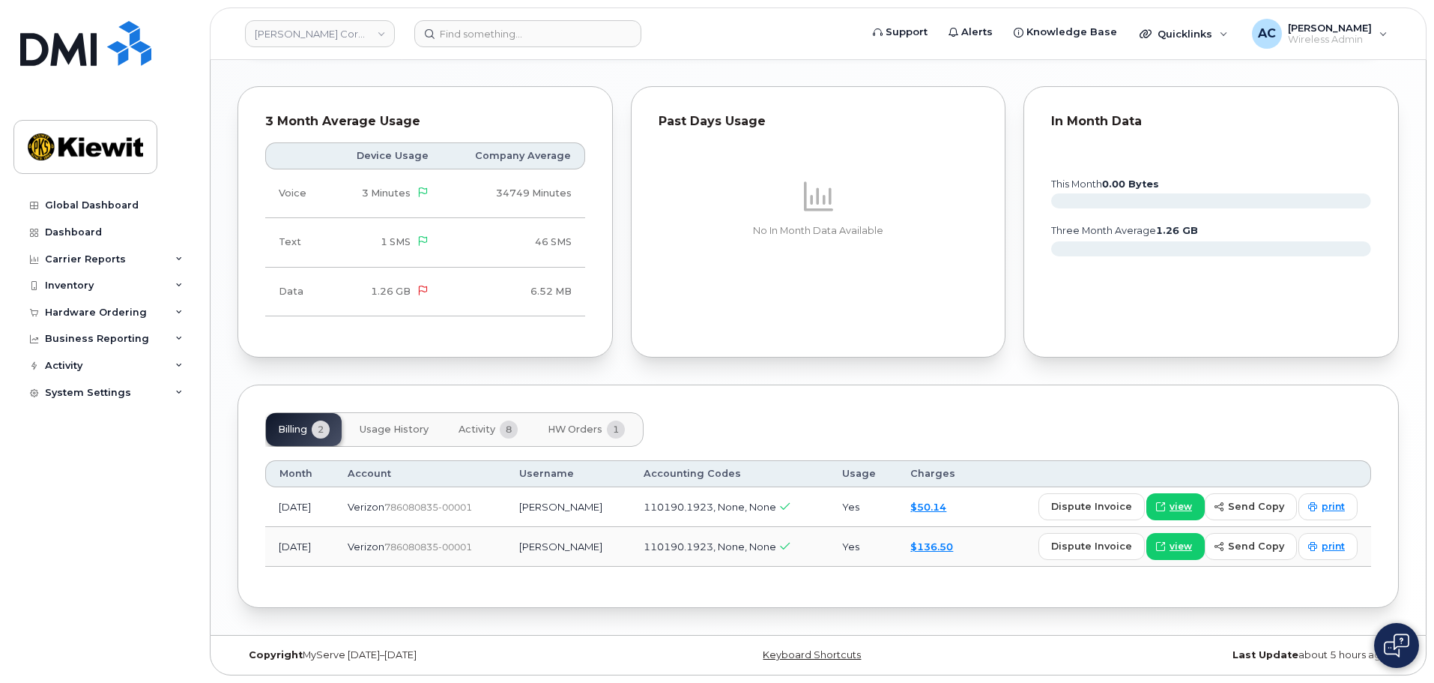
click at [408, 432] on span "Usage History" at bounding box center [394, 429] width 69 height 12
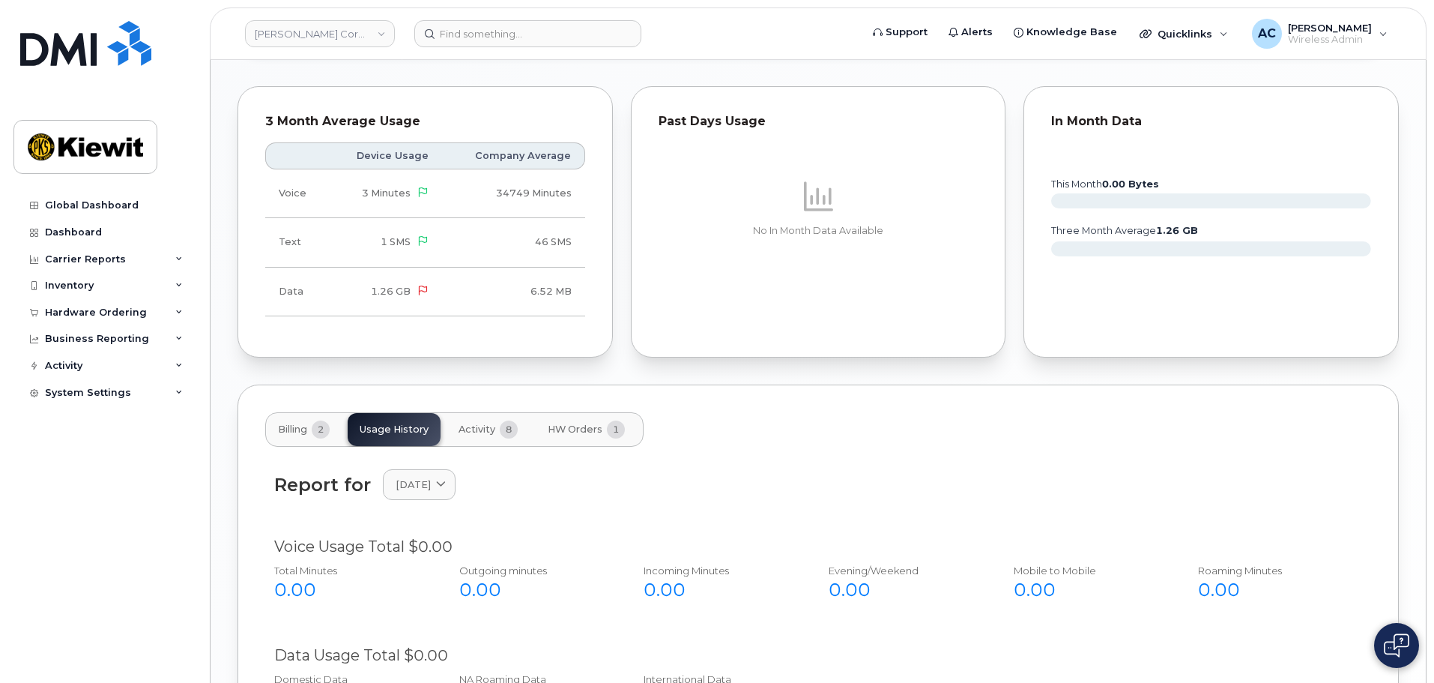
click at [486, 429] on span "Activity" at bounding box center [477, 429] width 37 height 12
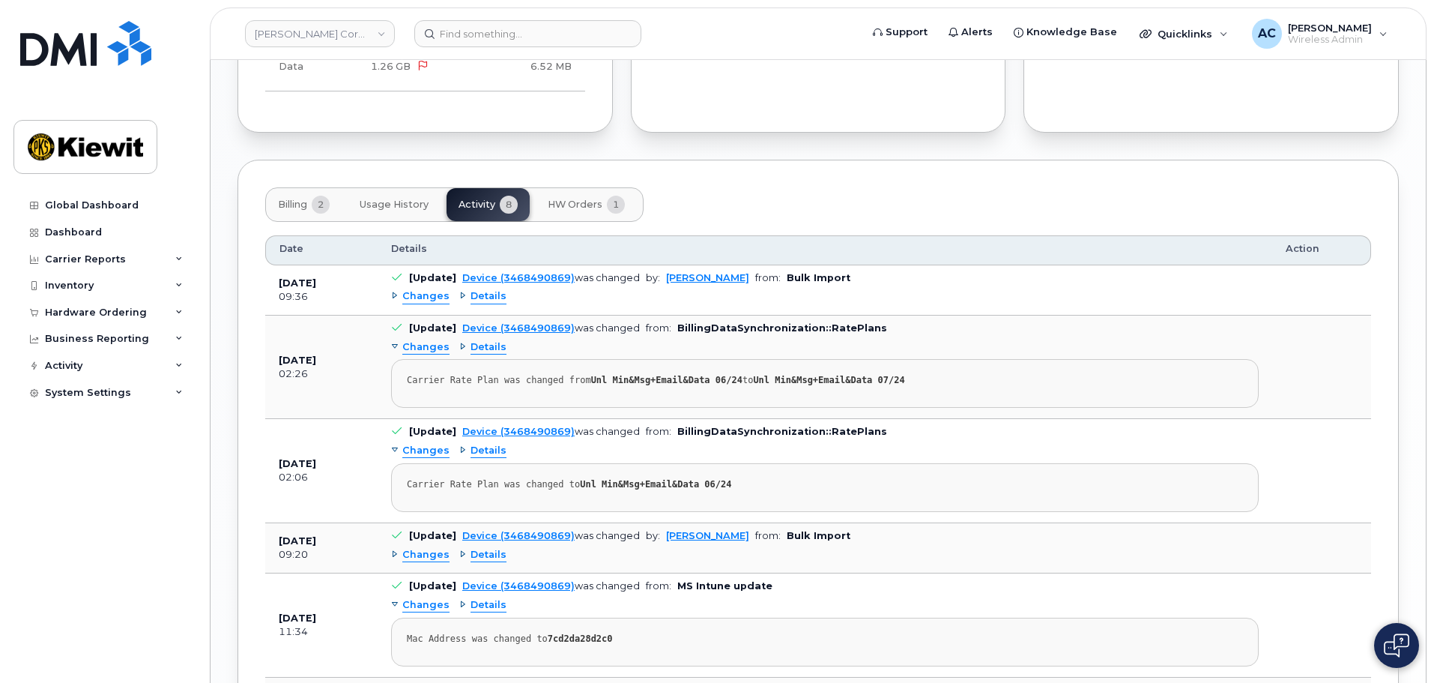
click at [584, 202] on span "HW Orders" at bounding box center [575, 205] width 55 height 12
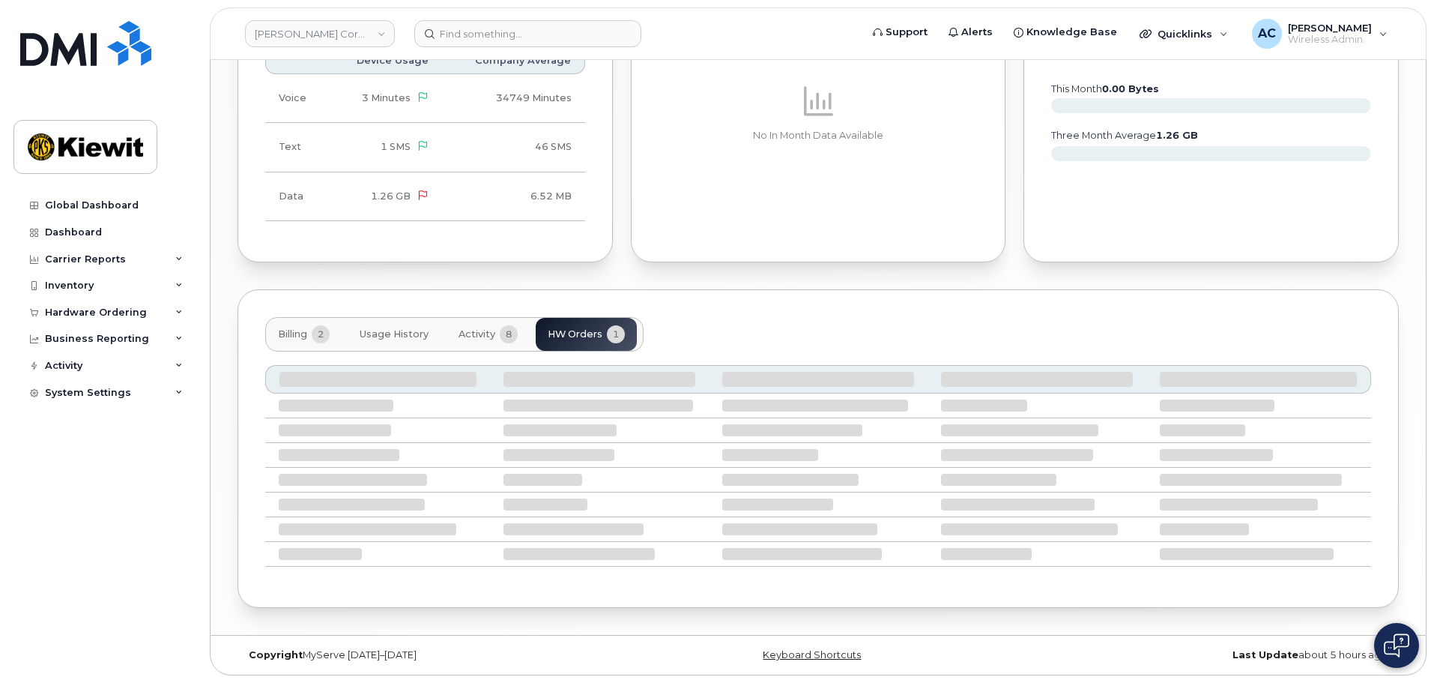
scroll to position [1176, 0]
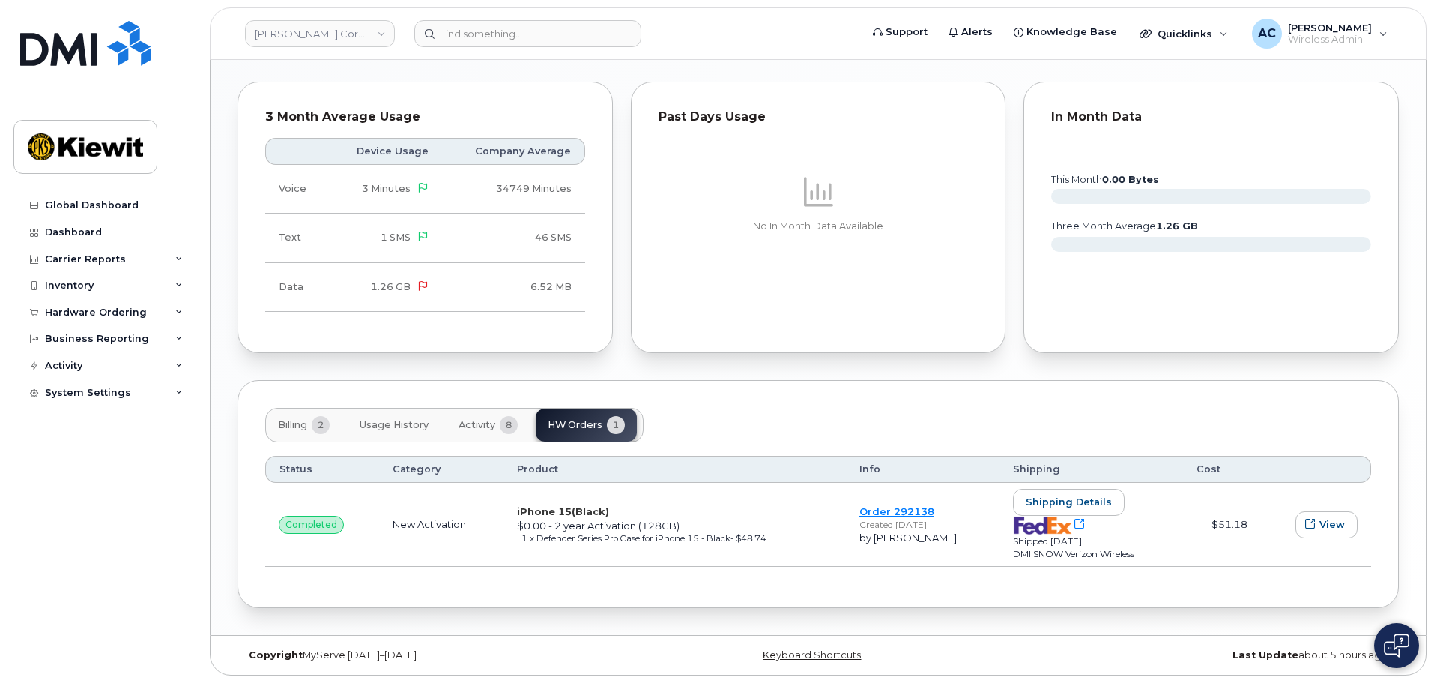
click at [469, 422] on span "Activity" at bounding box center [477, 425] width 37 height 12
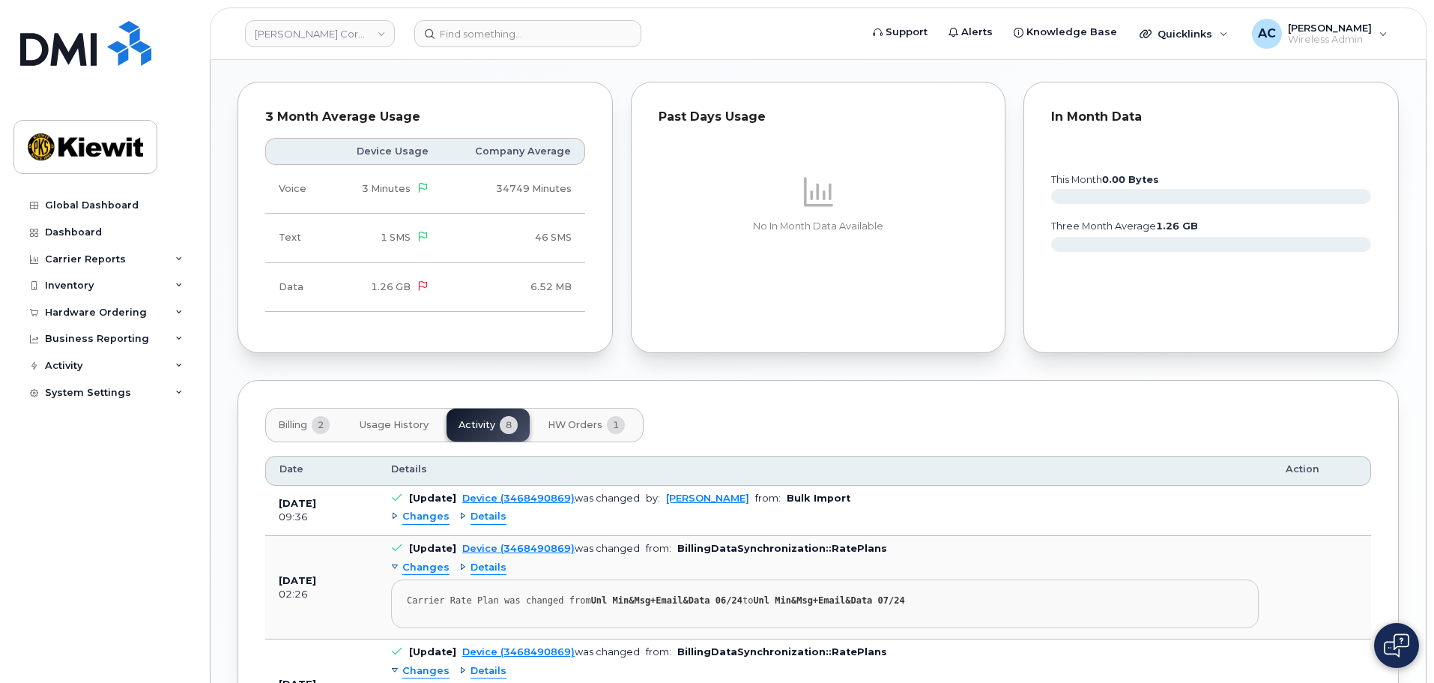
click at [389, 423] on span "Usage History" at bounding box center [394, 425] width 69 height 12
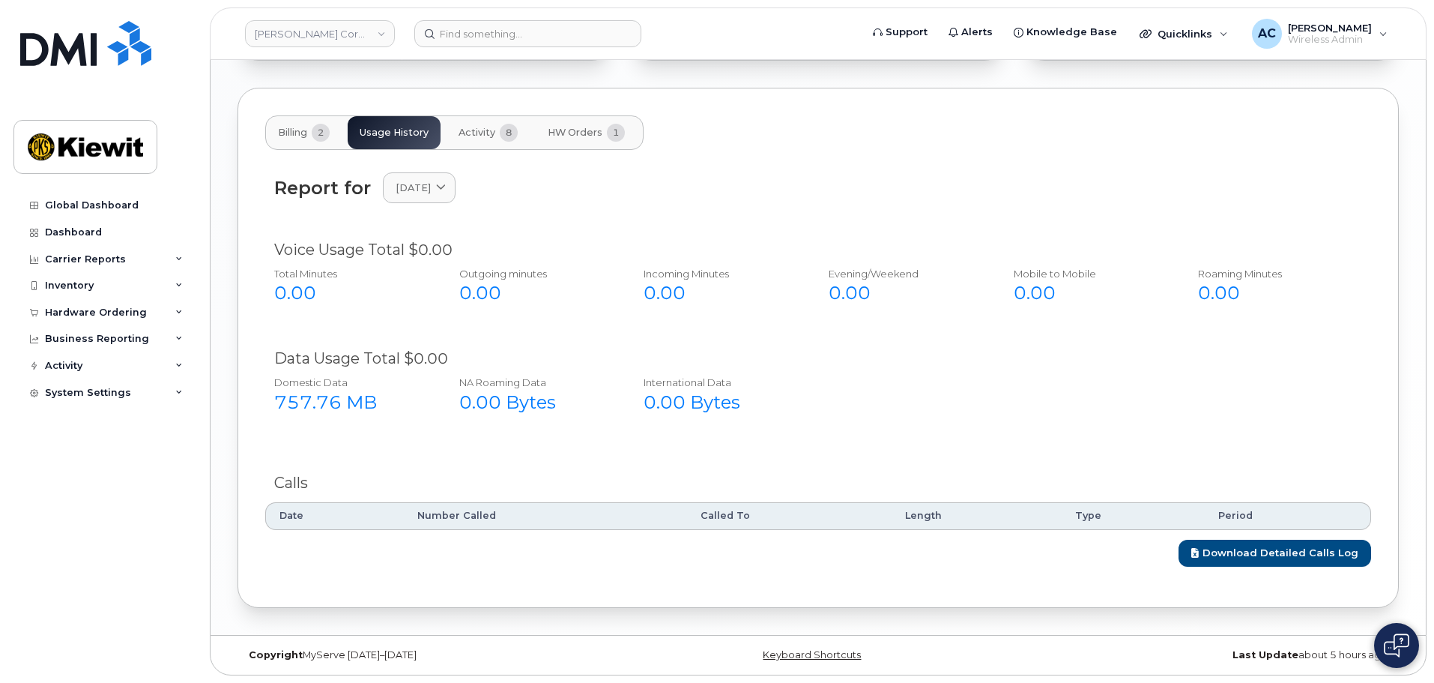
scroll to position [1243, 0]
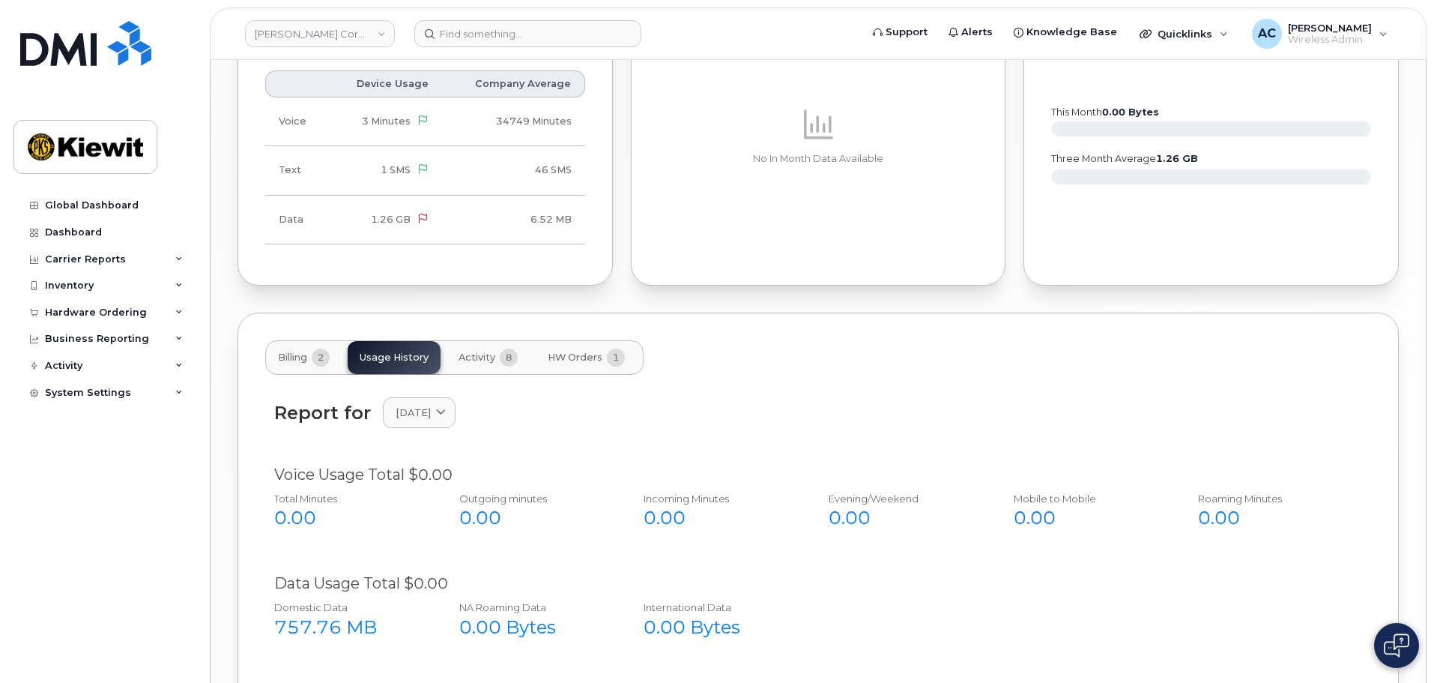
click at [285, 358] on span "Billing" at bounding box center [292, 357] width 29 height 12
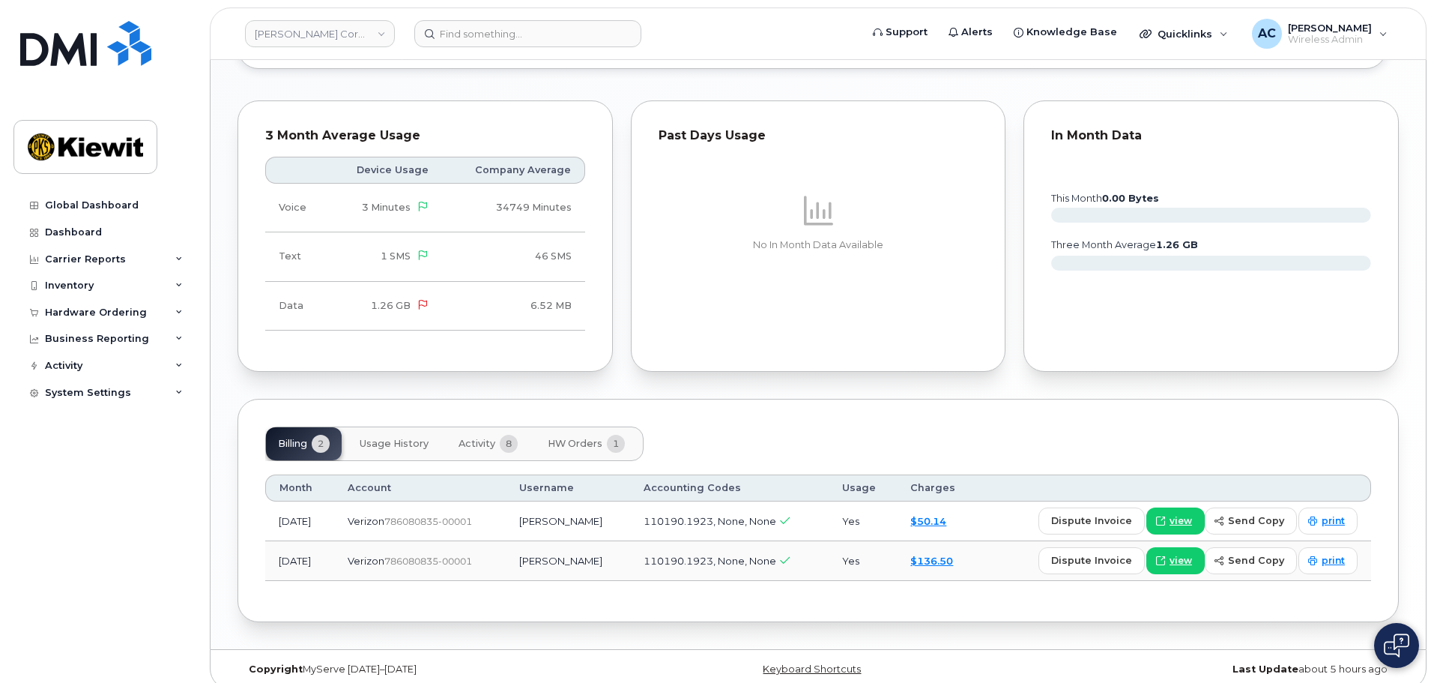
scroll to position [1171, 0]
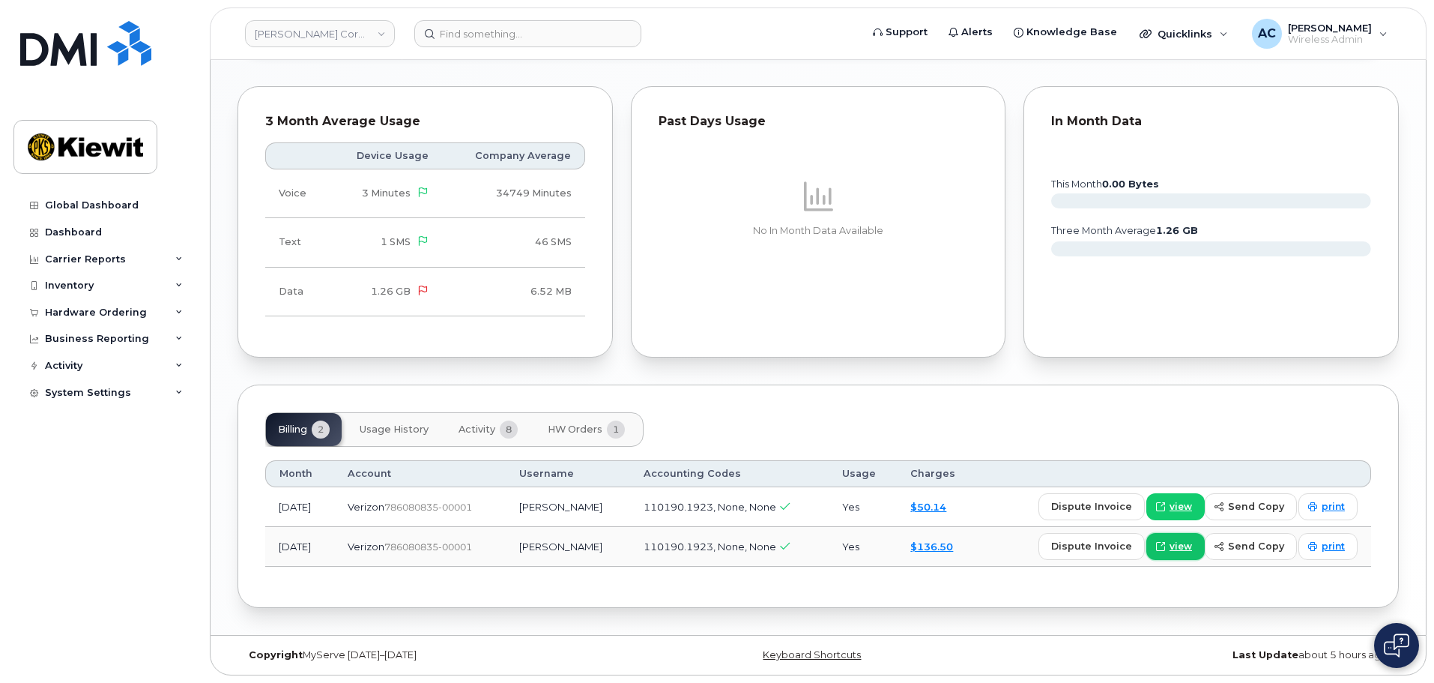
click at [1186, 547] on span "view" at bounding box center [1181, 546] width 22 height 13
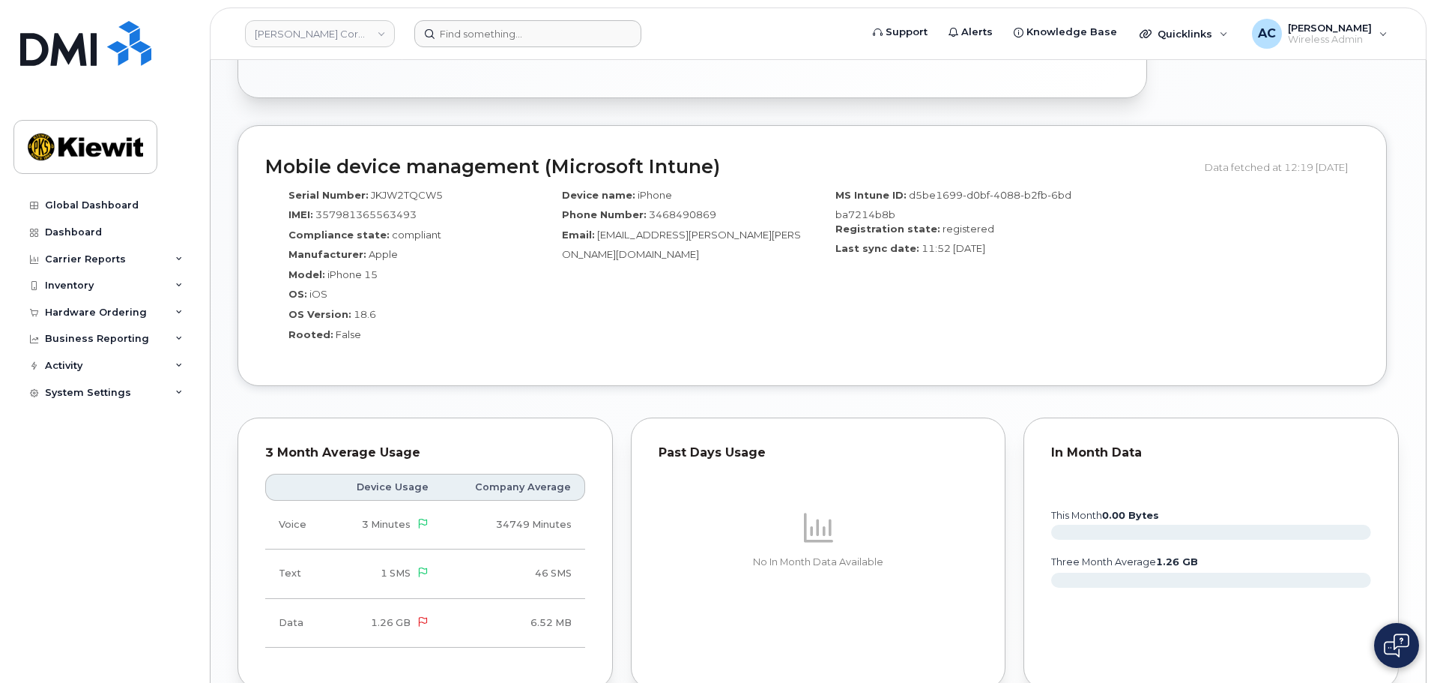
scroll to position [797, 0]
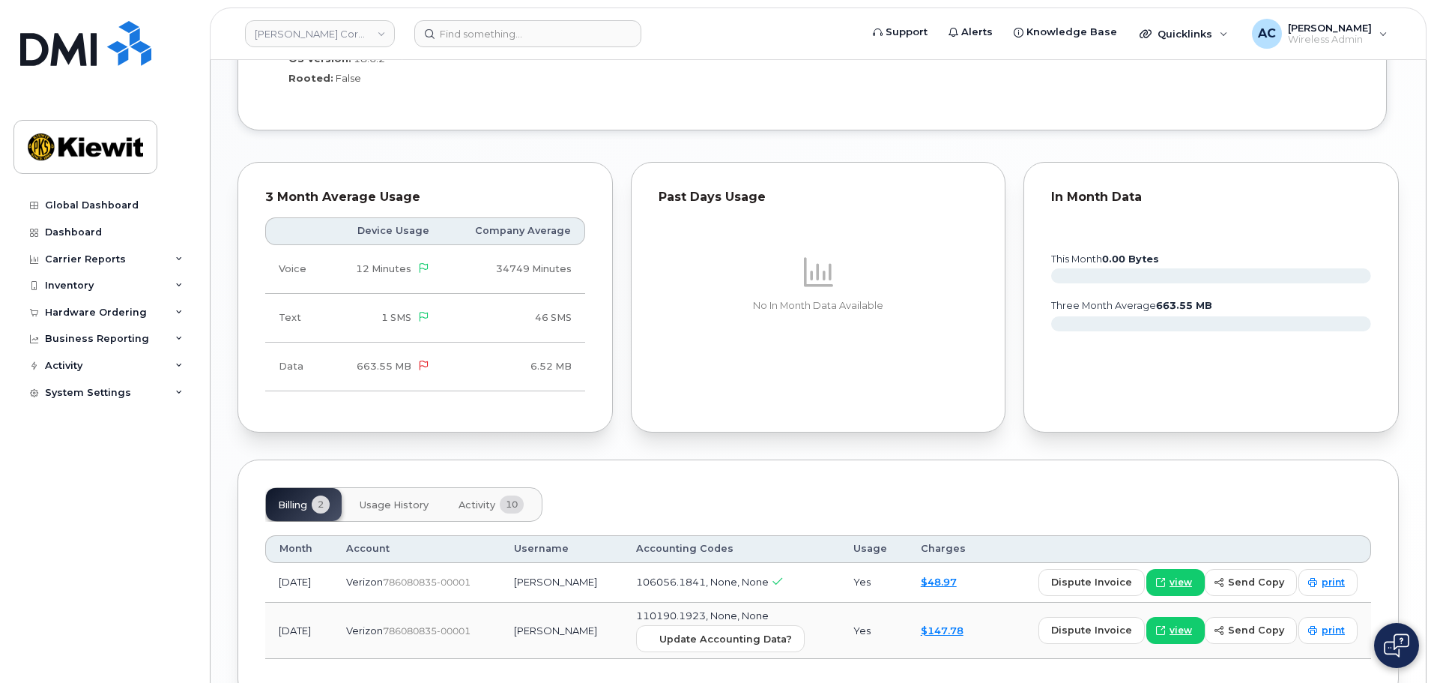
scroll to position [1274, 0]
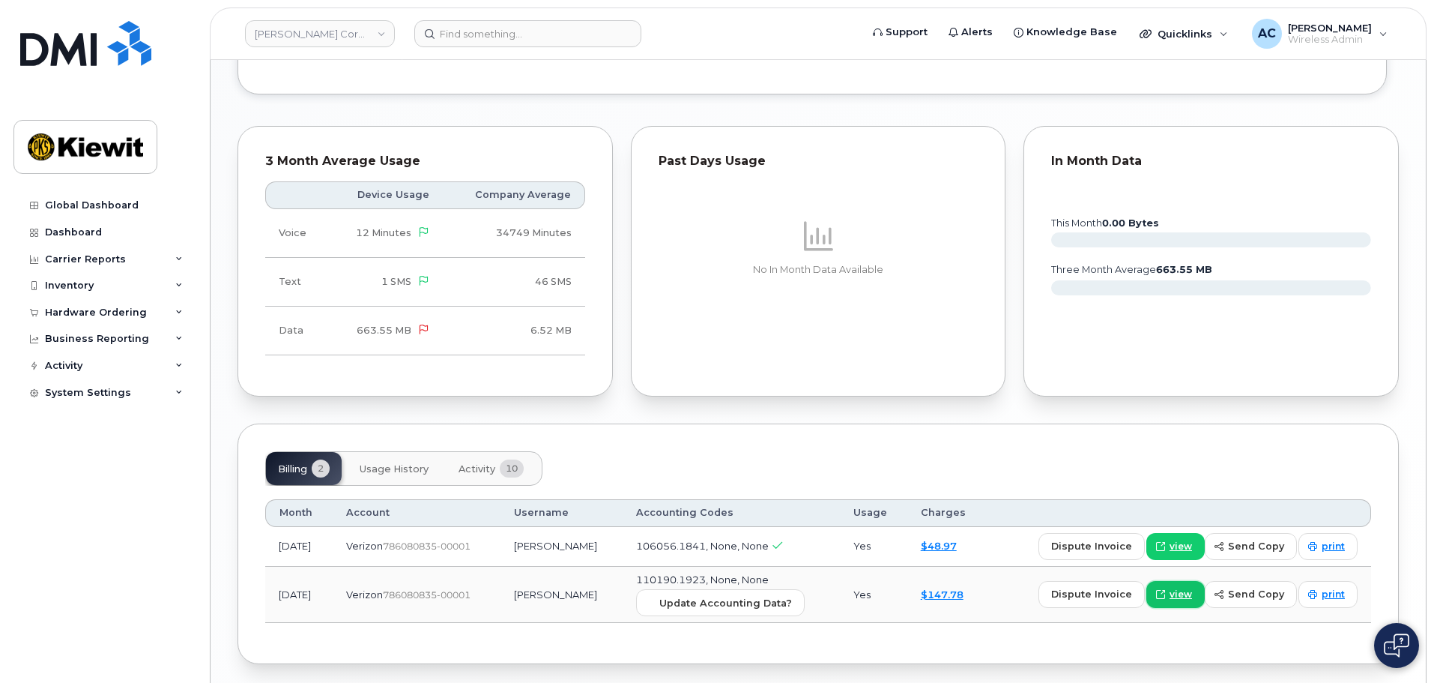
click at [1190, 587] on span "view" at bounding box center [1181, 593] width 22 height 13
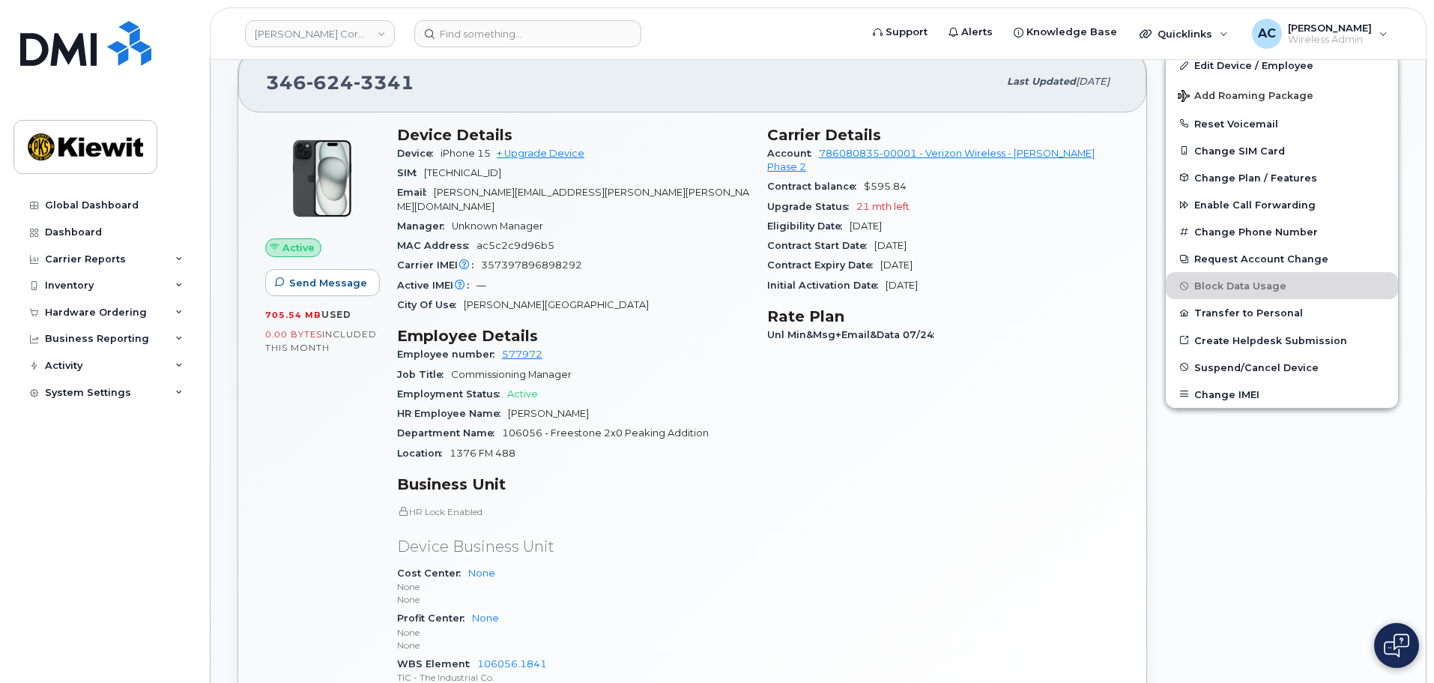
scroll to position [75, 0]
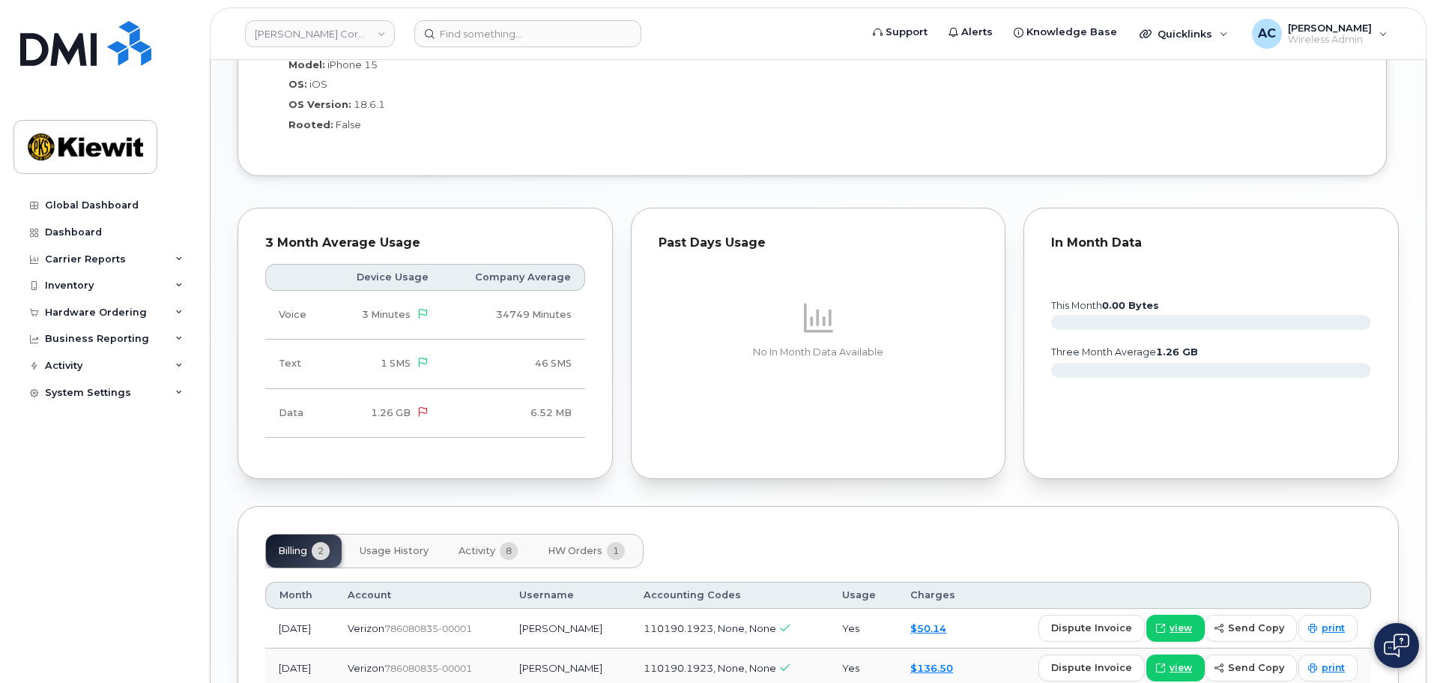
scroll to position [1171, 0]
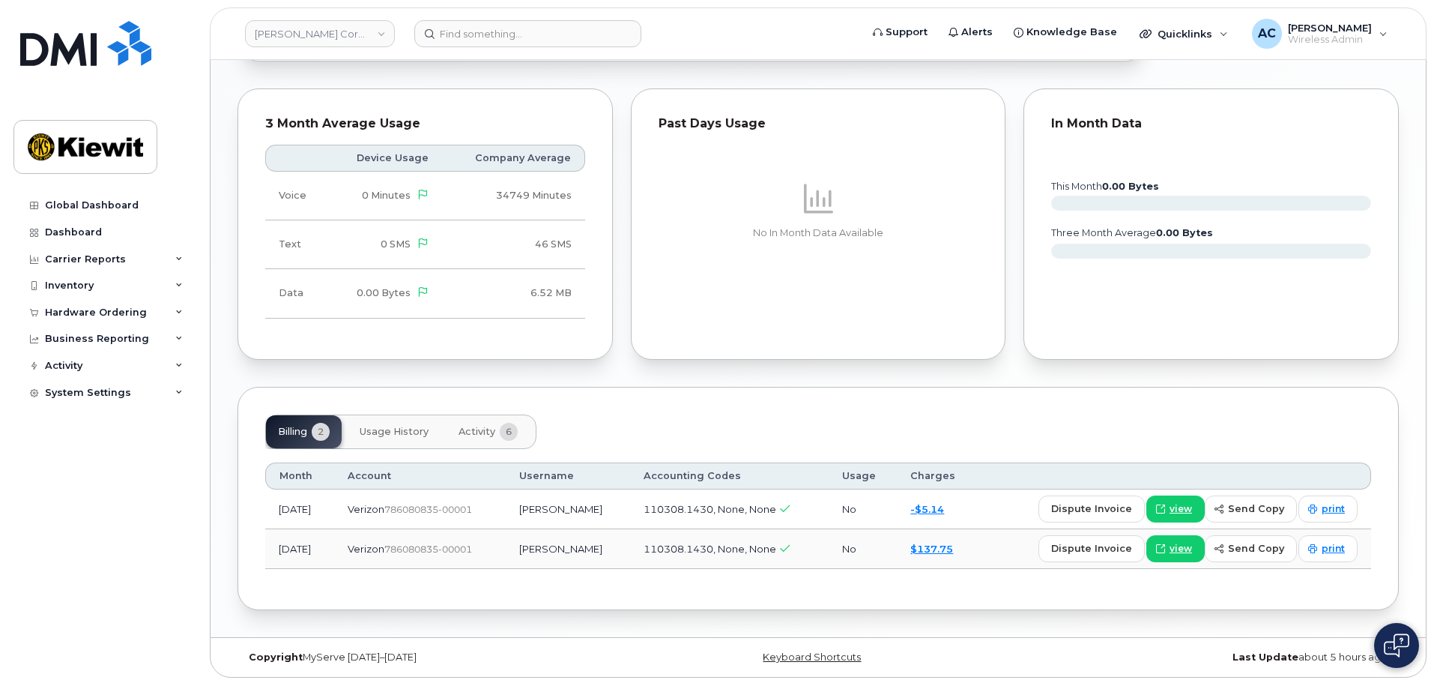
scroll to position [839, 0]
click at [1181, 543] on span "view" at bounding box center [1181, 546] width 22 height 13
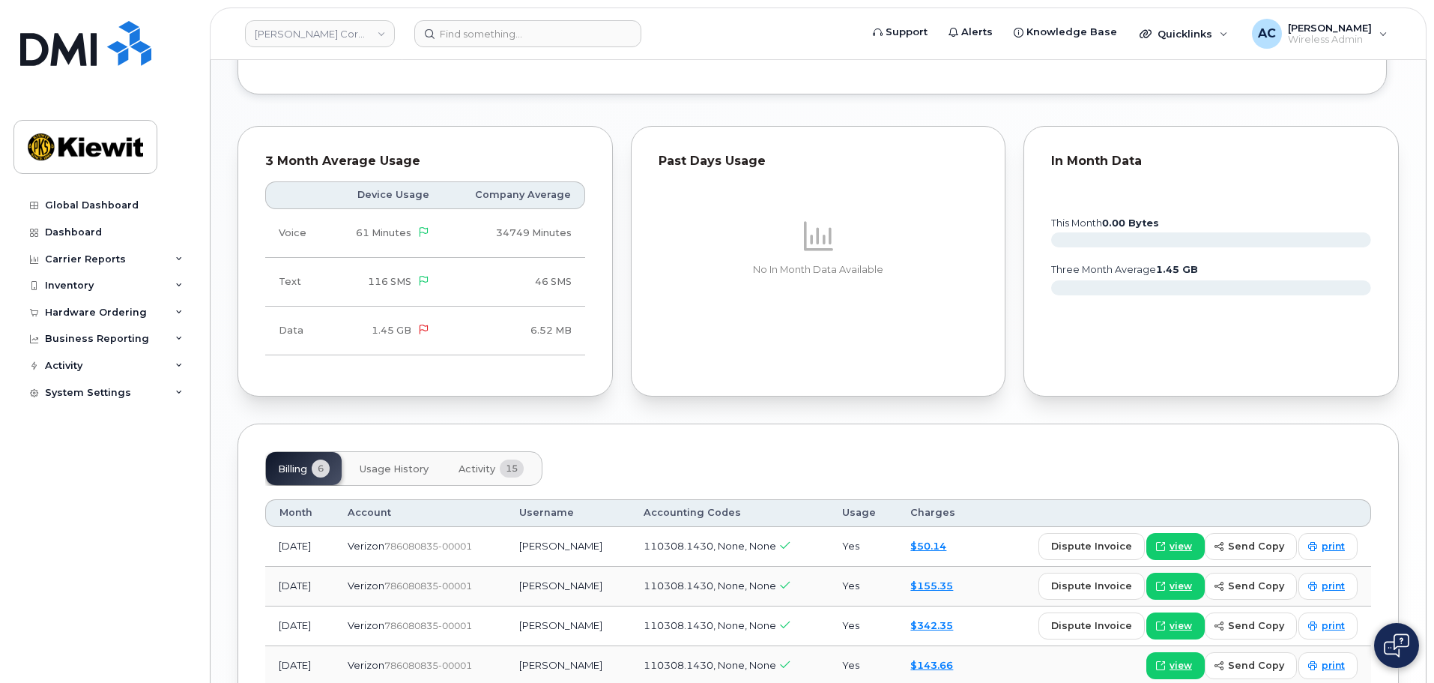
scroll to position [1458, 0]
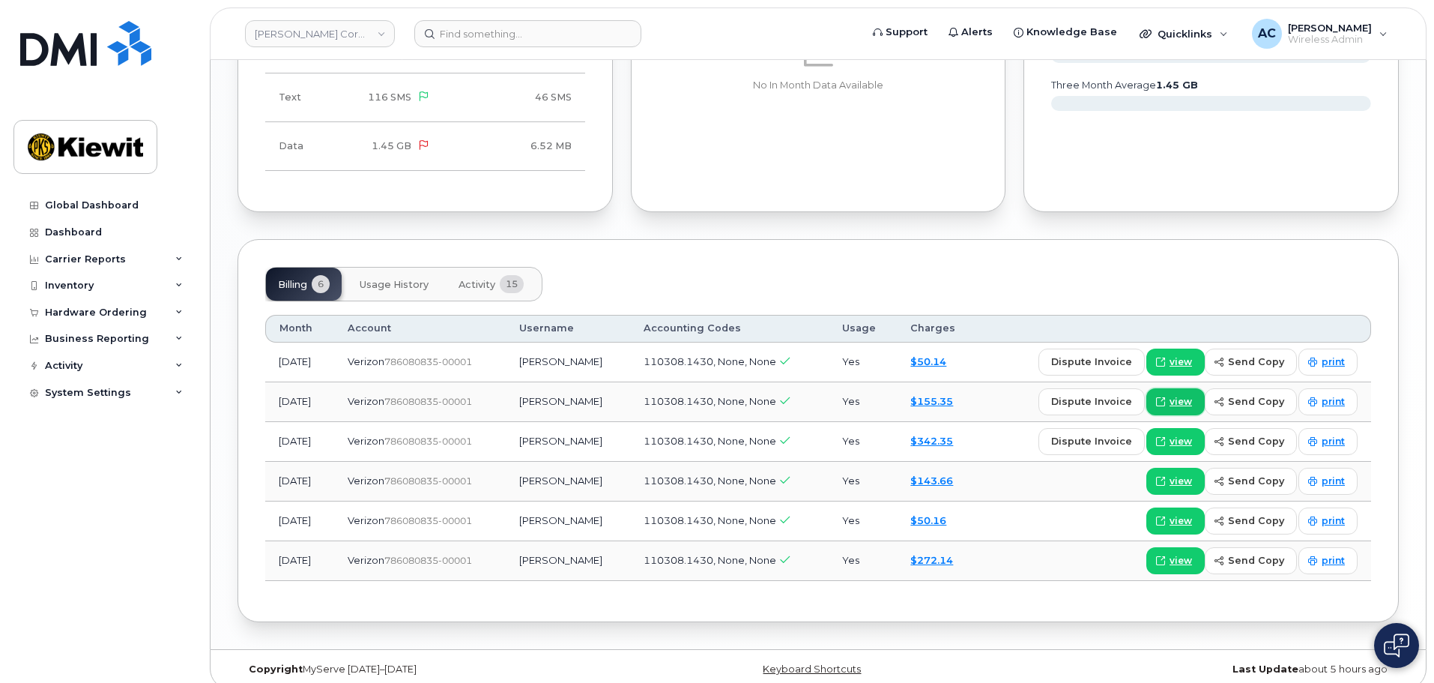
click at [1187, 395] on span "view" at bounding box center [1181, 401] width 22 height 13
